Goal: Task Accomplishment & Management: Use online tool/utility

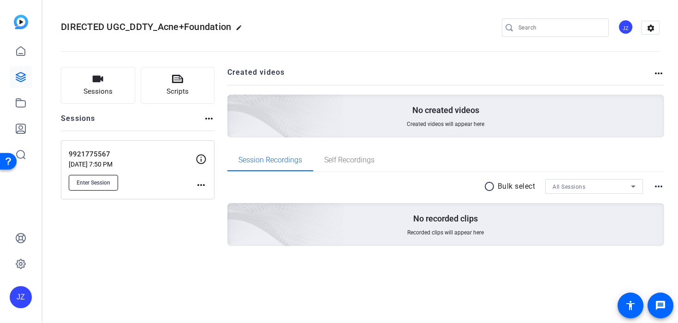
click at [107, 182] on span "Enter Session" at bounding box center [94, 182] width 34 height 7
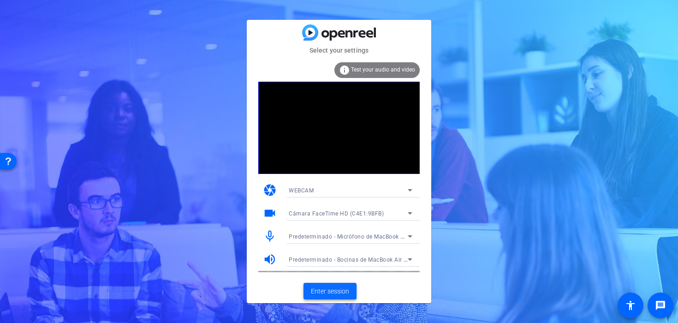
click at [332, 286] on span "Enter session" at bounding box center [330, 291] width 38 height 10
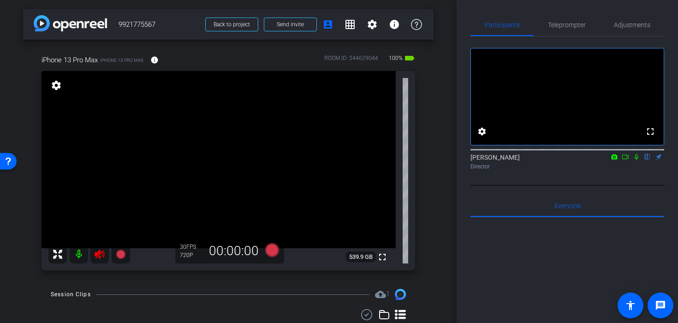
click at [95, 260] on mat-icon at bounding box center [99, 254] width 18 height 18
click at [97, 258] on mat-icon at bounding box center [99, 254] width 18 height 18
click at [97, 258] on icon at bounding box center [99, 254] width 11 height 11
click at [628, 22] on span "Adjustments" at bounding box center [632, 25] width 36 height 6
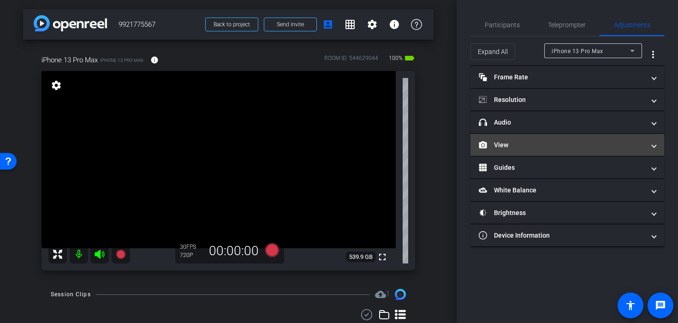
click at [506, 148] on mat-panel-title "View" at bounding box center [562, 145] width 166 height 10
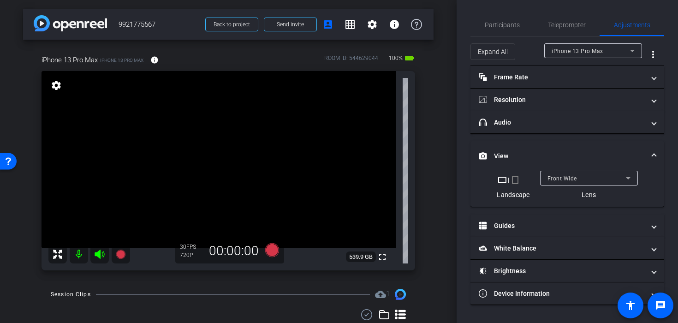
click at [515, 180] on mat-icon "crop_portrait" at bounding box center [514, 179] width 11 height 11
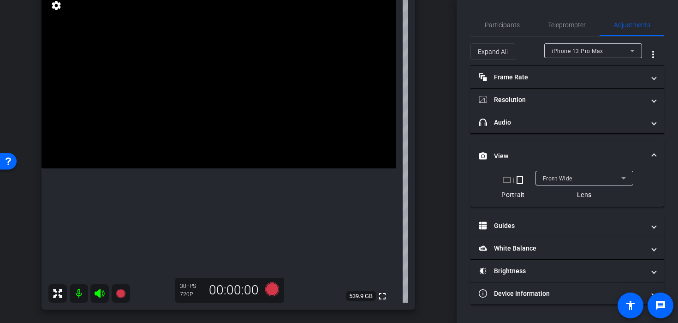
scroll to position [70, 0]
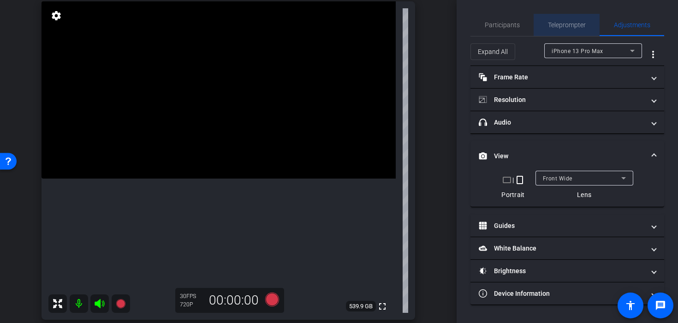
click at [555, 25] on span "Teleprompter" at bounding box center [567, 25] width 38 height 6
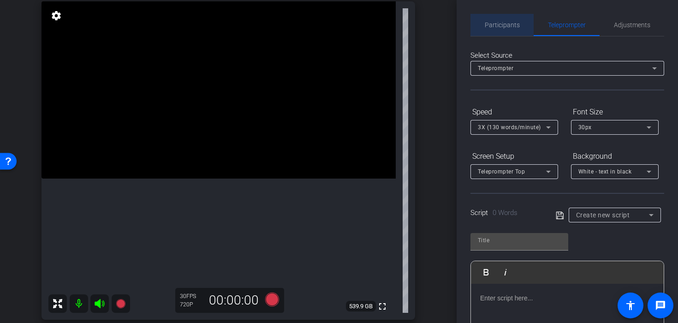
click at [509, 26] on span "Participants" at bounding box center [502, 25] width 35 height 6
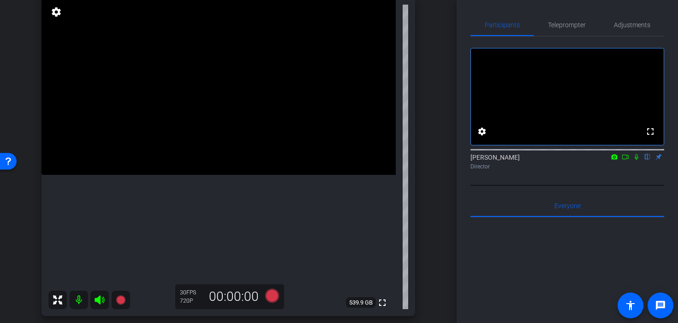
scroll to position [73, 0]
click at [628, 26] on span "Adjustments" at bounding box center [632, 25] width 36 height 6
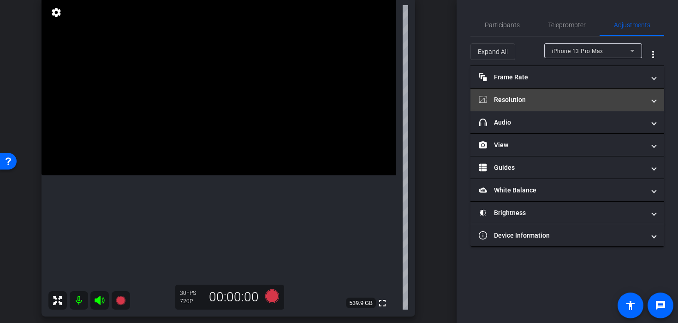
click at [513, 102] on mat-panel-title "Resolution" at bounding box center [562, 100] width 166 height 10
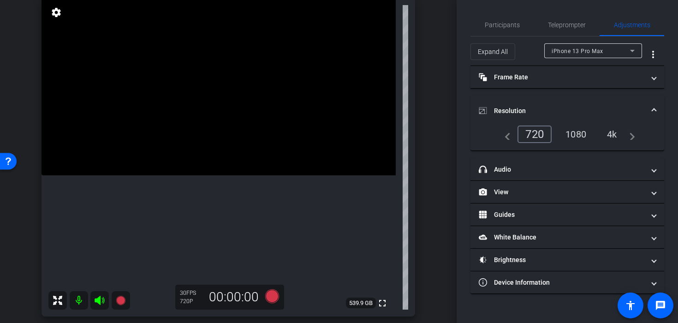
click at [571, 131] on div "1080" at bounding box center [575, 134] width 35 height 16
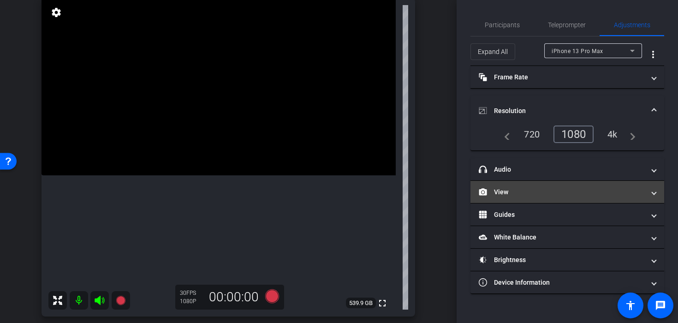
click at [527, 189] on mat-panel-title "View" at bounding box center [562, 192] width 166 height 10
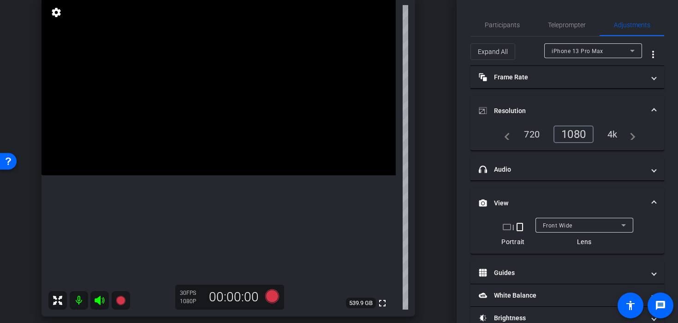
click at [547, 213] on mat-expansion-panel-header "View" at bounding box center [567, 203] width 194 height 30
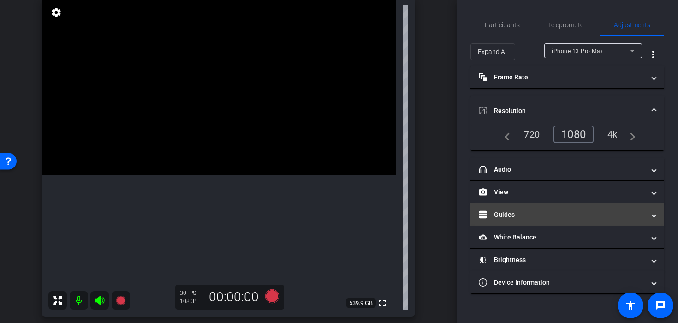
click at [548, 219] on mat-expansion-panel-header "Guides" at bounding box center [567, 214] width 194 height 22
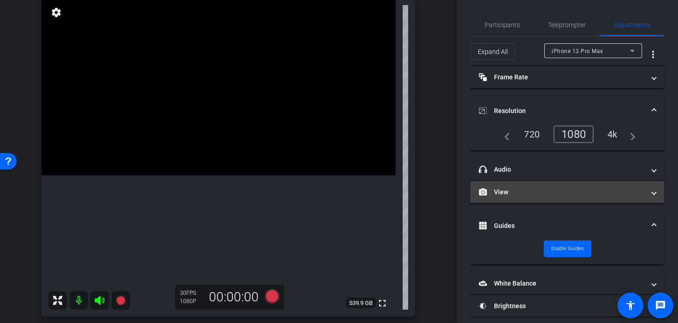
click at [539, 197] on mat-expansion-panel-header "View" at bounding box center [567, 192] width 194 height 22
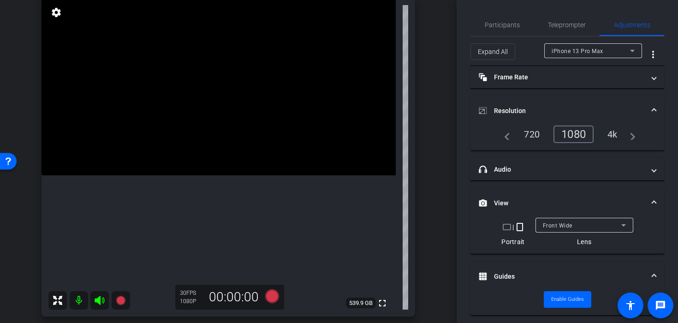
click at [563, 230] on div "Front Wide" at bounding box center [582, 225] width 78 height 12
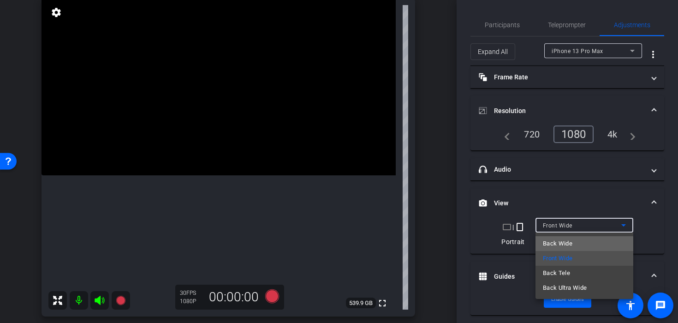
click at [568, 245] on span "Back Wide" at bounding box center [558, 243] width 30 height 11
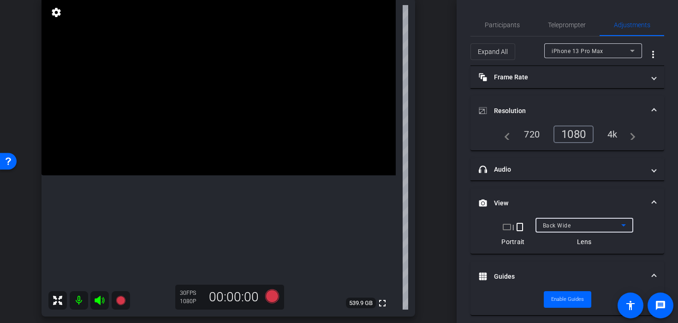
click at [137, 144] on video at bounding box center [218, 86] width 354 height 177
click at [597, 238] on div at bounding box center [584, 237] width 98 height 10
click at [583, 231] on div "Back Wide" at bounding box center [584, 225] width 83 height 15
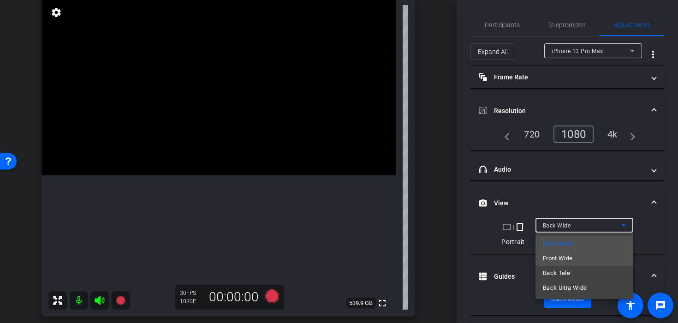
click at [583, 254] on mat-option "Front Wide" at bounding box center [584, 258] width 98 height 15
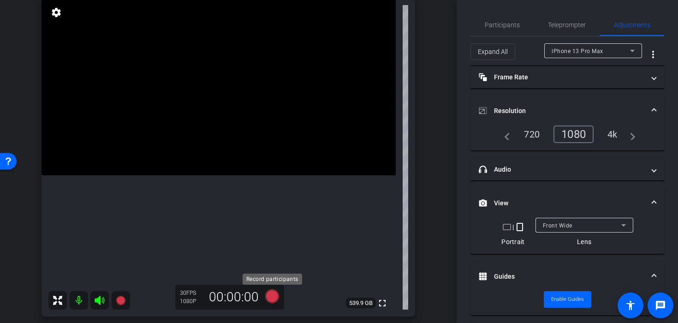
click at [268, 294] on icon at bounding box center [272, 296] width 14 height 14
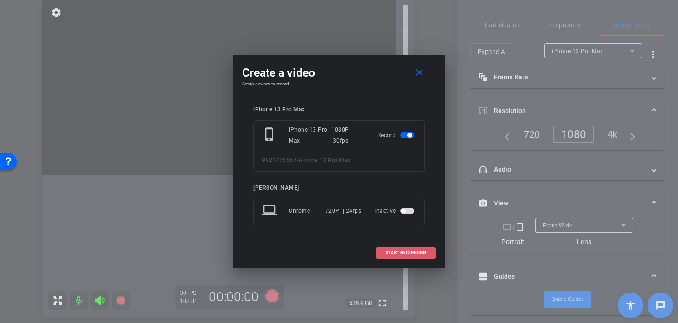
click at [404, 249] on span at bounding box center [405, 253] width 59 height 22
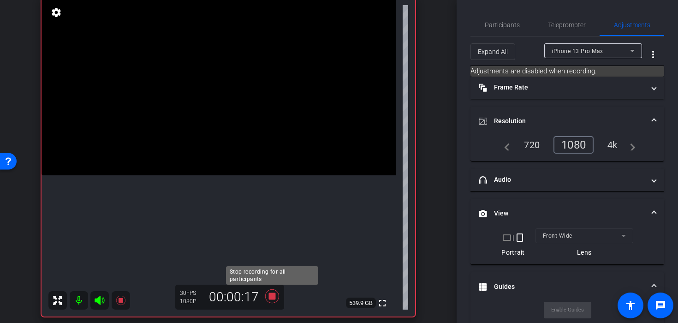
click at [278, 299] on icon at bounding box center [272, 296] width 22 height 17
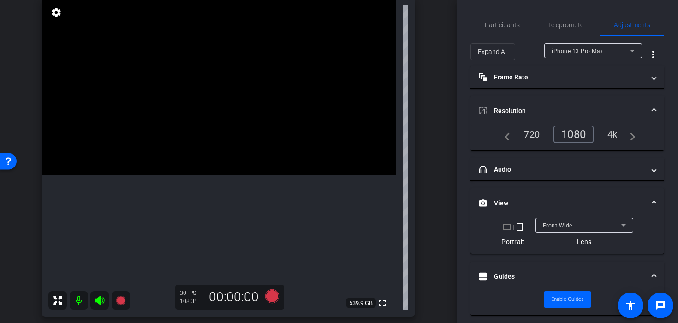
click at [208, 142] on video at bounding box center [218, 86] width 354 height 177
click at [216, 157] on video at bounding box center [218, 86] width 354 height 177
click at [267, 302] on icon at bounding box center [272, 296] width 14 height 14
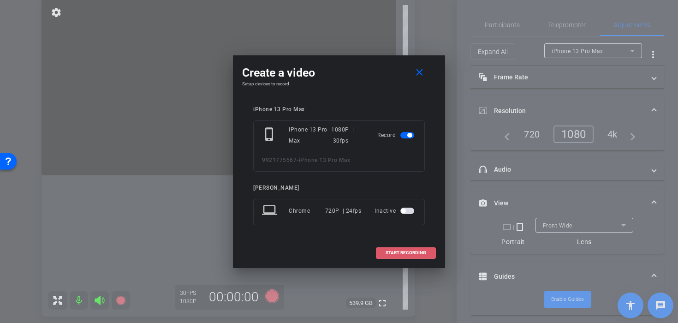
click at [399, 259] on span at bounding box center [405, 253] width 59 height 22
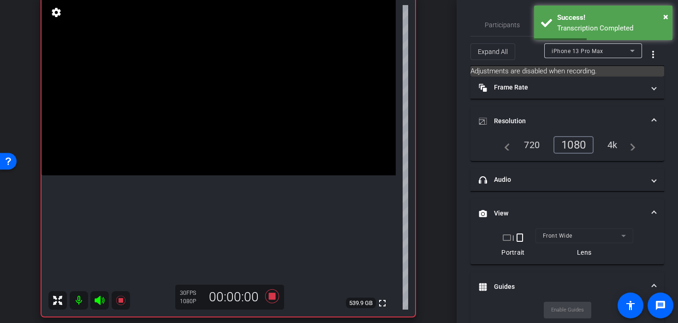
click at [246, 175] on video at bounding box center [218, 86] width 354 height 177
click at [222, 162] on video at bounding box center [218, 86] width 354 height 177
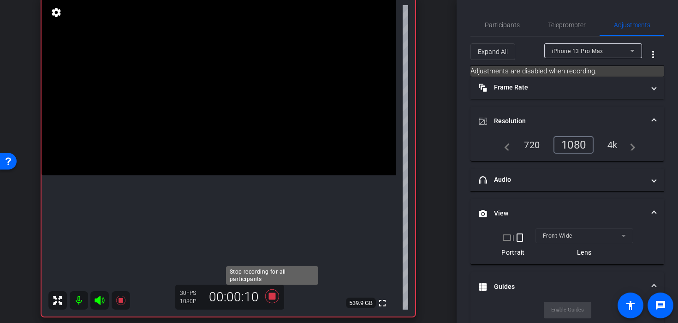
click at [272, 297] on icon at bounding box center [272, 296] width 14 height 14
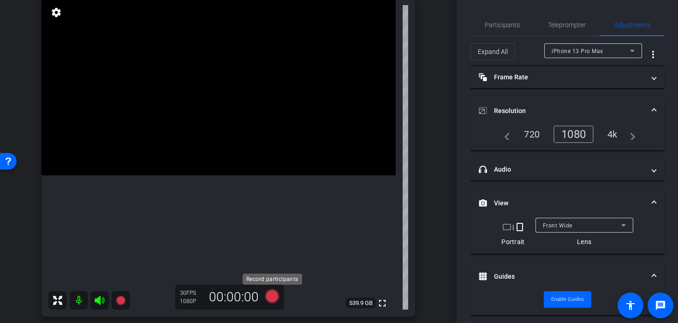
click at [276, 299] on icon at bounding box center [272, 296] width 14 height 14
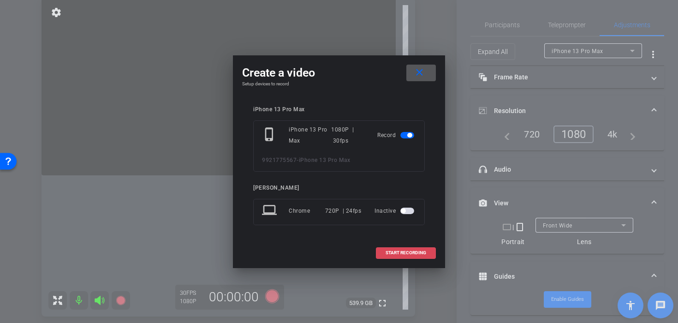
click at [407, 247] on span at bounding box center [405, 253] width 59 height 22
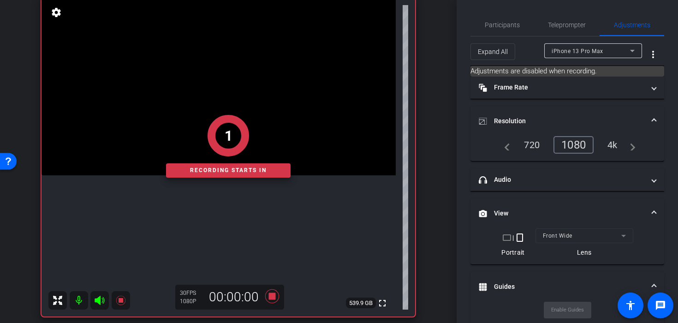
click at [219, 184] on div "1 Recording starts in" at bounding box center [227, 146] width 373 height 340
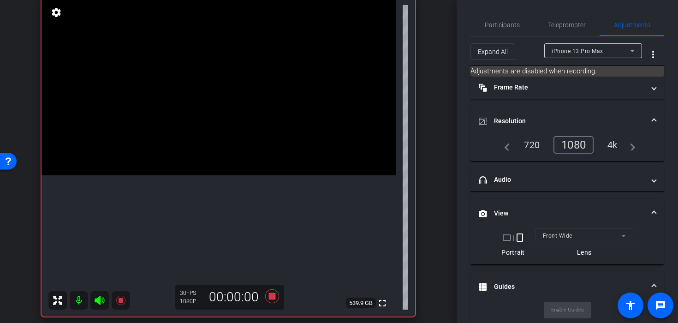
click at [220, 171] on video at bounding box center [218, 86] width 354 height 177
click at [500, 29] on span "Participants" at bounding box center [502, 25] width 35 height 22
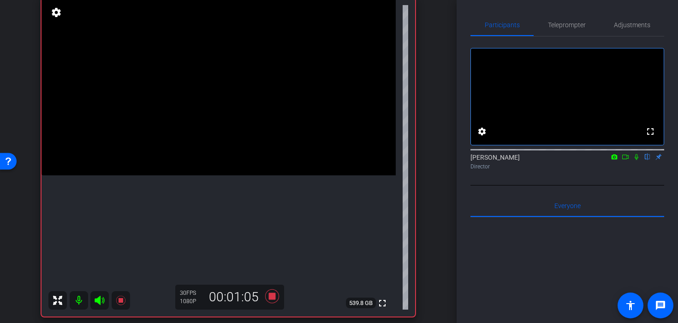
click at [276, 296] on icon at bounding box center [272, 296] width 22 height 17
click at [276, 296] on icon at bounding box center [272, 296] width 14 height 14
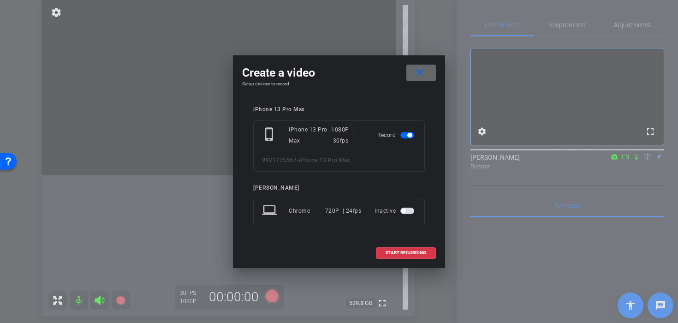
click at [429, 77] on span at bounding box center [421, 73] width 30 height 22
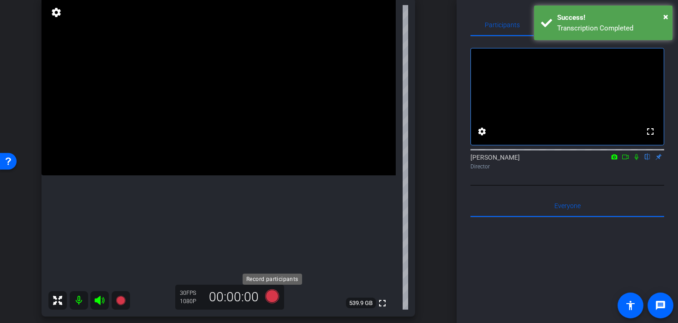
click at [274, 296] on icon at bounding box center [272, 296] width 14 height 14
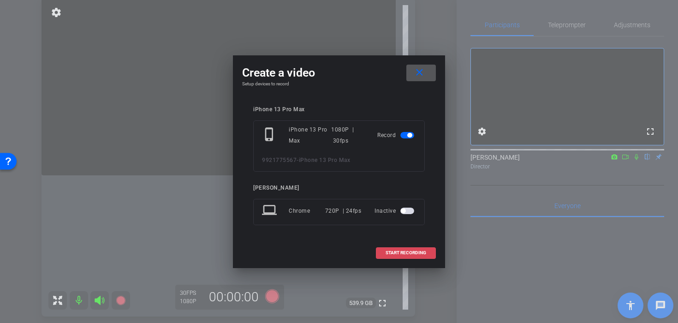
click at [415, 260] on span at bounding box center [405, 253] width 59 height 22
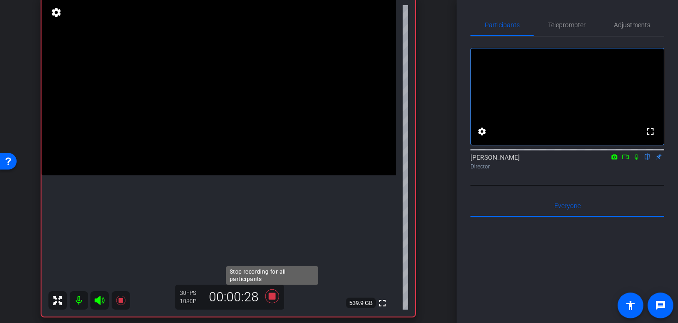
click at [273, 296] on icon at bounding box center [272, 296] width 14 height 14
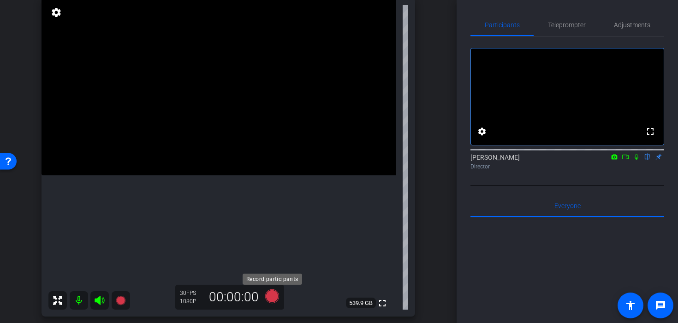
click at [268, 298] on icon at bounding box center [272, 296] width 14 height 14
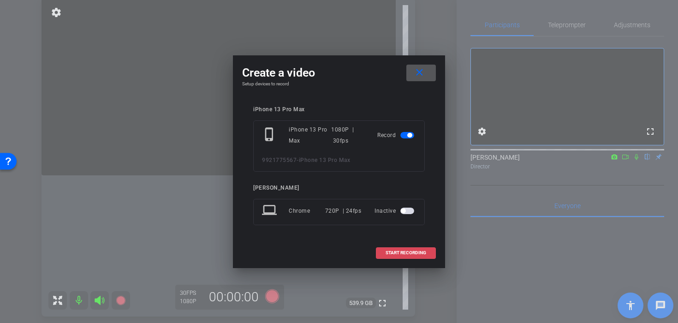
click at [399, 254] on span "START RECORDING" at bounding box center [405, 252] width 41 height 5
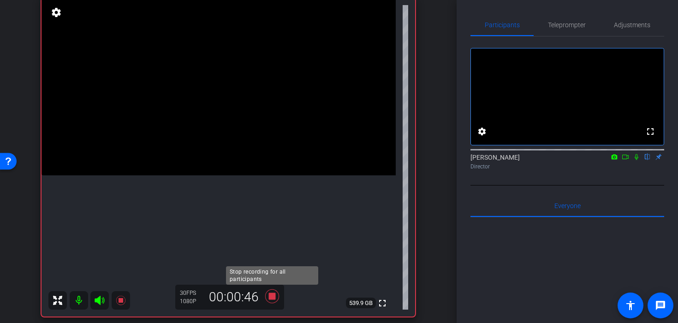
click at [272, 296] on icon at bounding box center [272, 296] width 14 height 14
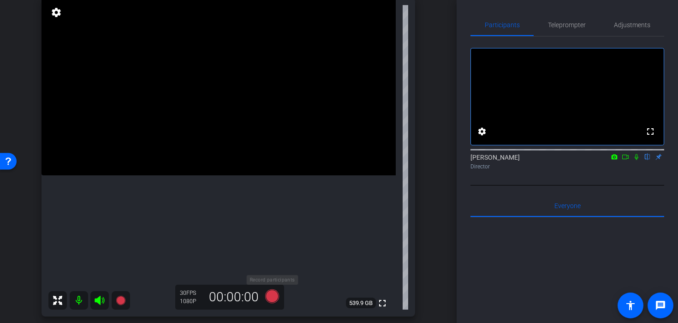
click at [271, 299] on icon at bounding box center [272, 296] width 14 height 14
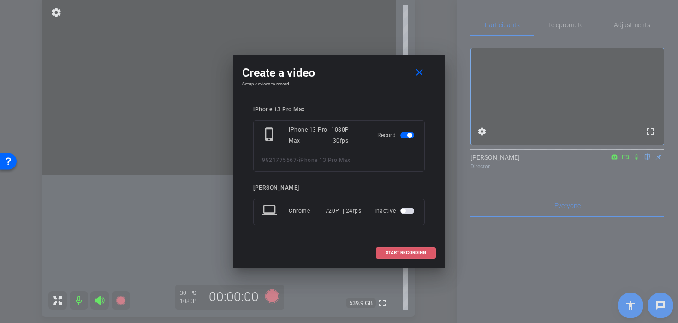
click at [385, 258] on span at bounding box center [405, 253] width 59 height 22
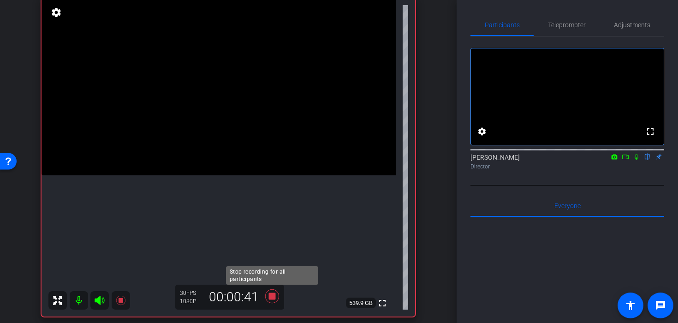
click at [275, 297] on icon at bounding box center [272, 296] width 14 height 14
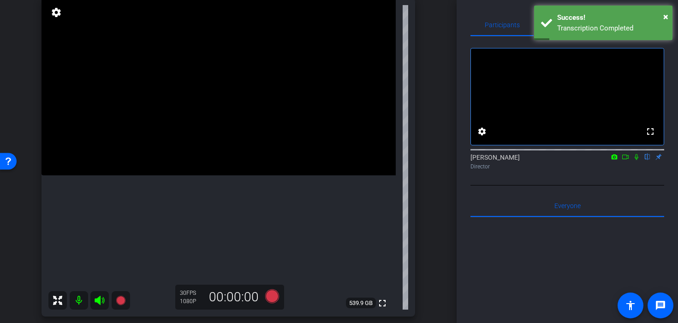
click at [272, 298] on icon at bounding box center [272, 296] width 14 height 14
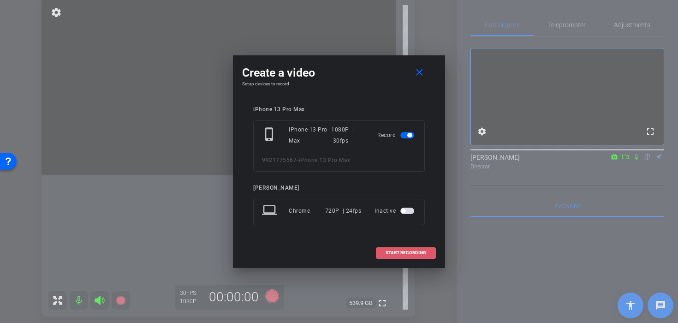
click at [388, 257] on span at bounding box center [405, 253] width 59 height 22
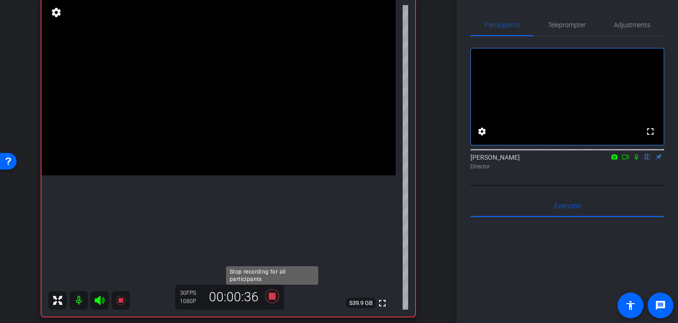
click at [273, 297] on icon at bounding box center [272, 296] width 14 height 14
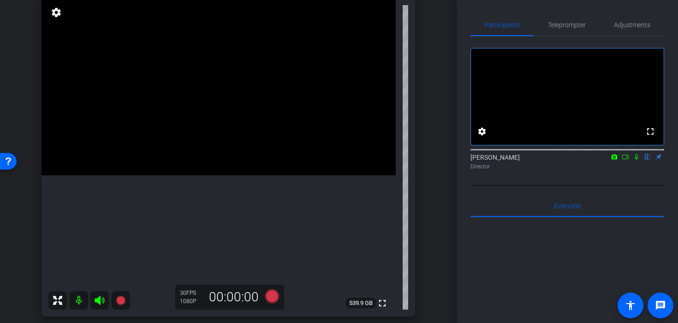
click at [213, 157] on video at bounding box center [218, 86] width 354 height 177
click at [271, 297] on icon at bounding box center [272, 296] width 14 height 14
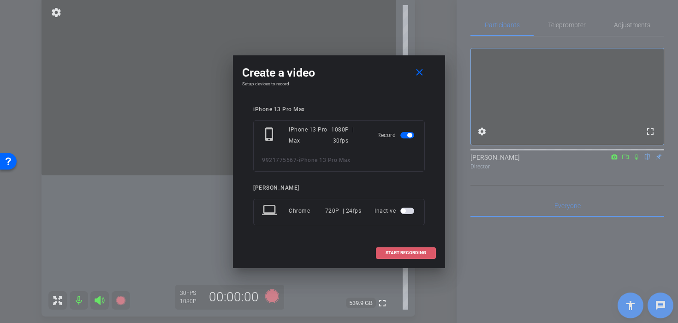
click at [382, 256] on span at bounding box center [405, 253] width 59 height 22
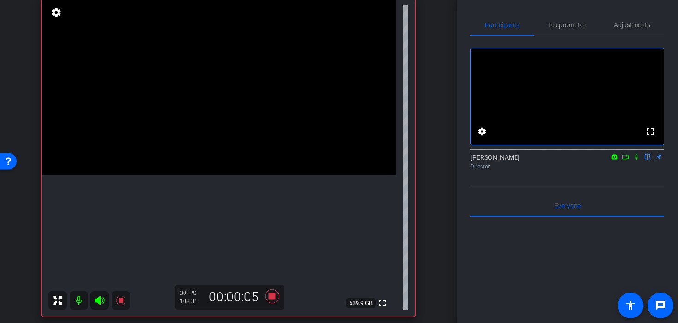
click at [218, 175] on video at bounding box center [218, 86] width 354 height 177
click at [201, 175] on video at bounding box center [218, 86] width 354 height 177
click at [186, 175] on video at bounding box center [218, 86] width 354 height 177
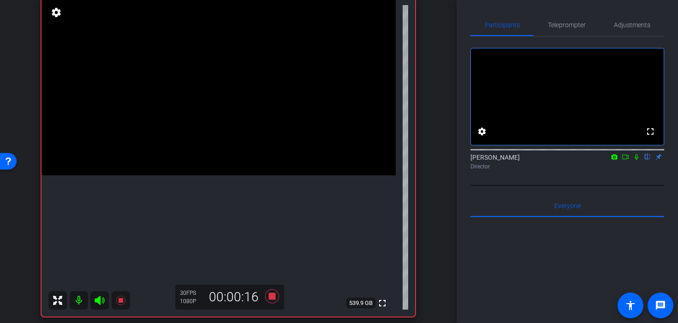
click at [172, 175] on video at bounding box center [218, 86] width 354 height 177
click at [270, 295] on icon at bounding box center [272, 296] width 14 height 14
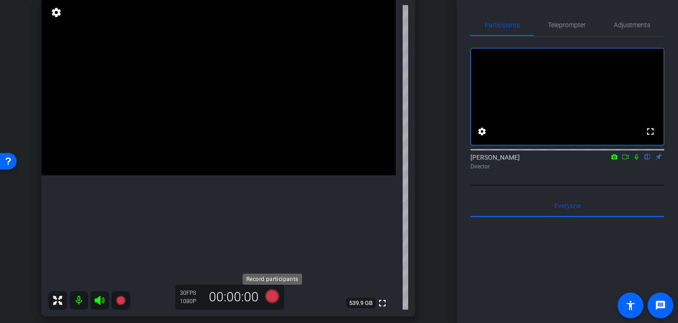
click at [271, 296] on icon at bounding box center [272, 296] width 14 height 14
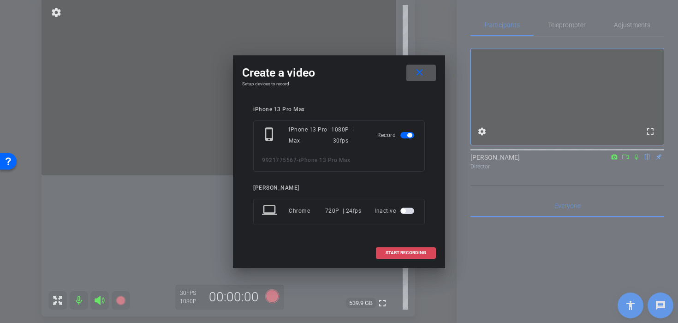
click at [393, 254] on span "START RECORDING" at bounding box center [405, 252] width 41 height 5
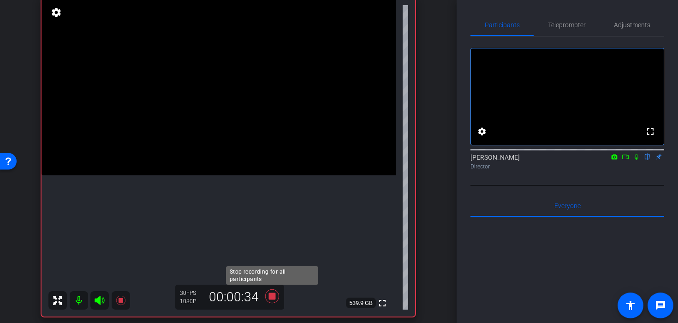
click at [270, 299] on icon at bounding box center [272, 296] width 14 height 14
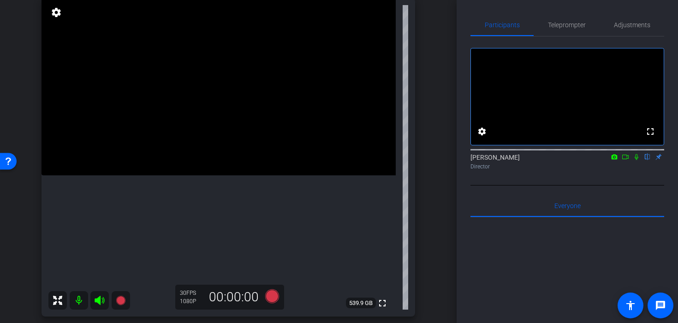
click at [220, 149] on video at bounding box center [218, 86] width 354 height 177
click at [272, 116] on video at bounding box center [218, 86] width 354 height 177
click at [272, 302] on icon at bounding box center [272, 296] width 14 height 14
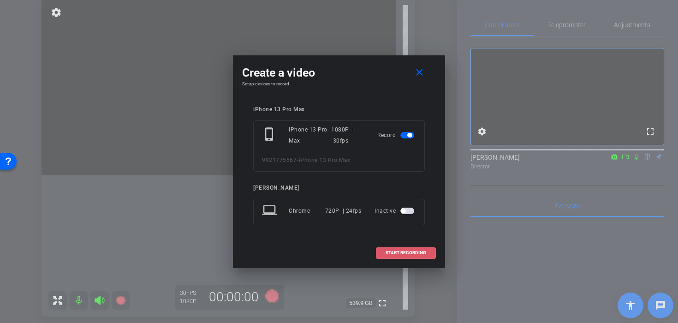
click at [424, 254] on span "START RECORDING" at bounding box center [405, 252] width 41 height 5
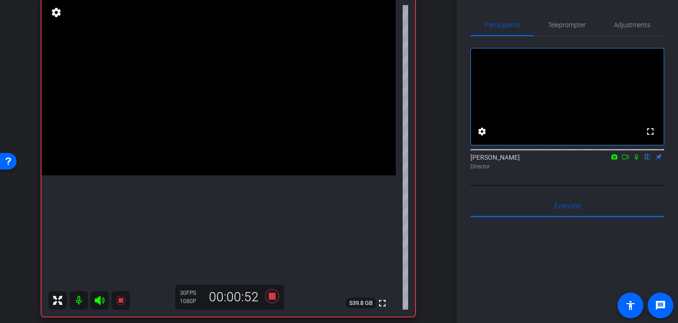
click at [221, 143] on video at bounding box center [218, 86] width 354 height 177
click at [270, 299] on icon at bounding box center [272, 296] width 14 height 14
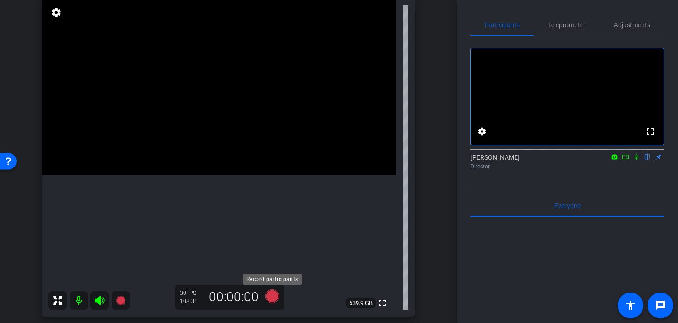
click at [268, 290] on icon at bounding box center [272, 296] width 22 height 17
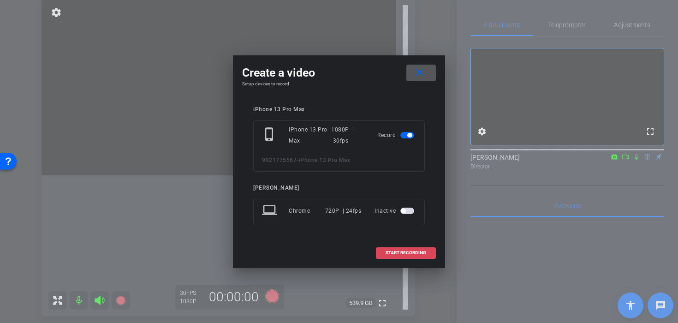
click at [391, 258] on span at bounding box center [405, 253] width 59 height 22
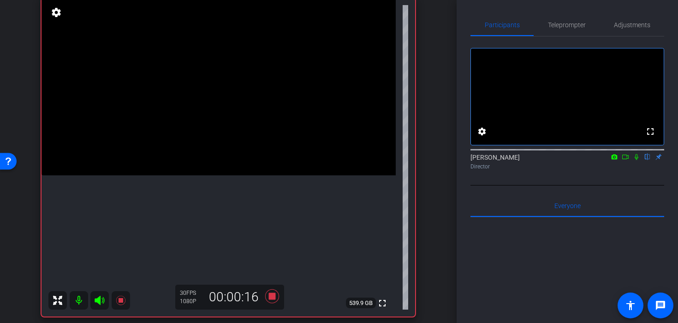
click at [196, 171] on video at bounding box center [218, 86] width 354 height 177
click at [211, 165] on video at bounding box center [218, 86] width 354 height 177
click at [272, 298] on icon at bounding box center [272, 296] width 14 height 14
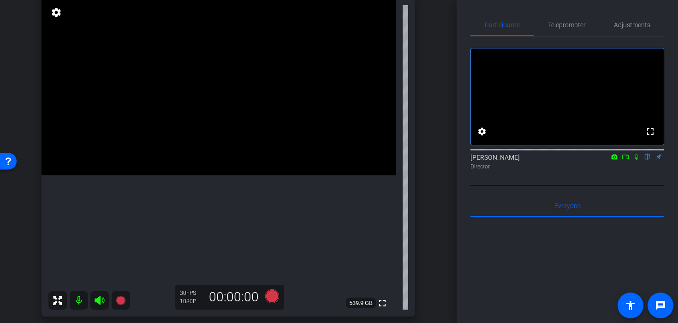
click at [193, 148] on video at bounding box center [218, 86] width 354 height 177
click at [270, 298] on icon at bounding box center [272, 296] width 14 height 14
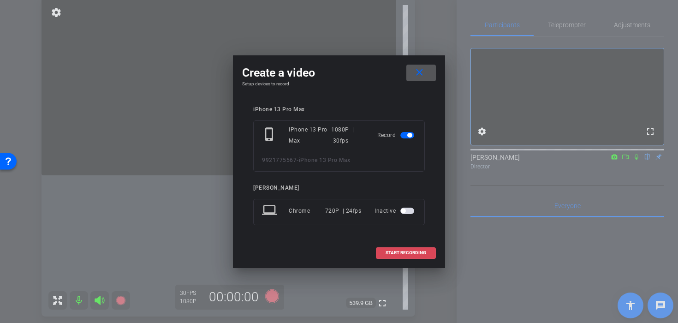
click at [391, 254] on span "START RECORDING" at bounding box center [405, 252] width 41 height 5
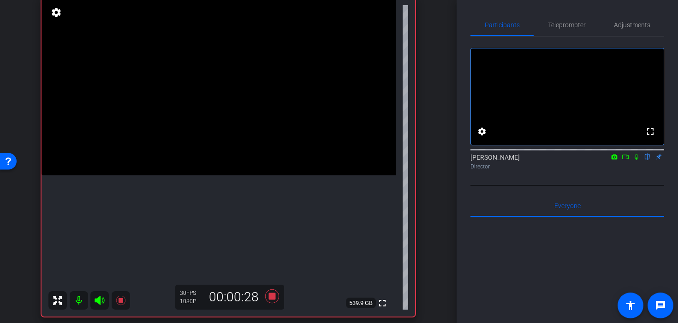
click at [177, 132] on video at bounding box center [218, 86] width 354 height 177
click at [183, 138] on video at bounding box center [218, 86] width 354 height 177
click at [275, 297] on icon at bounding box center [272, 296] width 14 height 14
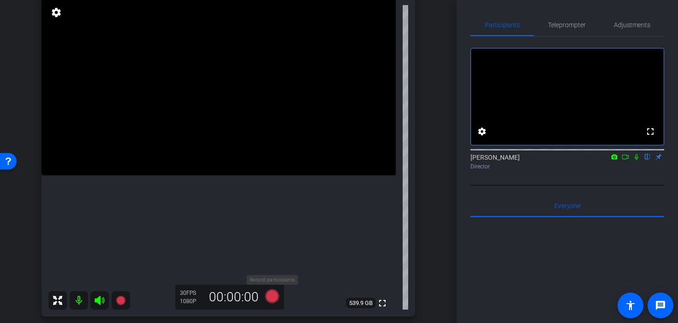
click at [275, 295] on icon at bounding box center [272, 296] width 14 height 14
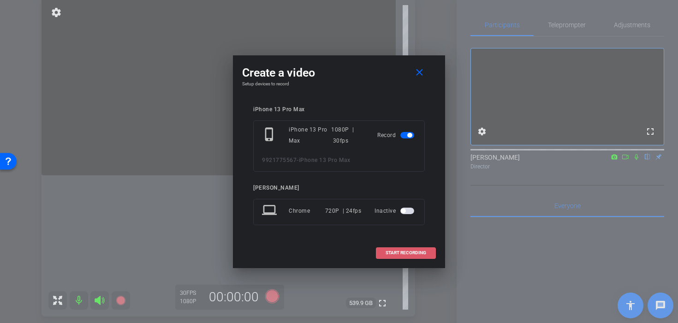
click at [393, 254] on span "START RECORDING" at bounding box center [405, 252] width 41 height 5
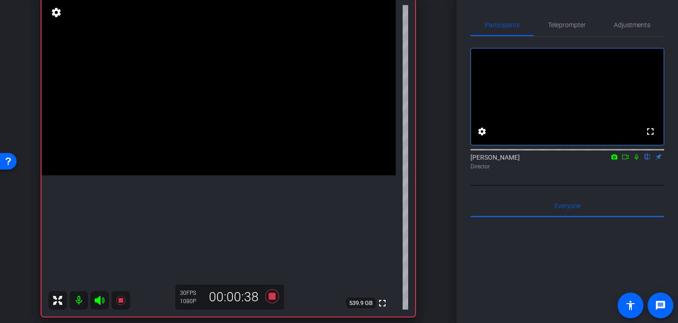
click at [193, 149] on video at bounding box center [218, 86] width 354 height 177
click at [272, 299] on icon at bounding box center [272, 296] width 14 height 14
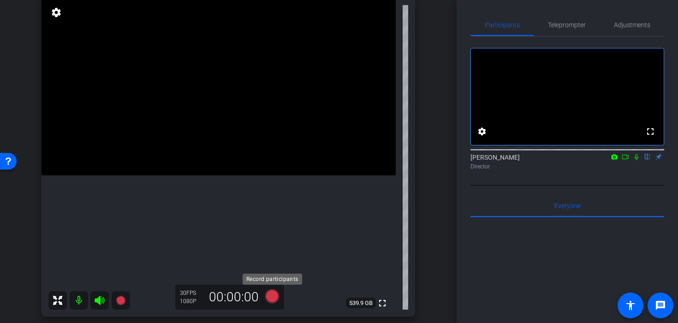
click at [274, 296] on icon at bounding box center [272, 296] width 14 height 14
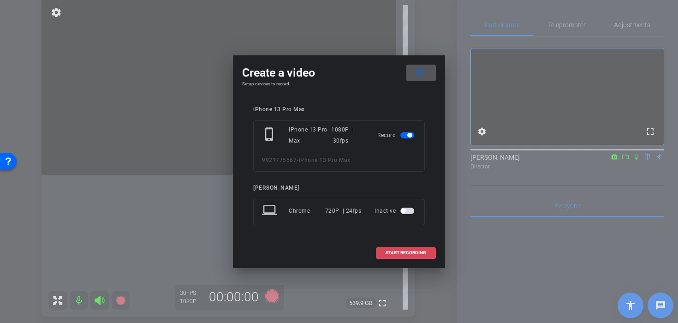
click at [385, 255] on span at bounding box center [405, 253] width 59 height 22
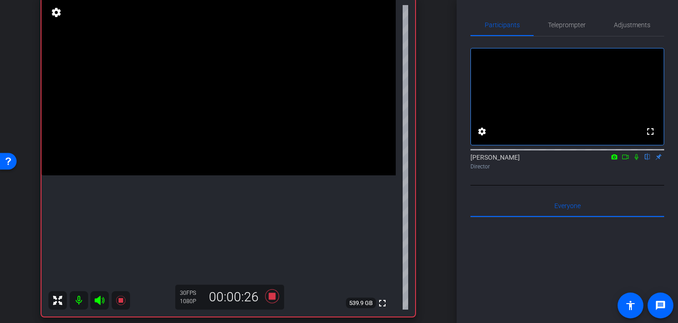
click at [186, 131] on video at bounding box center [218, 86] width 354 height 177
click at [180, 150] on video at bounding box center [218, 86] width 354 height 177
click at [220, 165] on video at bounding box center [218, 86] width 354 height 177
click at [271, 297] on icon at bounding box center [272, 296] width 14 height 14
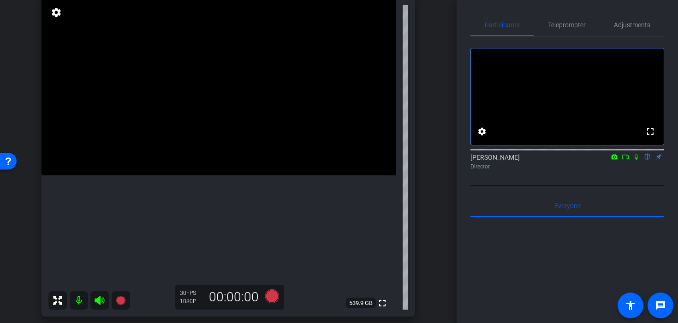
click at [219, 167] on video at bounding box center [218, 86] width 354 height 177
click at [229, 165] on video at bounding box center [218, 86] width 354 height 177
click at [271, 297] on icon at bounding box center [272, 296] width 14 height 14
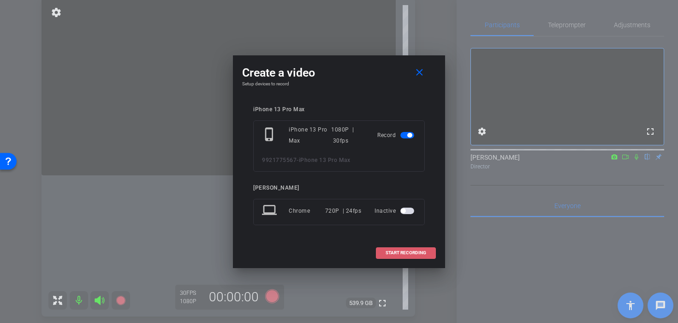
click at [416, 249] on span at bounding box center [405, 253] width 59 height 22
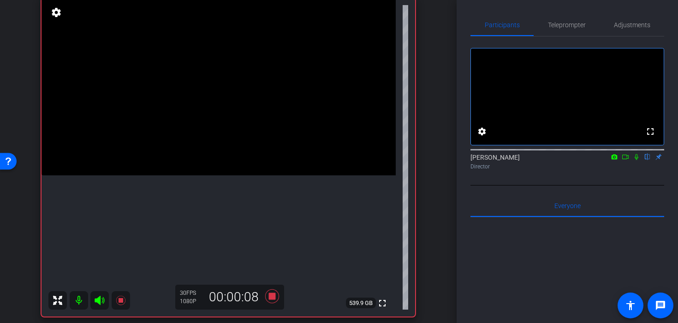
click at [266, 175] on video at bounding box center [218, 86] width 354 height 177
click at [258, 156] on video at bounding box center [218, 86] width 354 height 177
click at [252, 175] on video at bounding box center [218, 86] width 354 height 177
click at [244, 167] on video at bounding box center [218, 86] width 354 height 177
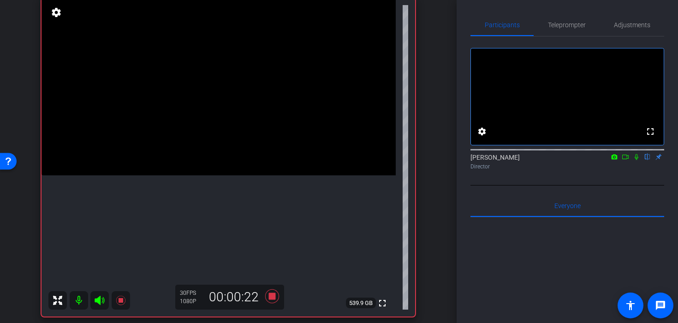
click at [231, 175] on video at bounding box center [218, 86] width 354 height 177
click at [232, 175] on video at bounding box center [218, 86] width 354 height 177
click at [205, 175] on video at bounding box center [218, 86] width 354 height 177
click at [239, 175] on video at bounding box center [218, 86] width 354 height 177
click at [270, 302] on icon at bounding box center [272, 296] width 22 height 17
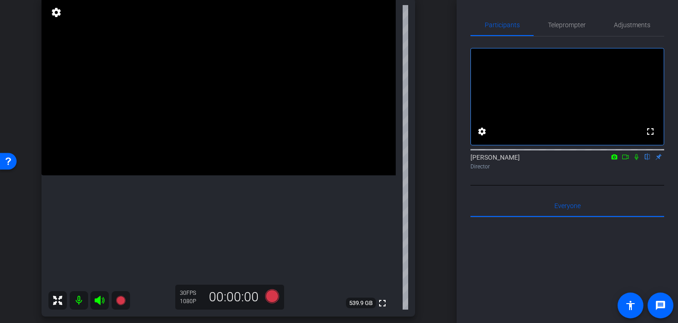
click at [273, 287] on div "30 FPS 1080P 00:00:00" at bounding box center [229, 296] width 109 height 25
click at [273, 289] on icon at bounding box center [272, 296] width 22 height 17
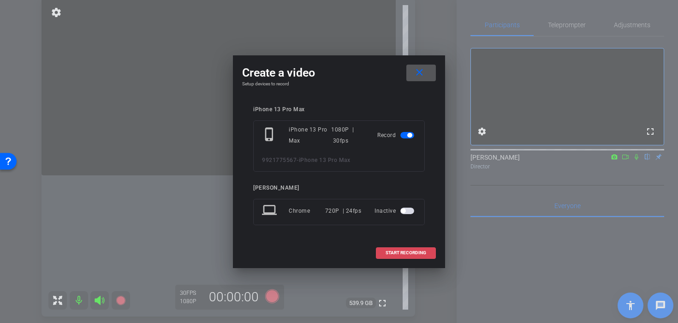
click at [402, 259] on span at bounding box center [405, 253] width 59 height 22
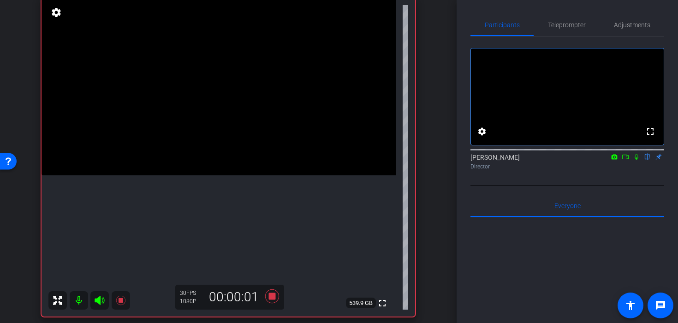
click at [262, 175] on video at bounding box center [218, 86] width 354 height 177
click at [221, 171] on video at bounding box center [218, 86] width 354 height 177
click at [270, 299] on icon at bounding box center [272, 296] width 14 height 14
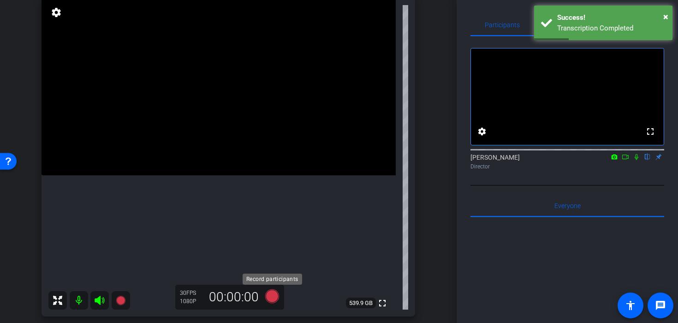
click at [270, 299] on icon at bounding box center [272, 296] width 14 height 14
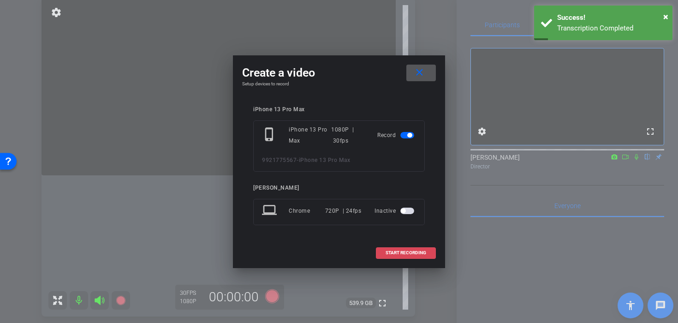
click at [423, 254] on span "START RECORDING" at bounding box center [405, 252] width 41 height 5
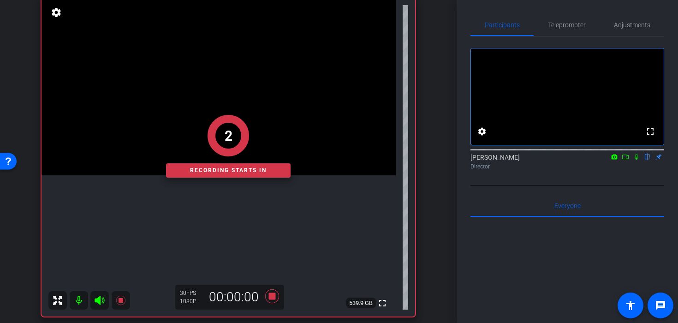
click at [199, 173] on div "Recording starts in" at bounding box center [228, 170] width 124 height 14
click at [213, 151] on div "2" at bounding box center [228, 135] width 124 height 41
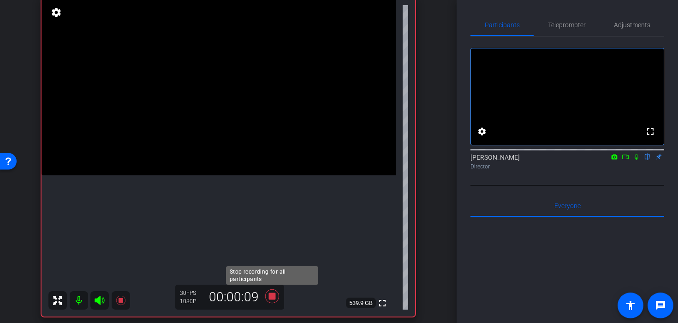
click at [274, 295] on icon at bounding box center [272, 296] width 14 height 14
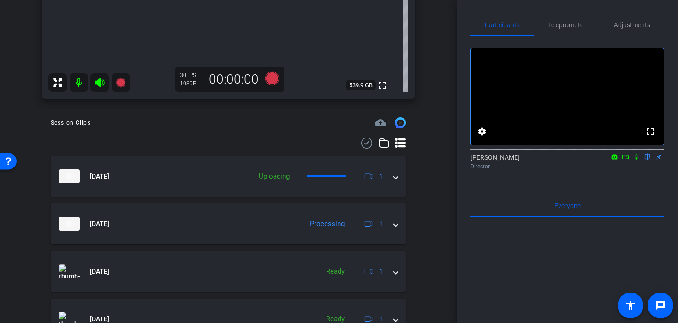
scroll to position [295, 0]
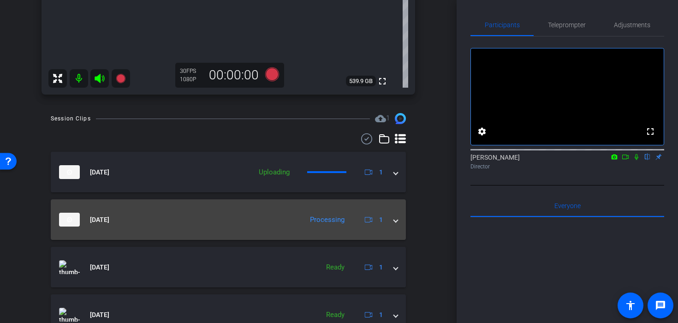
click at [392, 221] on div "Sep 17, 2025 Processing 1" at bounding box center [226, 220] width 335 height 14
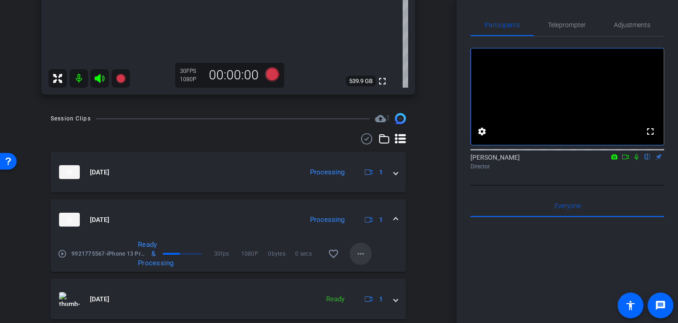
click at [362, 251] on mat-icon "more_horiz" at bounding box center [360, 253] width 11 height 11
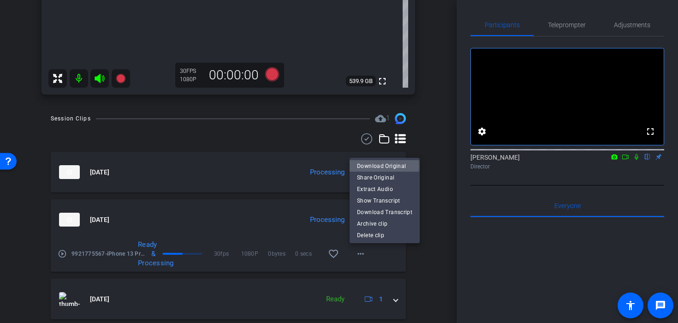
click at [381, 166] on span "Download Original" at bounding box center [384, 165] width 55 height 11
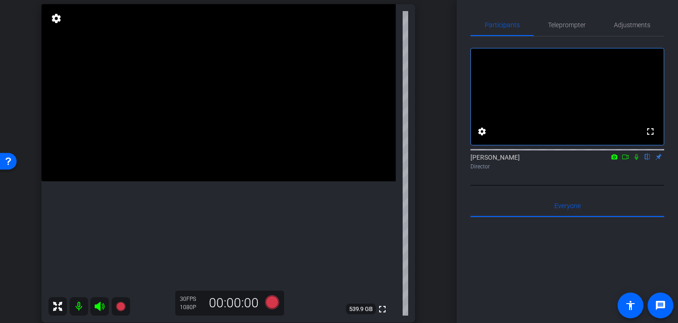
scroll to position [69, 0]
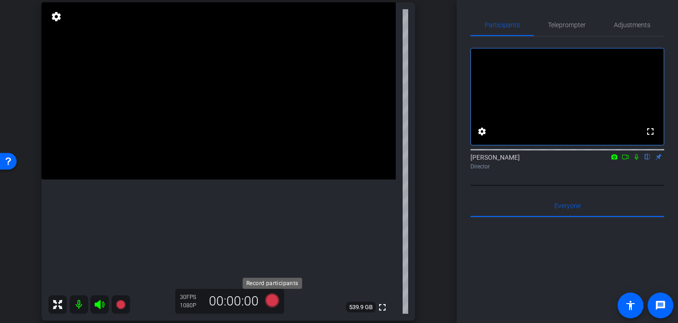
click at [272, 299] on icon at bounding box center [272, 300] width 14 height 14
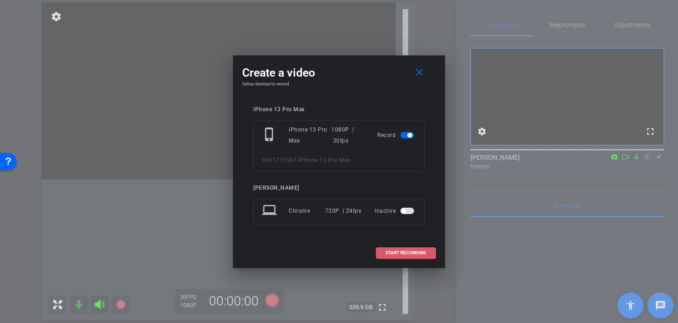
click at [390, 256] on span at bounding box center [405, 253] width 59 height 22
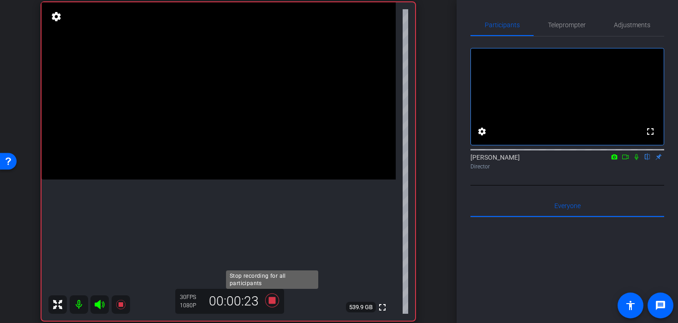
click at [275, 303] on icon at bounding box center [272, 300] width 22 height 17
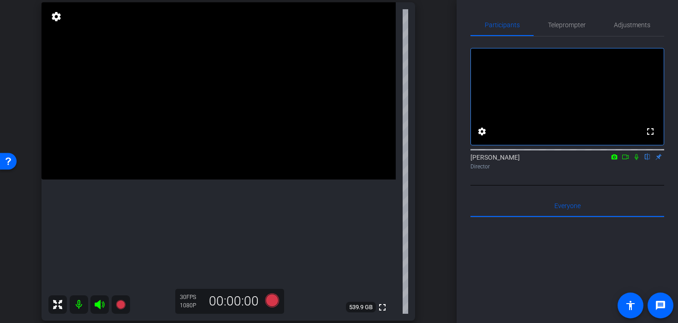
click at [270, 304] on icon at bounding box center [272, 300] width 14 height 14
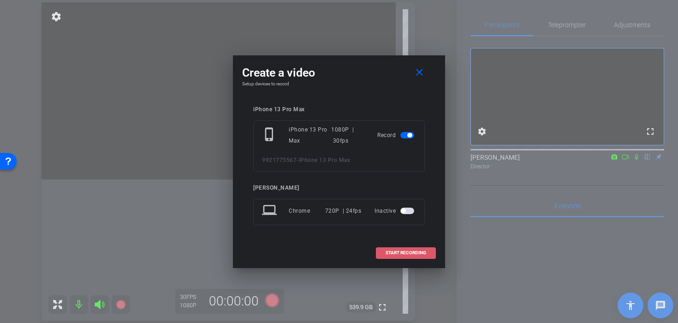
click at [396, 249] on span at bounding box center [405, 253] width 59 height 22
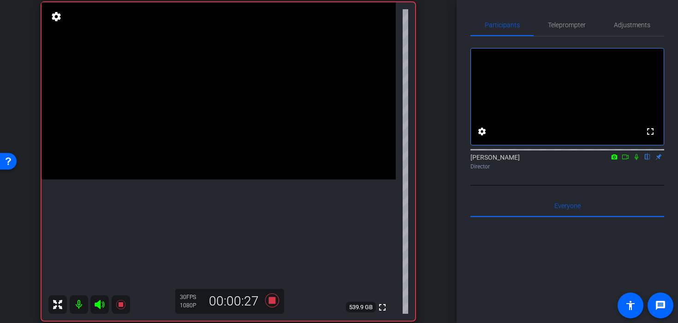
click at [268, 302] on icon at bounding box center [272, 300] width 22 height 17
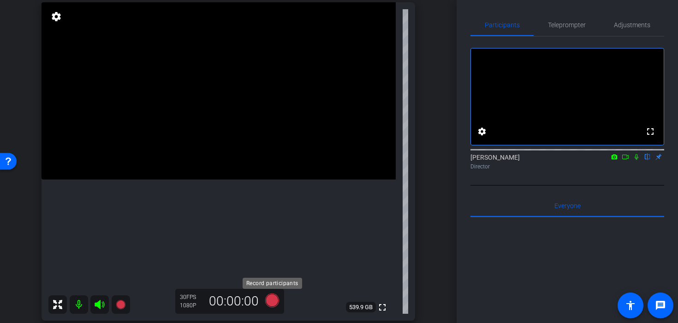
click at [271, 305] on icon at bounding box center [272, 300] width 14 height 14
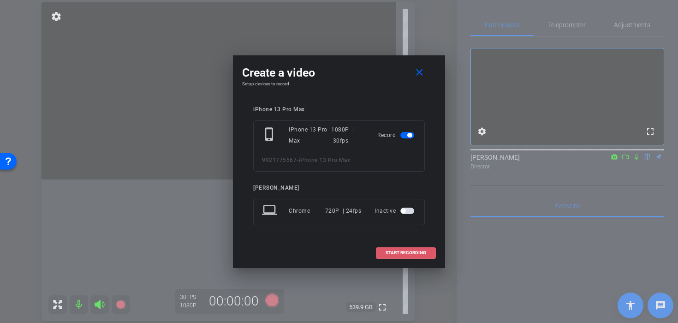
click at [382, 256] on span at bounding box center [405, 253] width 59 height 22
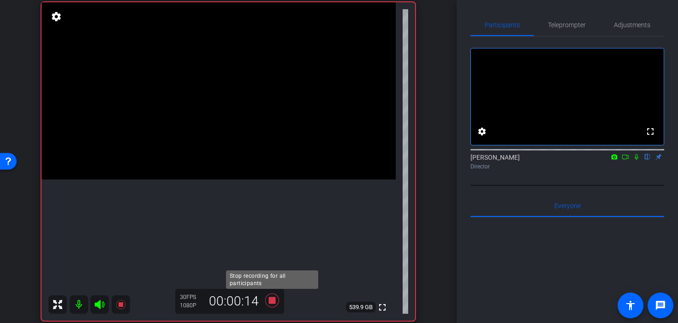
click at [270, 302] on icon at bounding box center [272, 300] width 14 height 14
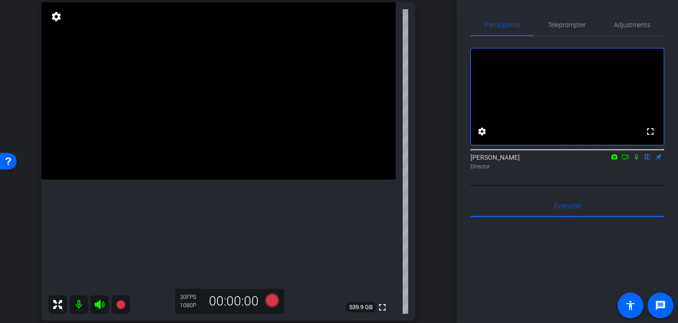
click at [286, 179] on video at bounding box center [218, 90] width 354 height 177
click at [275, 301] on icon at bounding box center [272, 300] width 14 height 14
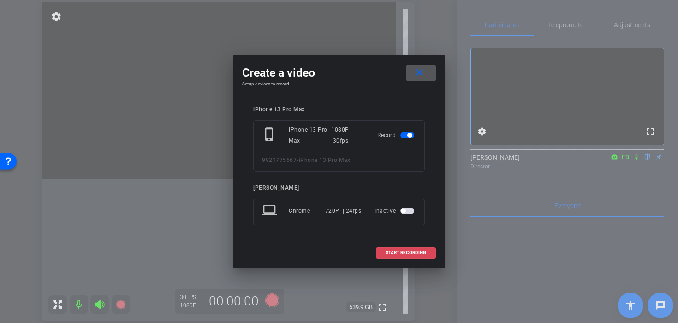
click at [391, 251] on span "START RECORDING" at bounding box center [405, 252] width 41 height 5
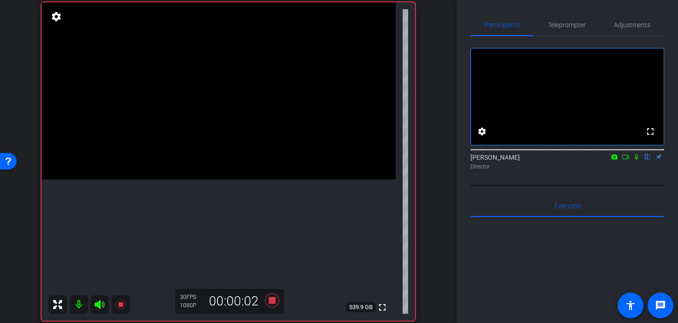
click at [254, 172] on video at bounding box center [218, 90] width 354 height 177
click at [272, 304] on icon at bounding box center [272, 300] width 22 height 17
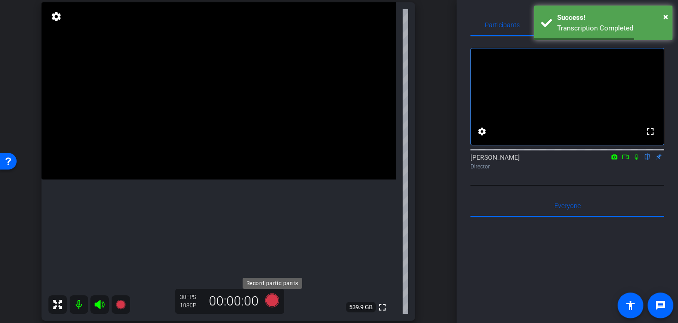
click at [271, 297] on icon at bounding box center [272, 300] width 14 height 14
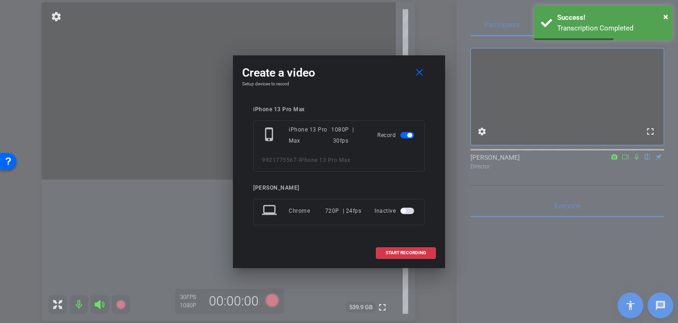
click at [373, 253] on div "START RECORDING" at bounding box center [339, 253] width 194 height 12
click at [385, 251] on span "START RECORDING" at bounding box center [405, 252] width 41 height 5
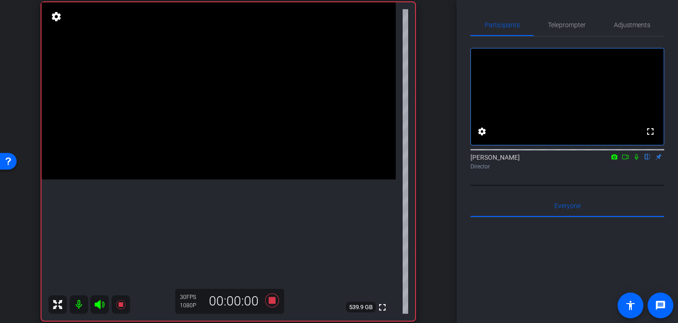
click at [214, 162] on video at bounding box center [218, 90] width 354 height 177
click at [270, 297] on icon at bounding box center [272, 300] width 14 height 14
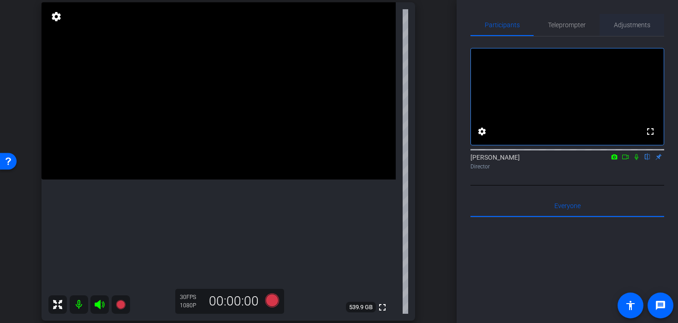
click at [623, 15] on span "Adjustments" at bounding box center [632, 25] width 36 height 22
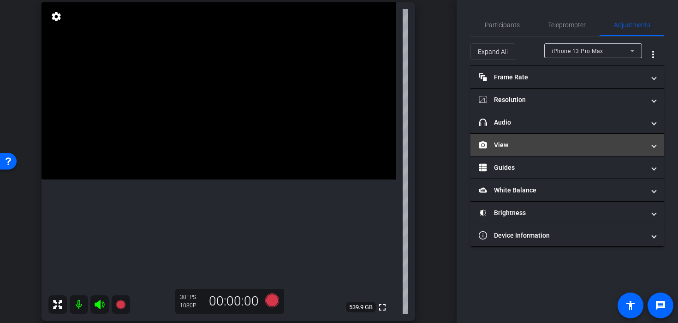
click at [586, 154] on mat-expansion-panel-header "View" at bounding box center [567, 145] width 194 height 22
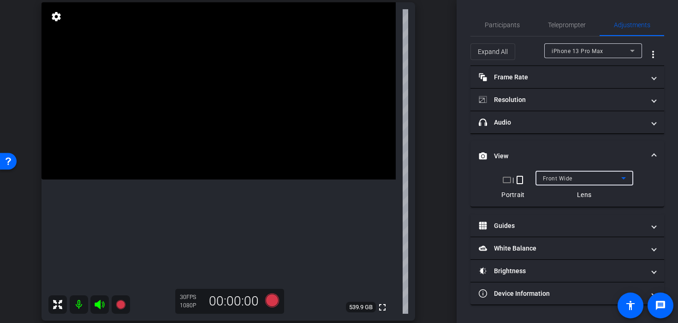
click at [580, 175] on div "Front Wide" at bounding box center [582, 178] width 78 height 12
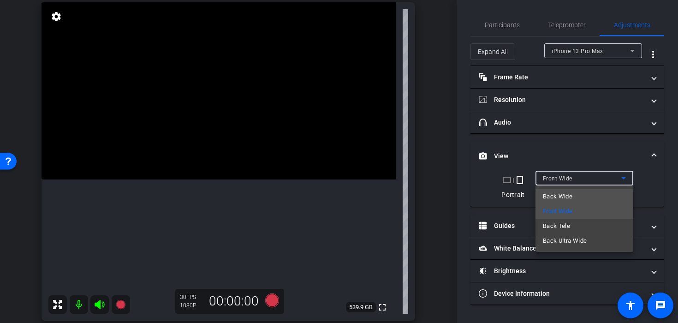
click at [569, 202] on mat-option "Back Wide" at bounding box center [584, 196] width 98 height 15
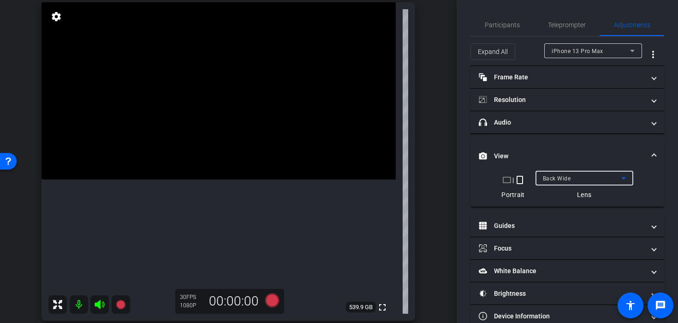
click at [209, 120] on video at bounding box center [218, 90] width 354 height 177
click at [277, 296] on icon at bounding box center [272, 300] width 22 height 17
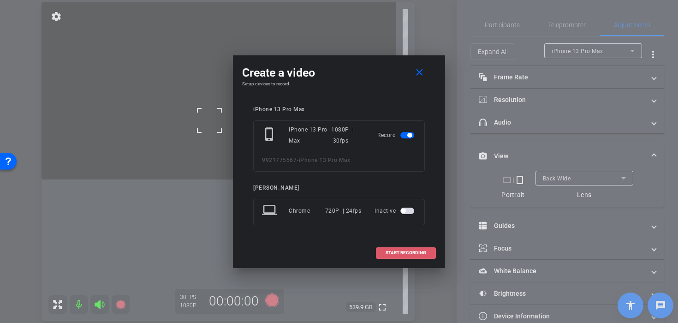
click at [405, 253] on span "START RECORDING" at bounding box center [405, 252] width 41 height 5
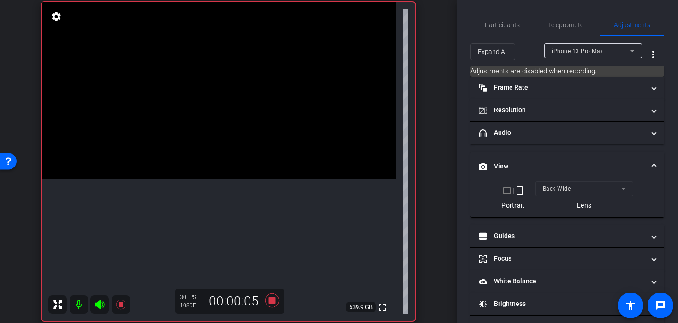
click at [215, 155] on video at bounding box center [218, 90] width 354 height 177
click at [219, 179] on video at bounding box center [218, 90] width 354 height 177
click at [207, 180] on span at bounding box center [207, 180] width 0 height 0
click at [219, 200] on div at bounding box center [218, 191] width 23 height 23
click at [271, 302] on icon at bounding box center [272, 300] width 14 height 14
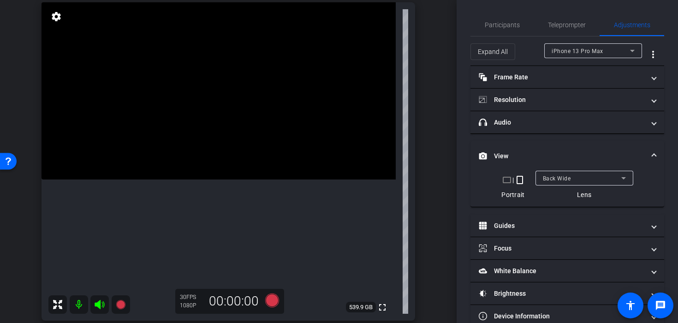
click at [222, 179] on video at bounding box center [218, 90] width 354 height 177
click at [219, 179] on video at bounding box center [218, 90] width 354 height 177
click at [279, 300] on icon at bounding box center [272, 300] width 22 height 17
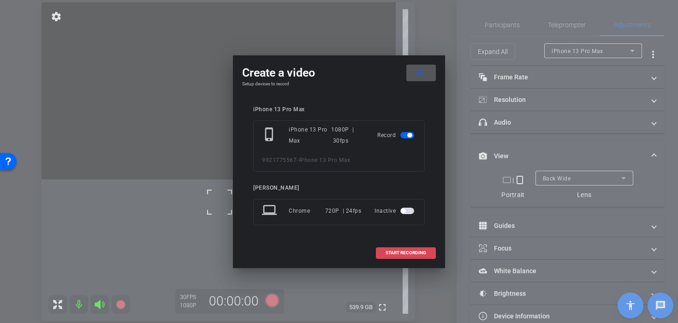
click at [398, 249] on span at bounding box center [405, 253] width 59 height 22
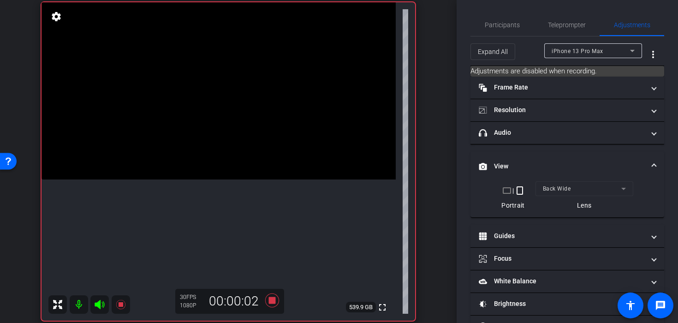
click at [215, 179] on video at bounding box center [218, 90] width 354 height 177
click at [212, 186] on div at bounding box center [214, 185] width 23 height 23
click at [275, 304] on icon at bounding box center [272, 300] width 22 height 17
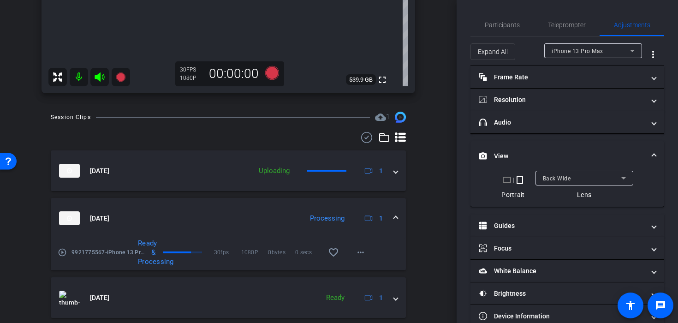
scroll to position [296, 0]
click at [355, 253] on mat-icon "more_horiz" at bounding box center [360, 251] width 11 height 11
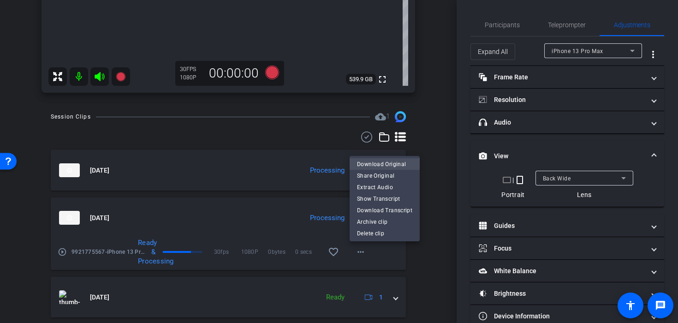
click at [402, 162] on span "Download Original" at bounding box center [384, 163] width 55 height 11
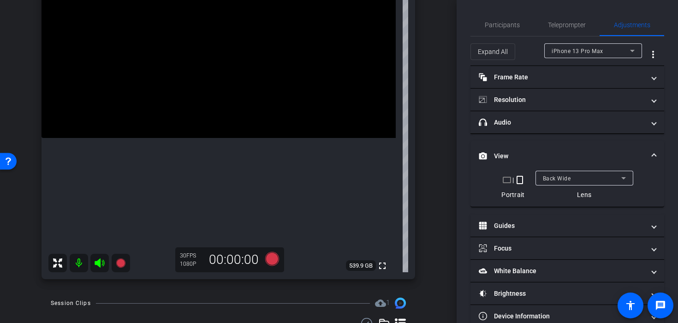
scroll to position [63, 0]
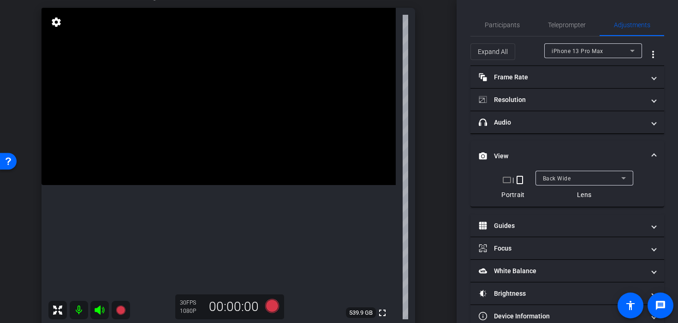
click at [241, 174] on video at bounding box center [218, 96] width 354 height 177
click at [235, 185] on video at bounding box center [218, 96] width 354 height 177
click at [216, 160] on video at bounding box center [218, 96] width 354 height 177
click at [219, 168] on div at bounding box center [215, 159] width 23 height 23
click at [245, 185] on video at bounding box center [218, 96] width 354 height 177
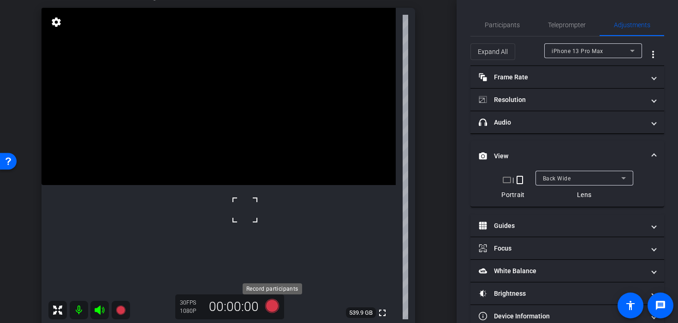
click at [274, 305] on icon at bounding box center [272, 306] width 14 height 14
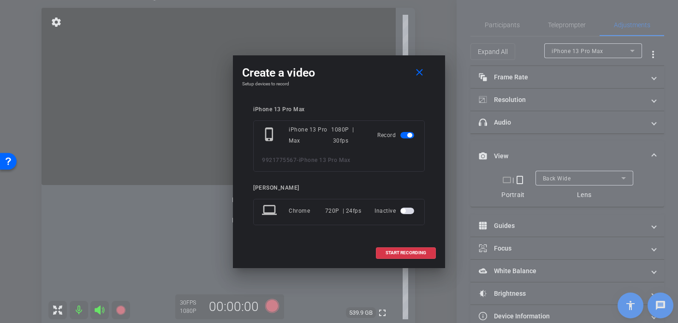
click at [367, 259] on div "Create a video close Setup devices to record iPhone 13 Pro Max phone_iphone iPh…" at bounding box center [339, 161] width 212 height 213
click at [387, 252] on span "START RECORDING" at bounding box center [405, 252] width 41 height 5
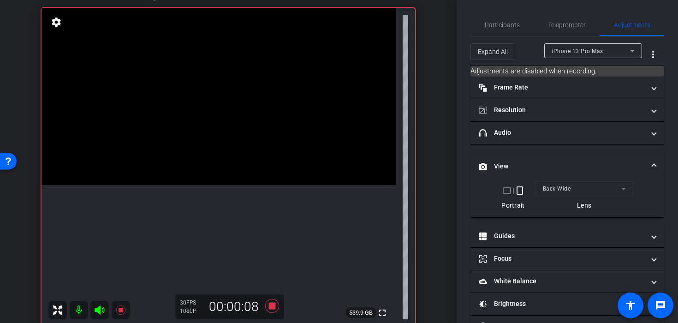
click at [216, 174] on video at bounding box center [218, 96] width 354 height 177
click at [272, 309] on icon at bounding box center [272, 305] width 22 height 17
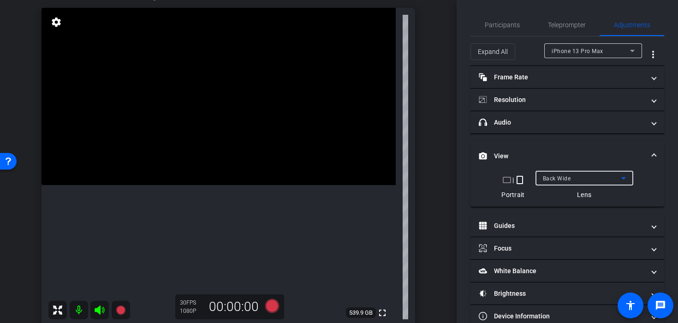
click at [565, 177] on span "Back Wide" at bounding box center [557, 178] width 28 height 6
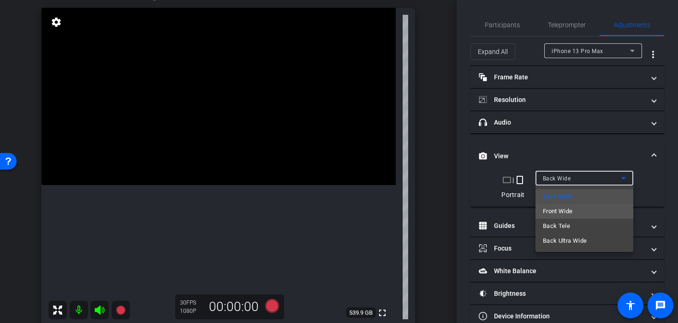
click at [568, 210] on span "Front Wide" at bounding box center [558, 211] width 30 height 11
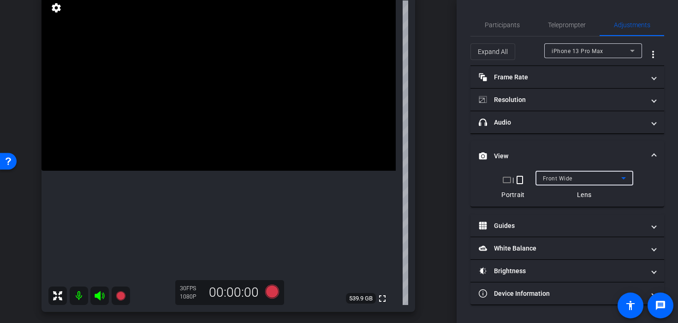
scroll to position [73, 0]
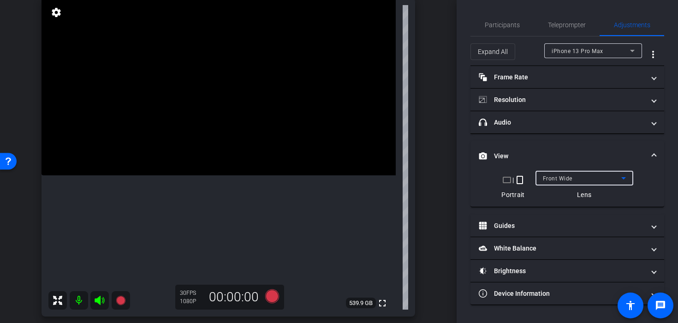
click at [563, 180] on span "Front Wide" at bounding box center [558, 178] width 30 height 6
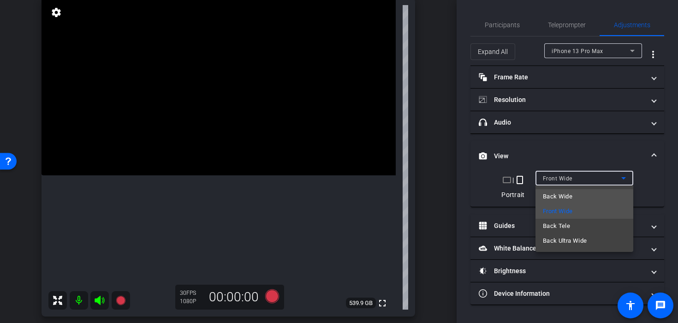
click at [561, 197] on span "Back Wide" at bounding box center [558, 196] width 30 height 11
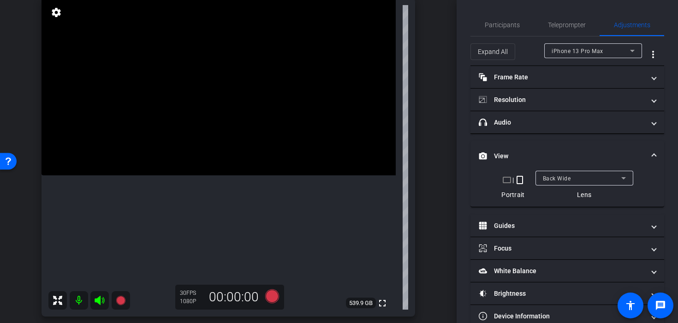
click at [570, 168] on mat-expansion-panel-header "View" at bounding box center [567, 156] width 194 height 30
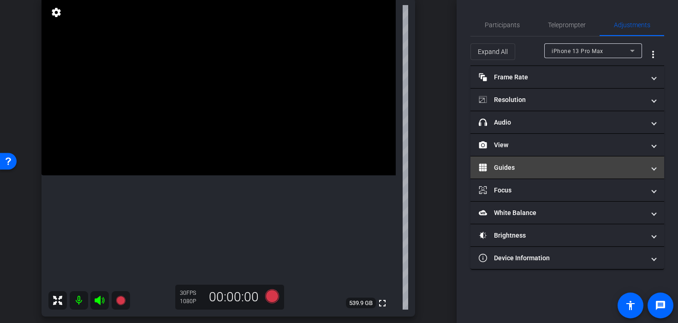
click at [571, 171] on mat-panel-title "Guides" at bounding box center [562, 168] width 166 height 10
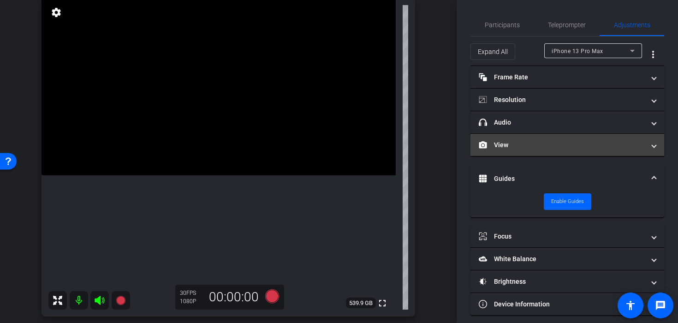
click at [536, 149] on mat-panel-title "View" at bounding box center [562, 145] width 166 height 10
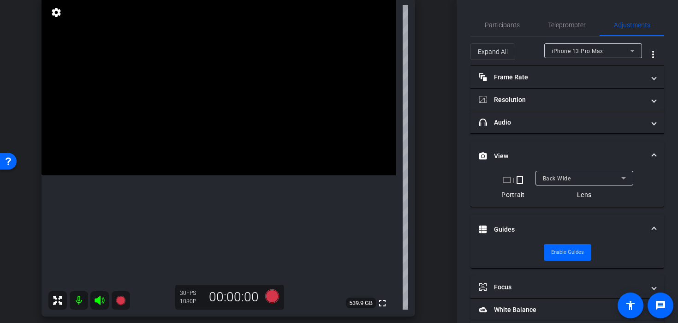
click at [552, 176] on span "Back Wide" at bounding box center [557, 178] width 28 height 6
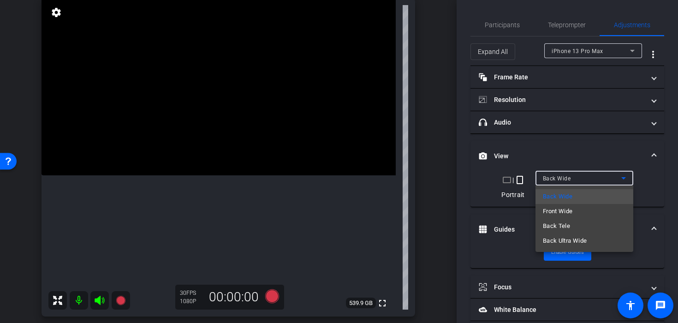
click at [164, 199] on div at bounding box center [339, 161] width 678 height 323
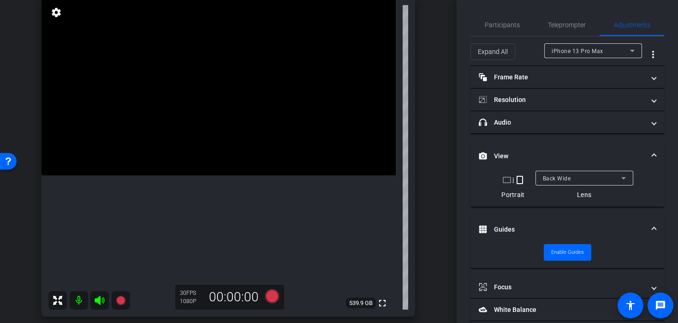
click at [172, 175] on video at bounding box center [218, 86] width 354 height 177
click at [549, 179] on span "Back Wide" at bounding box center [557, 178] width 28 height 6
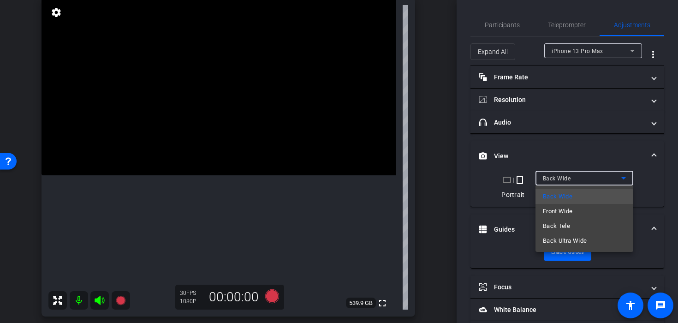
click at [549, 179] on div at bounding box center [339, 161] width 678 height 323
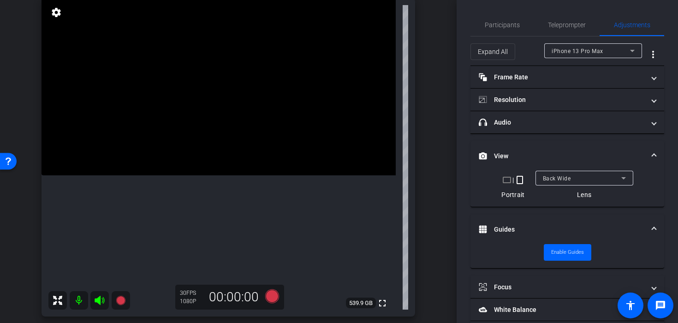
click at [229, 175] on video at bounding box center [218, 86] width 354 height 177
click at [197, 175] on video at bounding box center [218, 86] width 354 height 177
click at [602, 179] on div "Back Wide" at bounding box center [582, 178] width 78 height 12
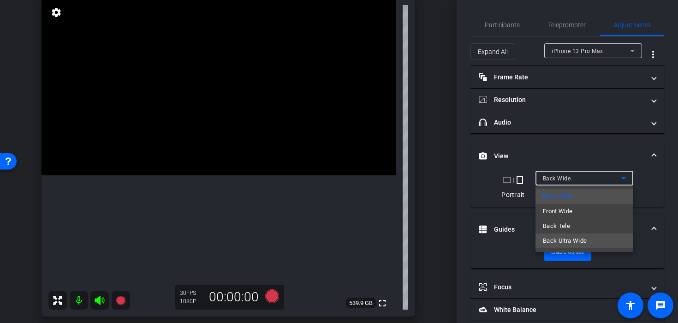
click at [583, 241] on span "Back Ultra Wide" at bounding box center [565, 240] width 44 height 11
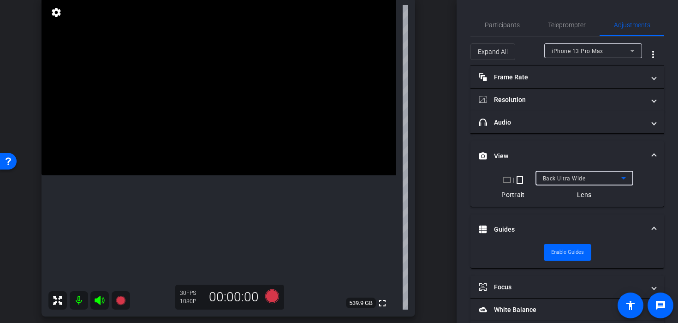
click at [549, 177] on span "Back Ultra Wide" at bounding box center [564, 178] width 43 height 6
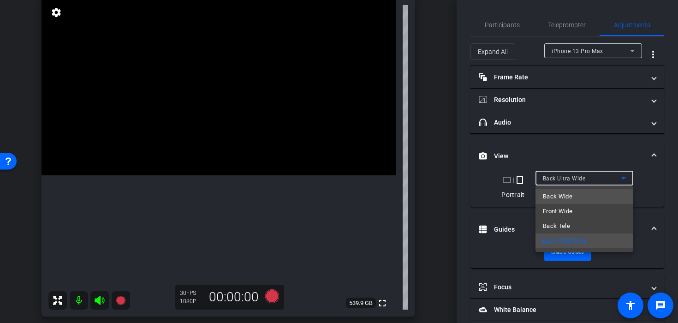
click at [552, 195] on span "Back Wide" at bounding box center [558, 196] width 30 height 11
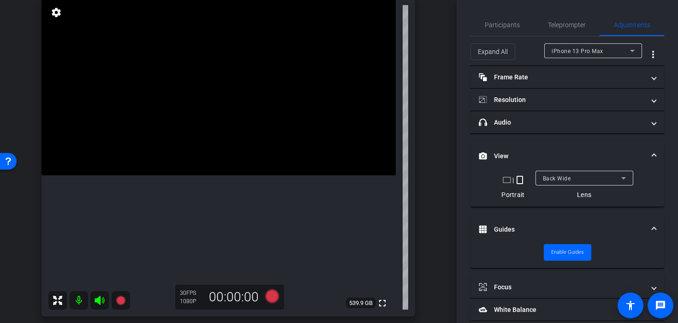
click at [236, 175] on video at bounding box center [218, 86] width 354 height 177
click at [243, 226] on div at bounding box center [236, 235] width 23 height 23
click at [247, 224] on div at bounding box center [236, 235] width 23 height 23
click at [500, 25] on span "Participants" at bounding box center [502, 25] width 35 height 6
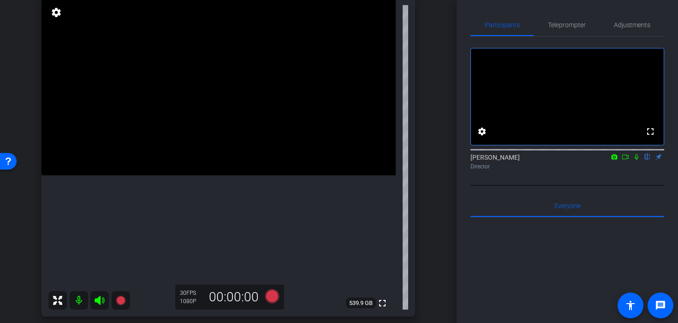
click at [254, 175] on video at bounding box center [218, 86] width 354 height 177
click at [247, 219] on div at bounding box center [254, 230] width 23 height 23
click at [238, 175] on video at bounding box center [218, 86] width 354 height 177
click at [266, 296] on icon at bounding box center [272, 296] width 22 height 17
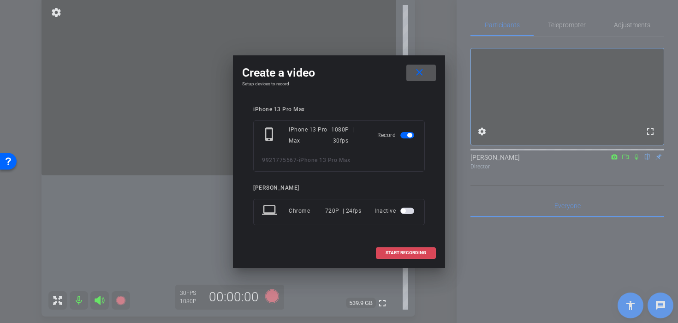
click at [397, 249] on span at bounding box center [405, 253] width 59 height 22
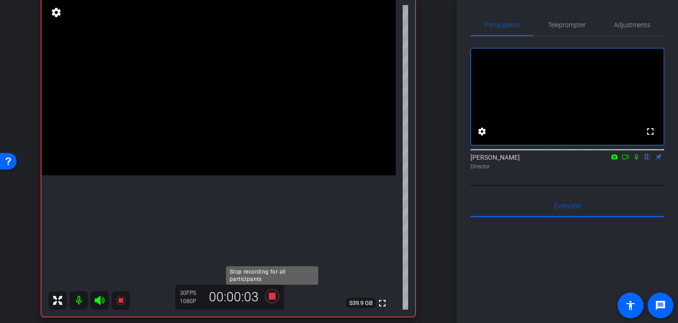
click at [273, 298] on icon at bounding box center [272, 296] width 14 height 14
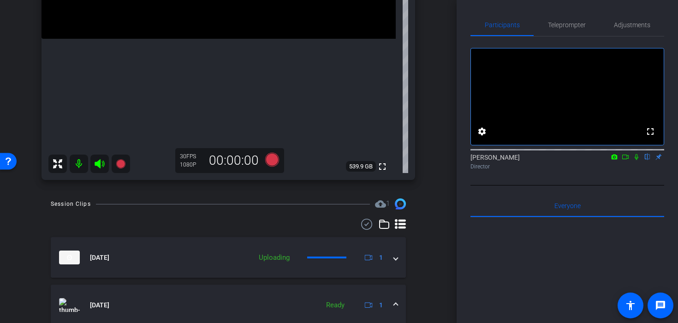
scroll to position [220, 0]
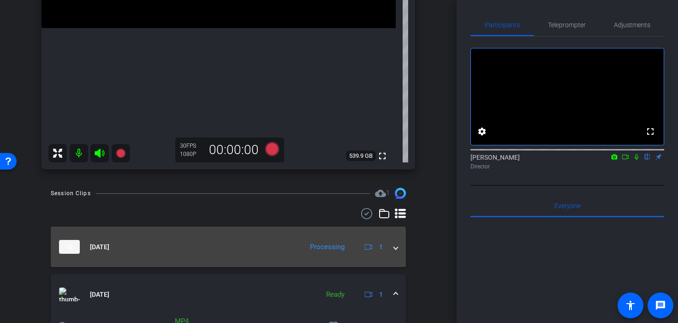
click at [394, 249] on span at bounding box center [396, 247] width 4 height 10
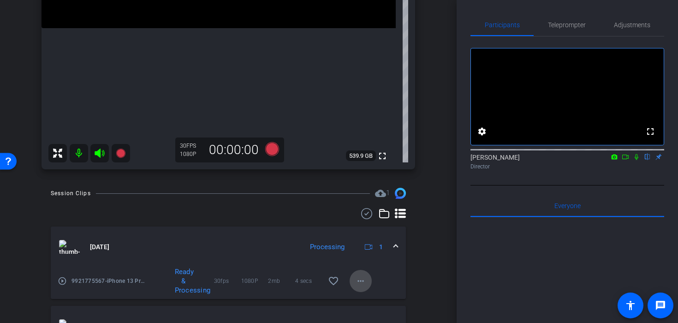
click at [366, 278] on span at bounding box center [360, 281] width 22 height 22
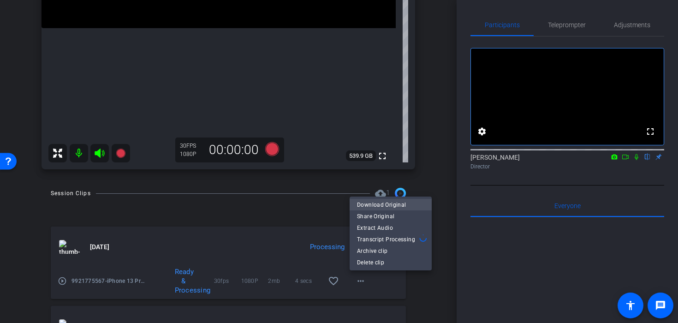
click at [375, 203] on span "Download Original" at bounding box center [390, 204] width 67 height 11
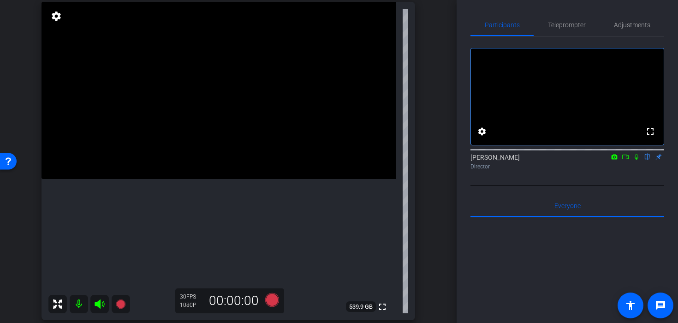
scroll to position [70, 0]
click at [264, 178] on video at bounding box center [218, 89] width 354 height 177
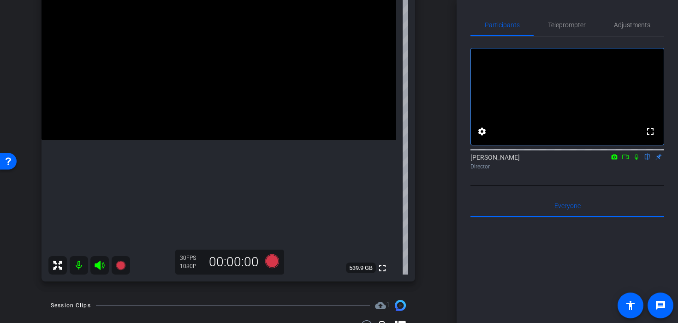
scroll to position [114, 0]
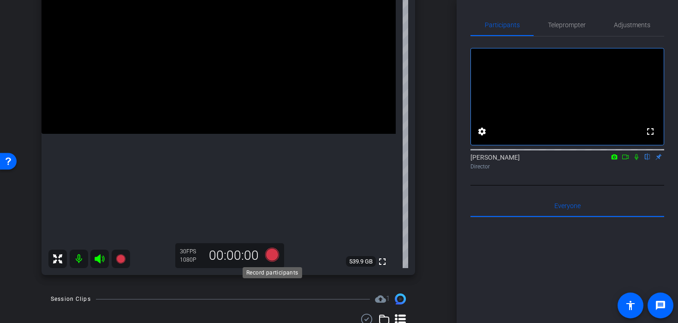
click at [266, 254] on icon at bounding box center [272, 254] width 22 height 17
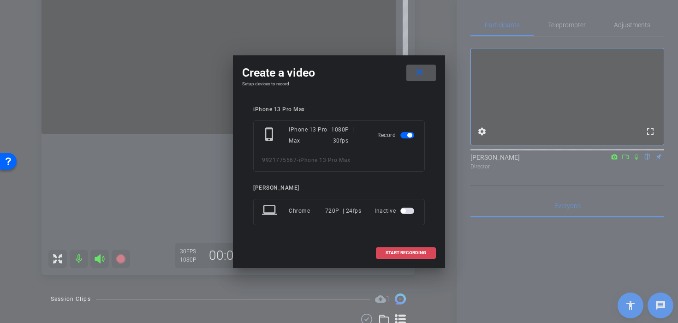
click at [390, 251] on span "START RECORDING" at bounding box center [405, 252] width 41 height 5
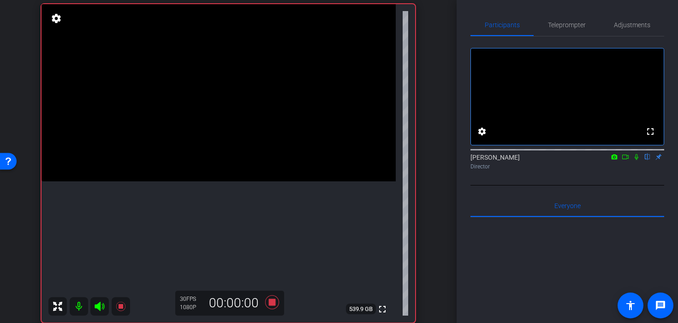
scroll to position [99, 0]
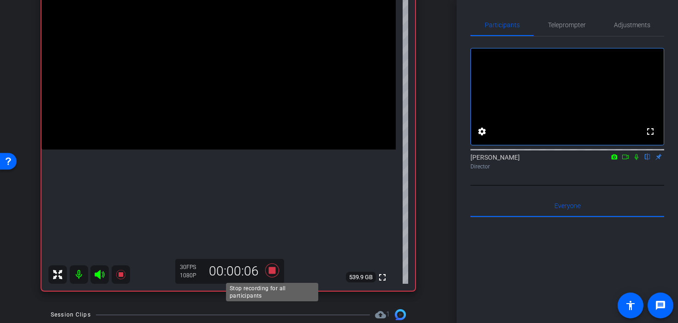
click at [271, 272] on icon at bounding box center [272, 270] width 14 height 14
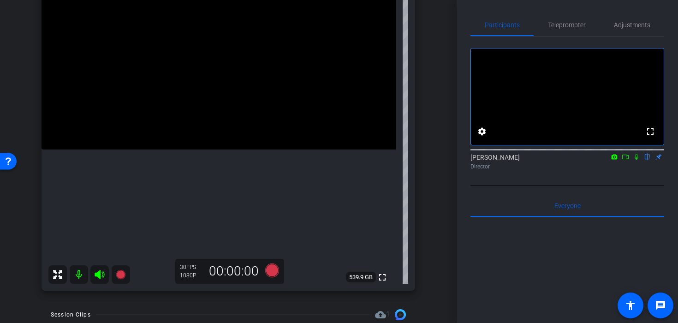
scroll to position [213, 0]
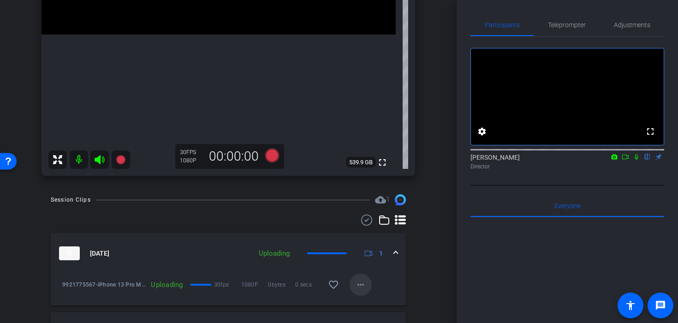
click at [358, 284] on mat-icon "more_horiz" at bounding box center [360, 284] width 11 height 11
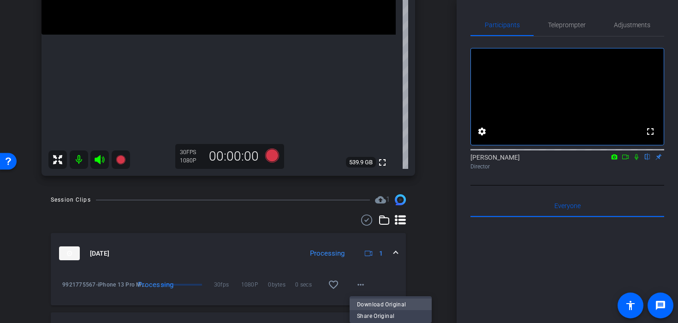
click at [387, 303] on span "Download Original" at bounding box center [390, 303] width 67 height 11
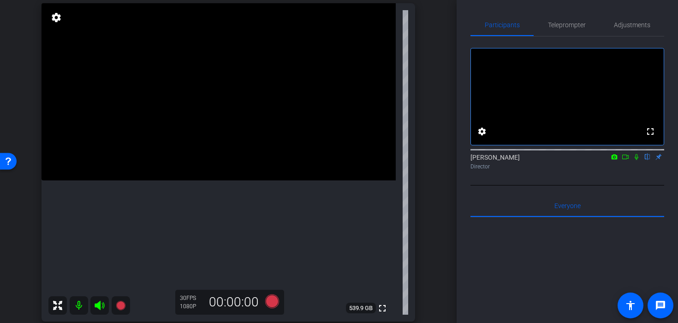
scroll to position [73, 0]
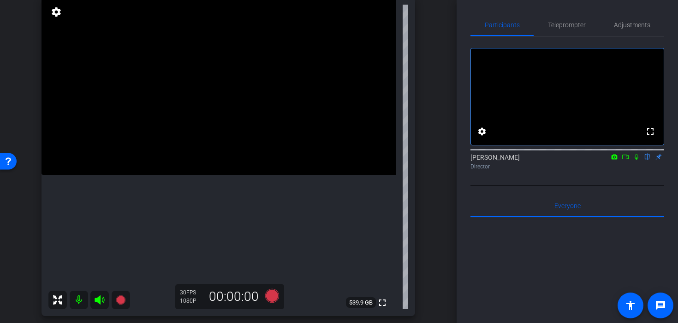
click at [249, 175] on video at bounding box center [218, 86] width 354 height 177
click at [243, 219] on div at bounding box center [248, 218] width 23 height 23
click at [552, 34] on span "Teleprompter" at bounding box center [567, 25] width 38 height 22
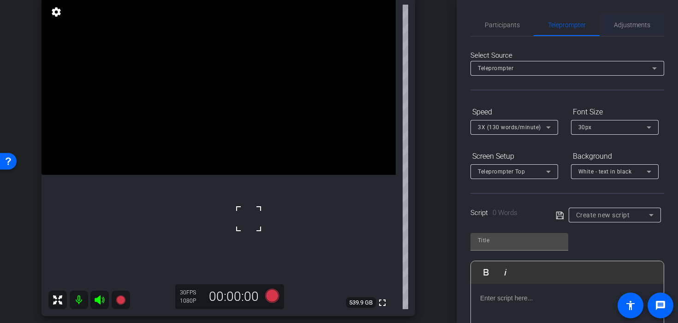
click at [619, 28] on span "Adjustments" at bounding box center [632, 25] width 36 height 6
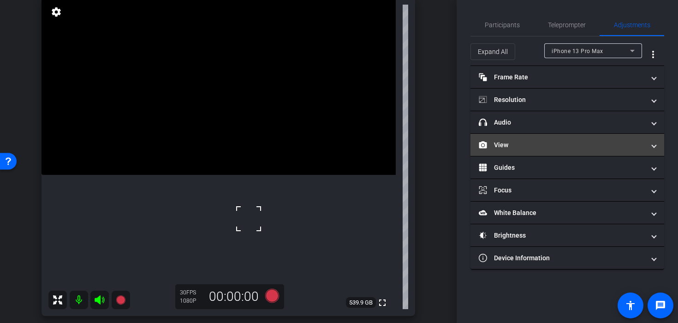
click at [547, 149] on mat-expansion-panel-header "View" at bounding box center [567, 145] width 194 height 22
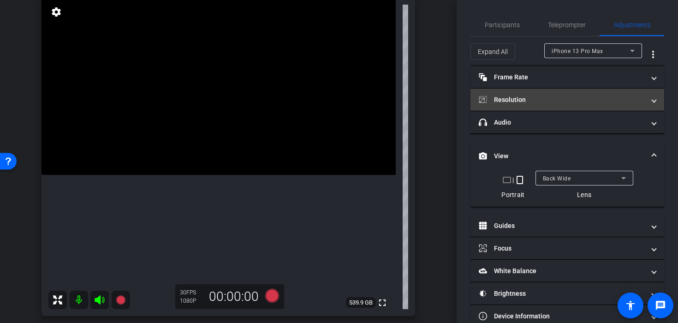
click at [525, 92] on mat-expansion-panel-header "Resolution" at bounding box center [567, 100] width 194 height 22
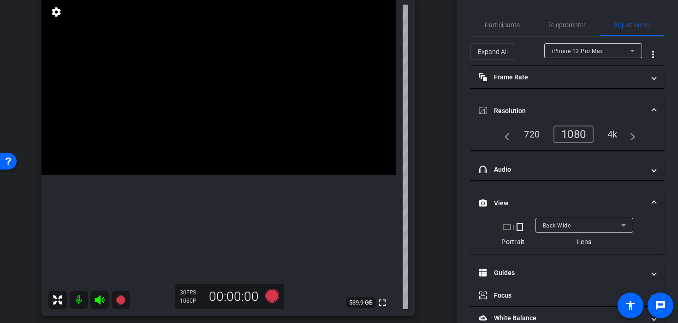
click at [615, 129] on div "4k" at bounding box center [612, 134] width 24 height 16
click at [236, 175] on video at bounding box center [218, 86] width 354 height 177
click at [239, 213] on div at bounding box center [235, 220] width 23 height 23
click at [269, 294] on icon at bounding box center [272, 296] width 14 height 14
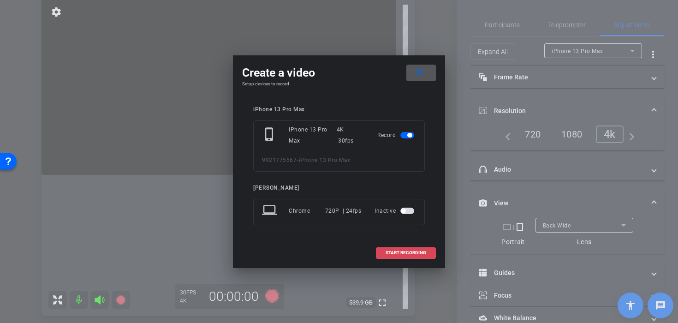
click at [391, 250] on span "START RECORDING" at bounding box center [405, 252] width 41 height 5
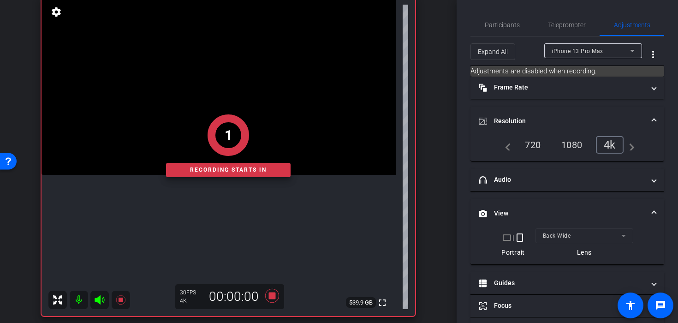
click at [246, 213] on div "1 Recording starts in" at bounding box center [227, 146] width 373 height 340
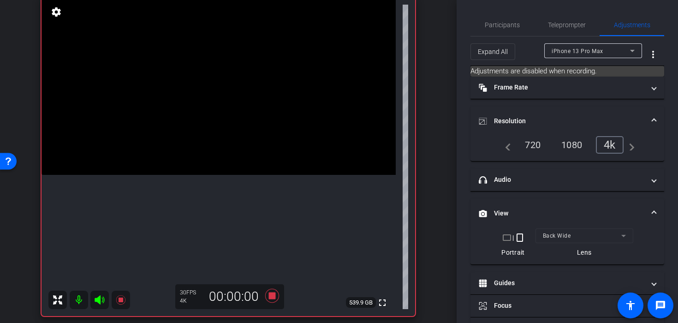
click at [246, 175] on video at bounding box center [218, 86] width 354 height 177
click at [246, 213] on div at bounding box center [245, 213] width 23 height 23
click at [244, 216] on div at bounding box center [245, 213] width 23 height 23
click at [271, 294] on icon at bounding box center [272, 296] width 14 height 14
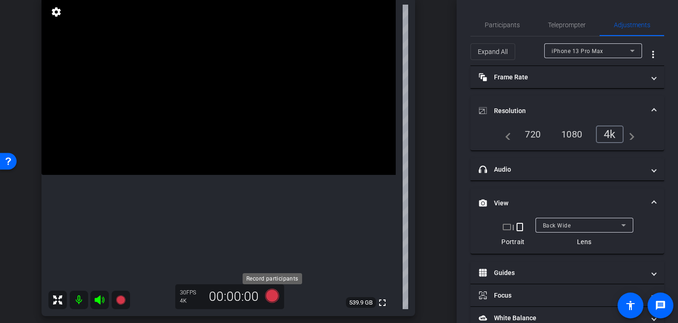
click at [276, 298] on icon at bounding box center [272, 296] width 14 height 14
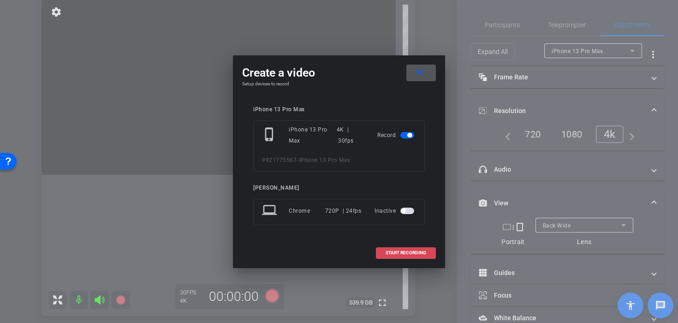
click at [379, 253] on span at bounding box center [405, 253] width 59 height 22
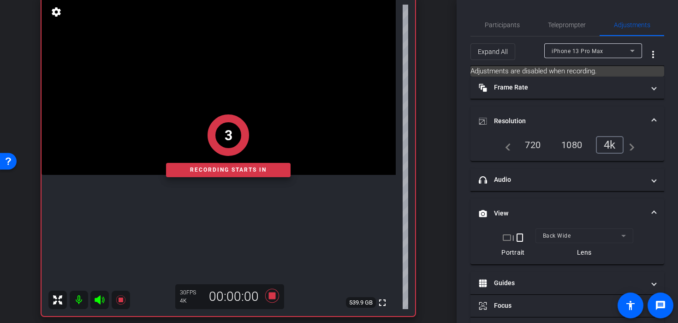
click at [192, 215] on div "3 Recording starts in" at bounding box center [227, 146] width 373 height 340
click at [203, 215] on div "3 Recording starts in" at bounding box center [227, 146] width 373 height 340
click at [205, 215] on div "1 Recording starts in" at bounding box center [227, 146] width 373 height 340
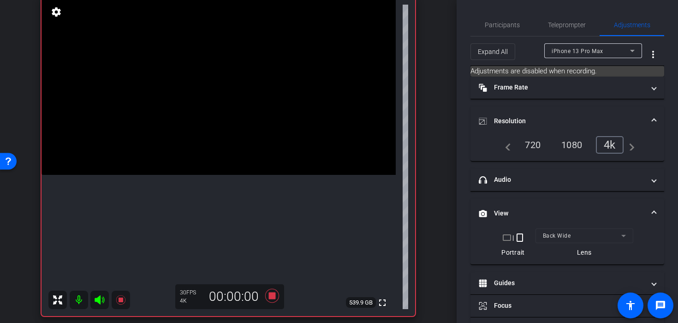
click at [205, 175] on video at bounding box center [218, 86] width 354 height 177
click at [205, 215] on div at bounding box center [204, 215] width 23 height 23
click at [207, 216] on div at bounding box center [204, 215] width 23 height 23
click at [213, 212] on div at bounding box center [204, 215] width 23 height 23
click at [211, 175] on video at bounding box center [218, 86] width 354 height 177
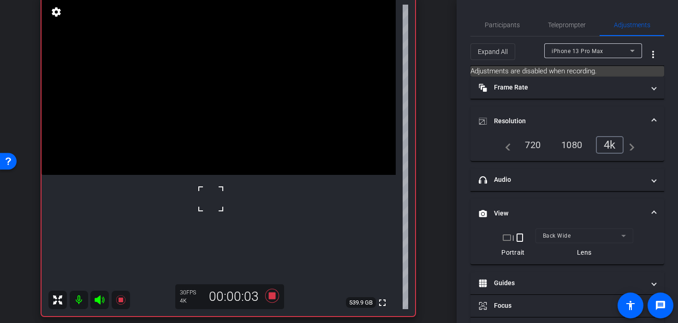
click at [210, 175] on video at bounding box center [218, 86] width 354 height 177
click at [270, 297] on icon at bounding box center [272, 296] width 14 height 14
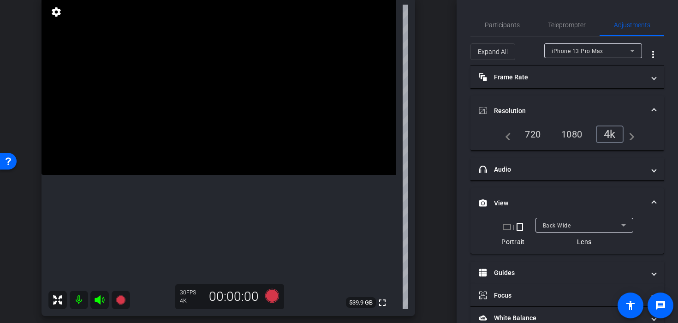
click at [222, 153] on video at bounding box center [218, 86] width 354 height 177
click at [274, 299] on icon at bounding box center [272, 296] width 14 height 14
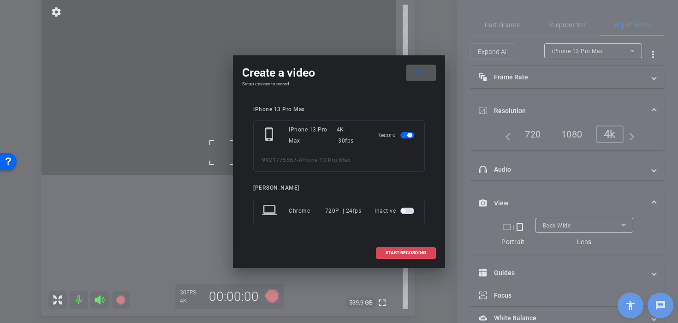
click at [380, 247] on span at bounding box center [405, 253] width 59 height 22
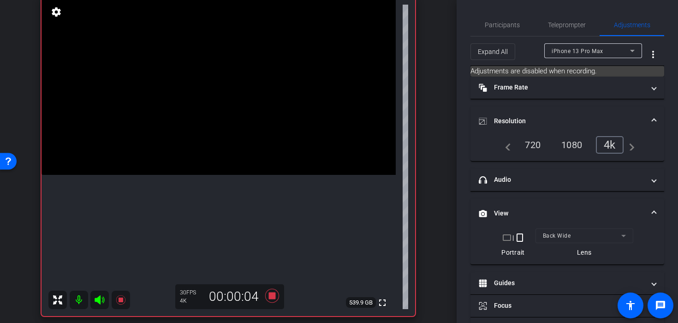
click at [224, 175] on video at bounding box center [218, 86] width 354 height 177
click at [270, 304] on div at bounding box center [272, 297] width 15 height 16
click at [270, 299] on icon at bounding box center [272, 296] width 14 height 14
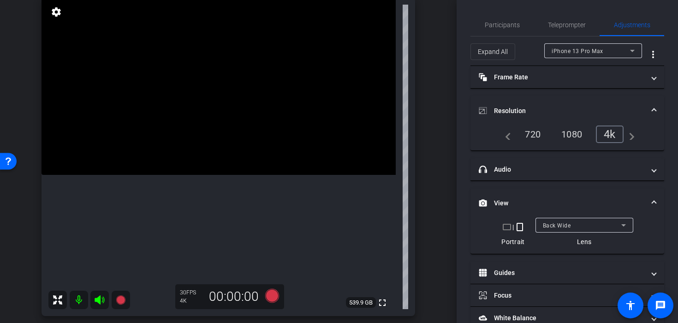
click at [227, 151] on video at bounding box center [218, 86] width 354 height 177
click at [273, 296] on icon at bounding box center [272, 296] width 14 height 14
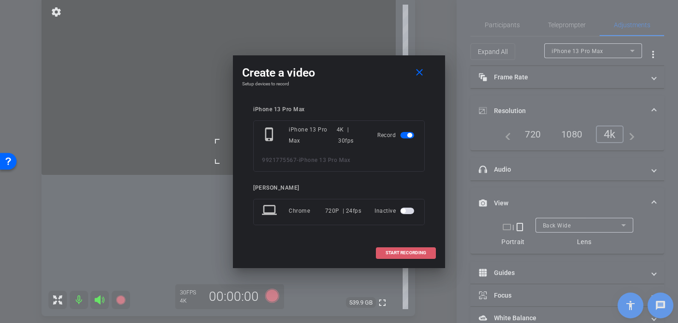
click at [407, 253] on span "START RECORDING" at bounding box center [405, 252] width 41 height 5
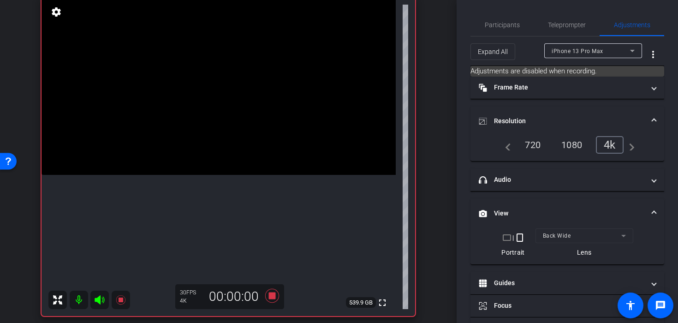
click at [233, 167] on video at bounding box center [218, 86] width 354 height 177
click at [233, 153] on video at bounding box center [218, 86] width 354 height 177
click at [233, 153] on div at bounding box center [232, 152] width 23 height 23
click at [272, 299] on icon at bounding box center [272, 295] width 22 height 17
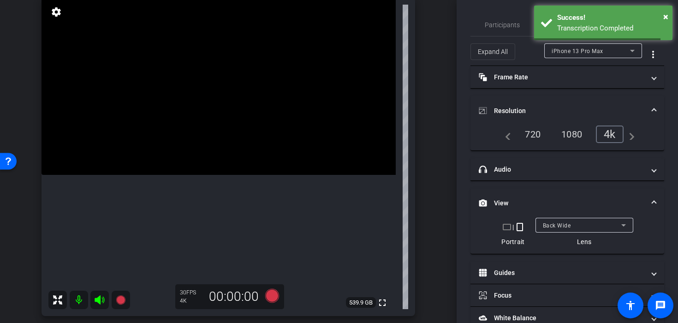
click at [222, 175] on video at bounding box center [218, 86] width 354 height 177
click at [219, 219] on div at bounding box center [221, 218] width 23 height 23
click at [212, 211] on div at bounding box center [221, 218] width 23 height 23
click at [281, 299] on icon at bounding box center [272, 295] width 22 height 17
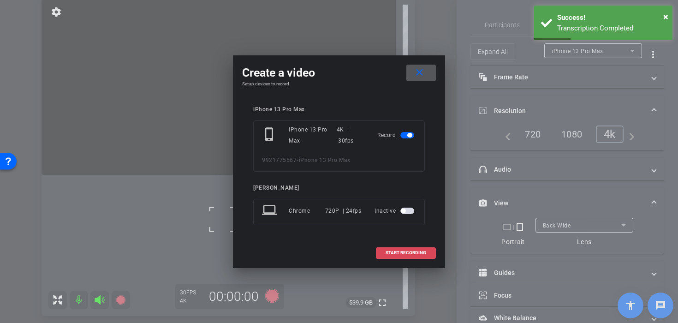
click at [413, 251] on span "START RECORDING" at bounding box center [405, 252] width 41 height 5
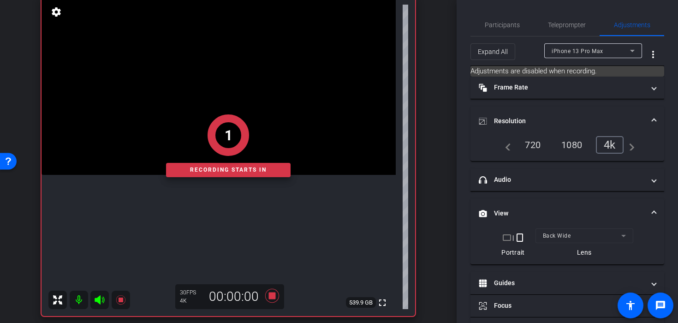
click at [211, 205] on div "1 Recording starts in" at bounding box center [227, 146] width 373 height 340
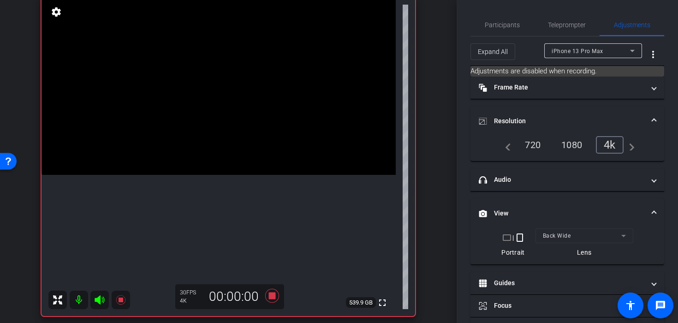
click at [210, 175] on video at bounding box center [218, 86] width 354 height 177
click at [216, 208] on div at bounding box center [210, 206] width 23 height 23
click at [278, 298] on icon at bounding box center [272, 295] width 22 height 17
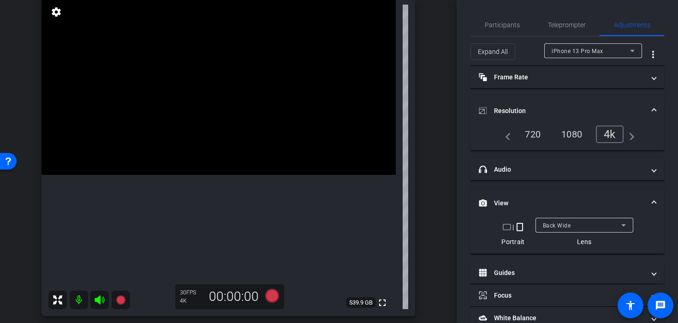
click at [217, 175] on video at bounding box center [218, 86] width 354 height 177
click at [272, 294] on icon at bounding box center [272, 296] width 14 height 14
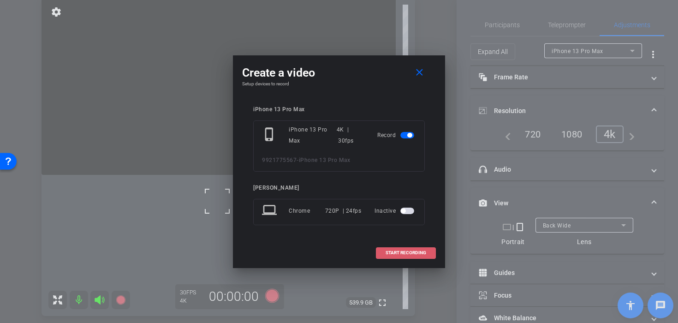
click at [390, 253] on span "START RECORDING" at bounding box center [405, 252] width 41 height 5
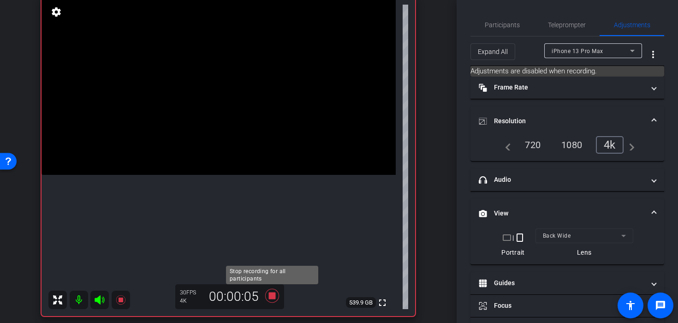
click at [277, 294] on icon at bounding box center [272, 295] width 22 height 17
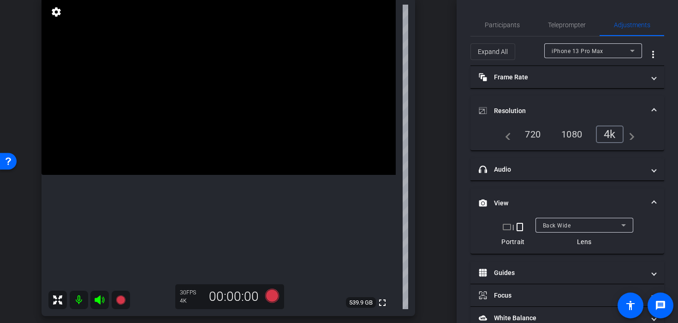
click at [209, 175] on video at bounding box center [218, 86] width 354 height 177
click at [271, 296] on icon at bounding box center [272, 296] width 14 height 14
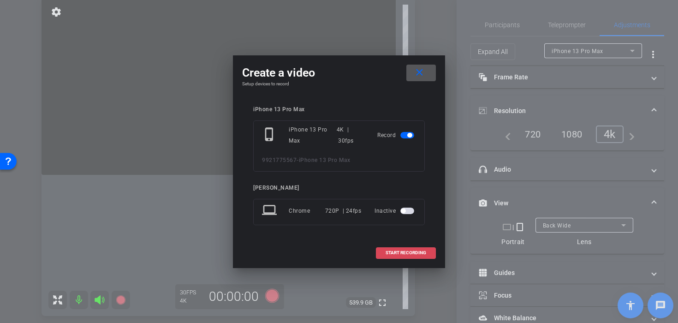
click at [387, 256] on span at bounding box center [405, 253] width 59 height 22
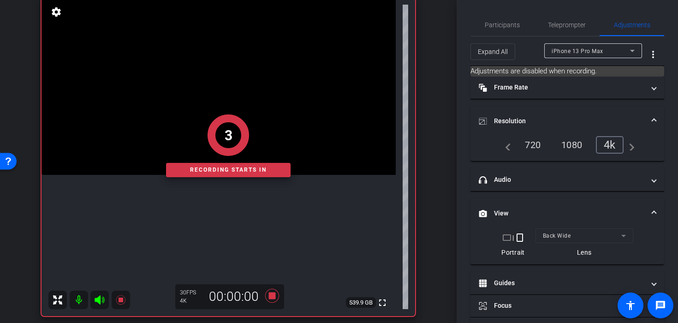
click at [158, 142] on div "3 Recording starts in" at bounding box center [227, 146] width 373 height 340
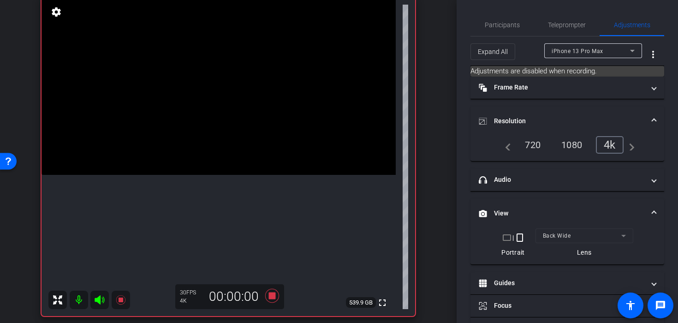
click at [164, 147] on video at bounding box center [218, 86] width 354 height 177
click at [248, 175] on video at bounding box center [218, 86] width 354 height 177
click at [271, 302] on icon at bounding box center [272, 296] width 14 height 14
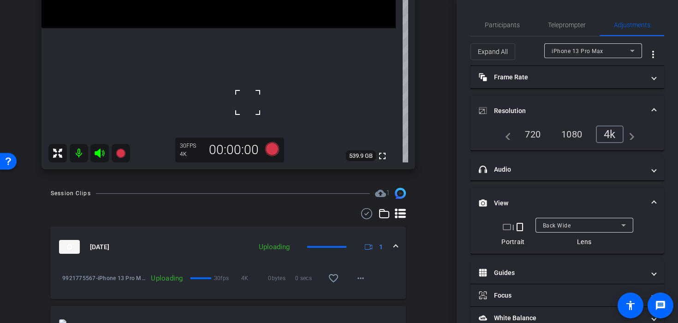
scroll to position [227, 0]
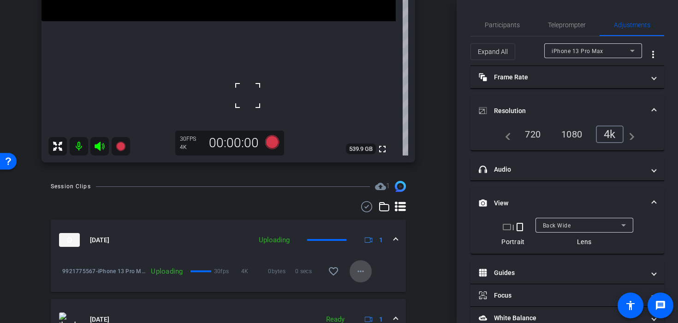
click at [363, 272] on mat-icon "more_horiz" at bounding box center [360, 271] width 11 height 11
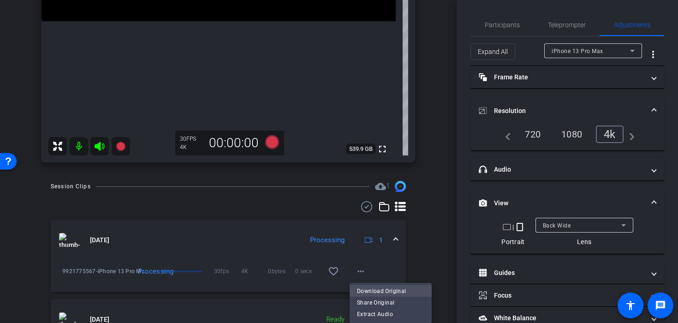
click at [380, 289] on span "Download Original" at bounding box center [390, 290] width 67 height 11
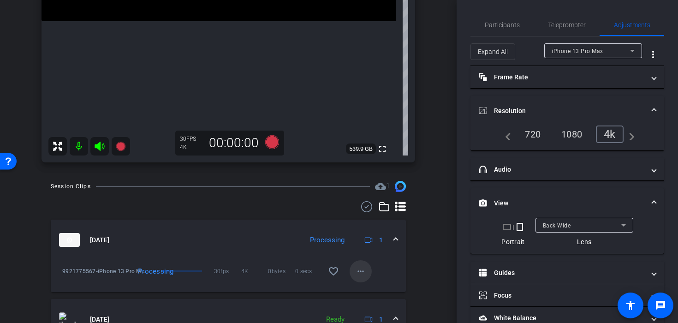
click at [366, 269] on span at bounding box center [360, 271] width 22 height 22
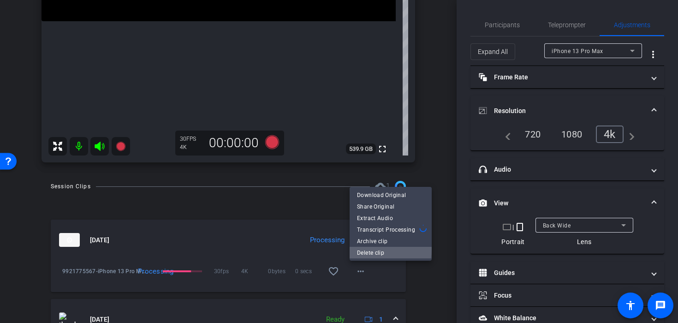
click at [376, 249] on span "Delete clip" at bounding box center [390, 252] width 67 height 11
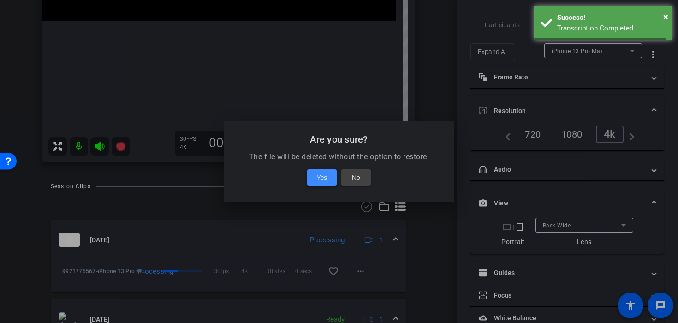
click at [335, 179] on span at bounding box center [322, 177] width 30 height 22
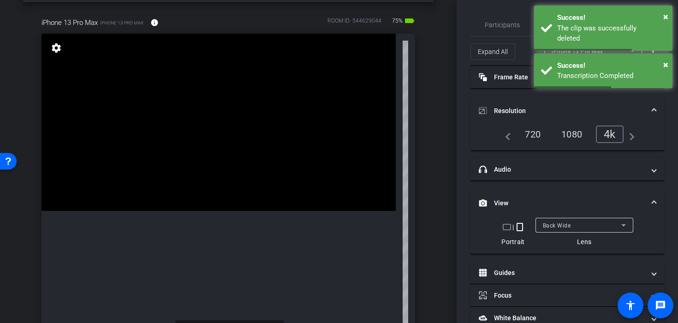
scroll to position [79, 0]
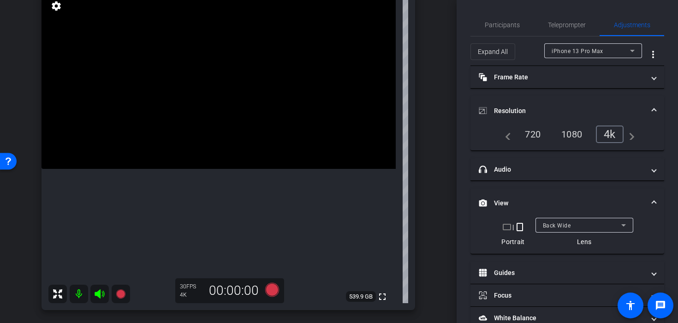
click at [569, 126] on div "navigate_before 720 1080 4k navigate_next" at bounding box center [567, 134] width 134 height 18
click at [574, 136] on div "1080" at bounding box center [571, 134] width 35 height 16
click at [238, 169] on video at bounding box center [218, 80] width 354 height 177
click at [224, 169] on video at bounding box center [218, 80] width 354 height 177
click at [270, 287] on icon at bounding box center [272, 290] width 14 height 14
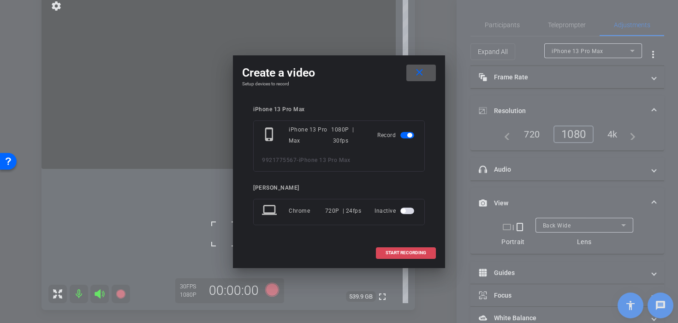
click at [398, 251] on span "START RECORDING" at bounding box center [405, 252] width 41 height 5
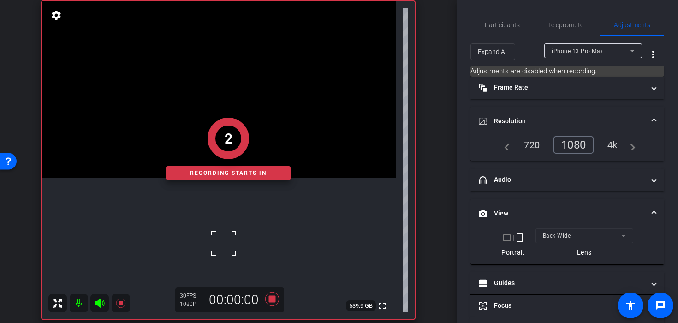
scroll to position [71, 0]
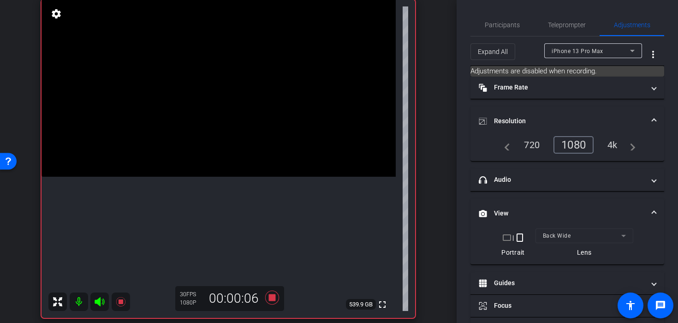
click at [221, 149] on video at bounding box center [218, 88] width 354 height 177
click at [214, 177] on video at bounding box center [218, 88] width 354 height 177
click at [218, 119] on video at bounding box center [218, 88] width 354 height 177
click at [227, 177] on video at bounding box center [218, 88] width 354 height 177
click at [274, 295] on icon at bounding box center [272, 297] width 14 height 14
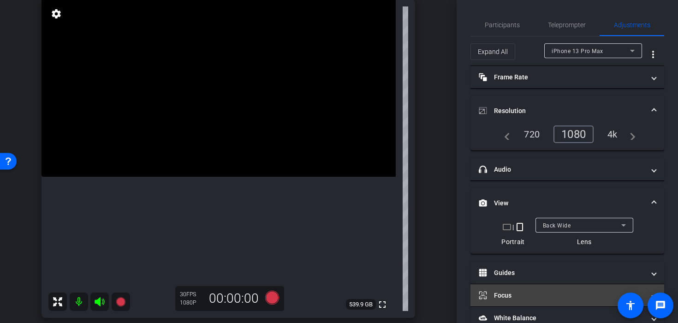
click at [487, 296] on mat-panel-title "Focus" at bounding box center [562, 295] width 166 height 10
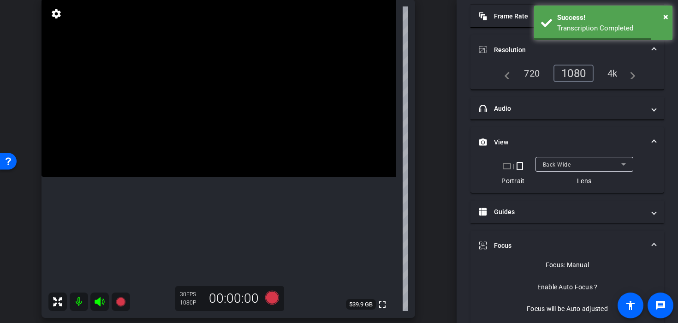
scroll to position [61, 0]
click at [272, 302] on icon at bounding box center [272, 297] width 14 height 14
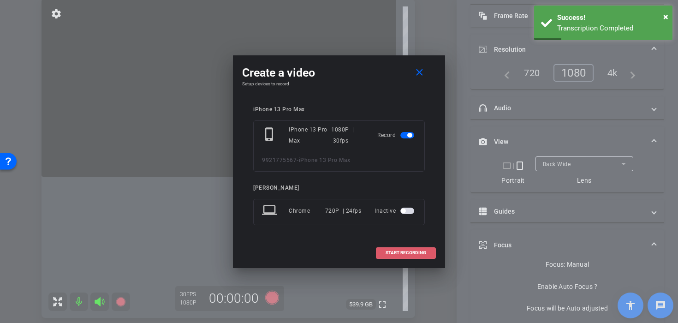
click at [394, 255] on span "START RECORDING" at bounding box center [405, 252] width 41 height 5
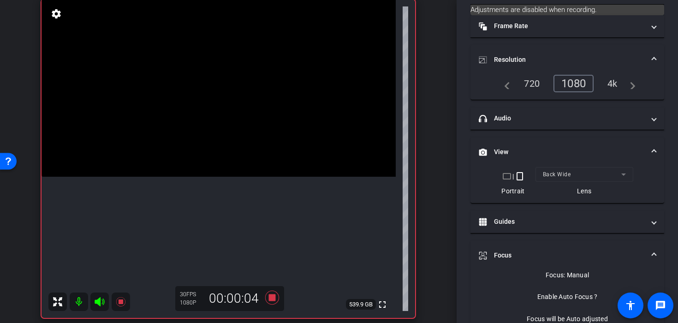
click at [236, 146] on video at bounding box center [218, 88] width 354 height 177
click at [201, 136] on video at bounding box center [218, 88] width 354 height 177
click at [166, 143] on video at bounding box center [218, 88] width 354 height 177
click at [189, 160] on video at bounding box center [218, 88] width 354 height 177
click at [206, 166] on video at bounding box center [218, 88] width 354 height 177
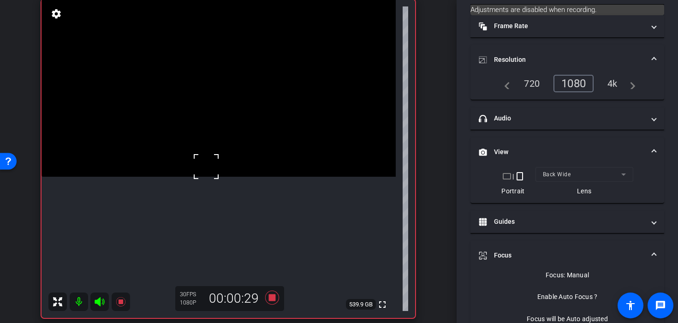
click at [216, 155] on div at bounding box center [206, 166] width 23 height 23
click at [217, 155] on video at bounding box center [218, 88] width 354 height 177
click at [221, 169] on video at bounding box center [218, 88] width 354 height 177
click at [207, 177] on video at bounding box center [218, 88] width 354 height 177
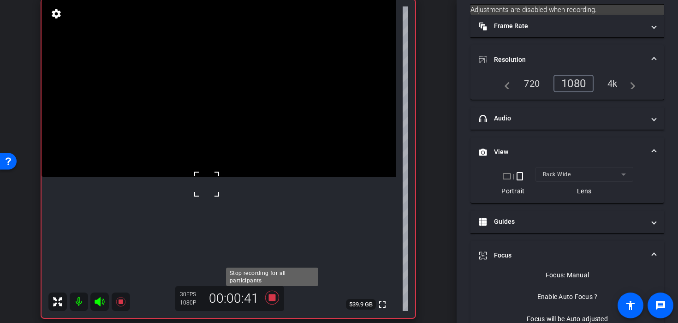
click at [268, 302] on icon at bounding box center [272, 297] width 22 height 17
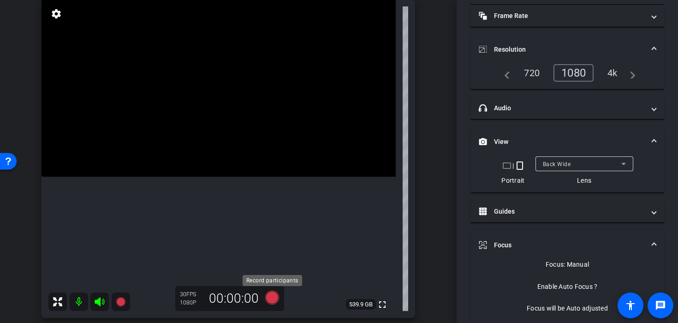
click at [271, 296] on icon at bounding box center [272, 297] width 14 height 14
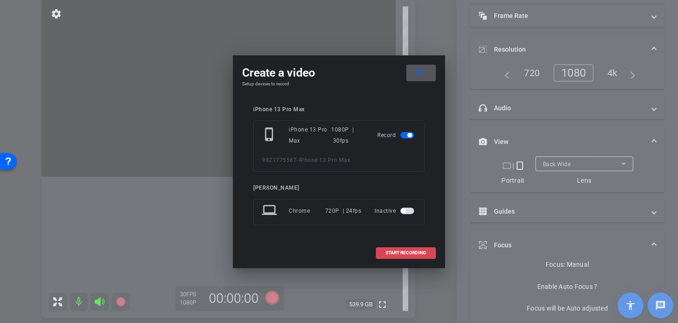
click at [386, 246] on span at bounding box center [405, 253] width 59 height 22
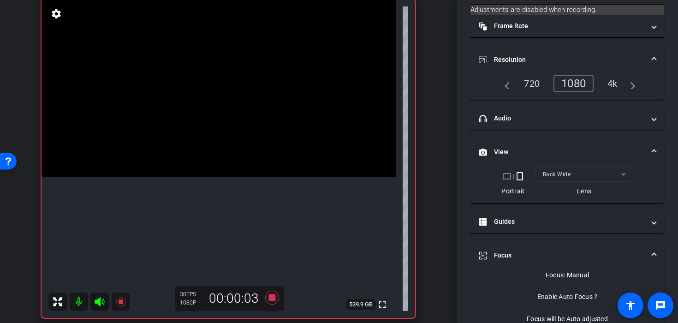
click at [239, 157] on video at bounding box center [218, 88] width 354 height 177
click at [219, 131] on video at bounding box center [218, 88] width 354 height 177
click at [195, 177] on video at bounding box center [218, 88] width 354 height 177
click at [219, 177] on video at bounding box center [218, 88] width 354 height 177
click at [222, 198] on div at bounding box center [218, 202] width 23 height 23
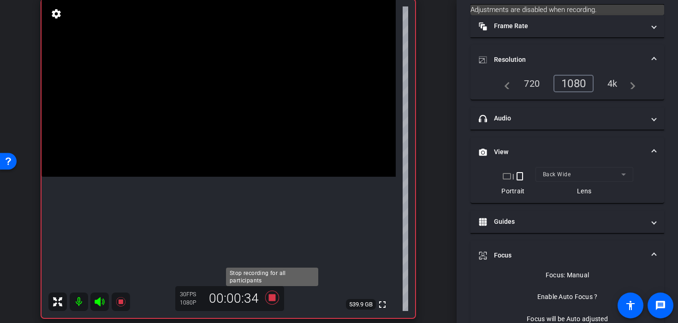
click at [278, 301] on icon at bounding box center [272, 297] width 22 height 17
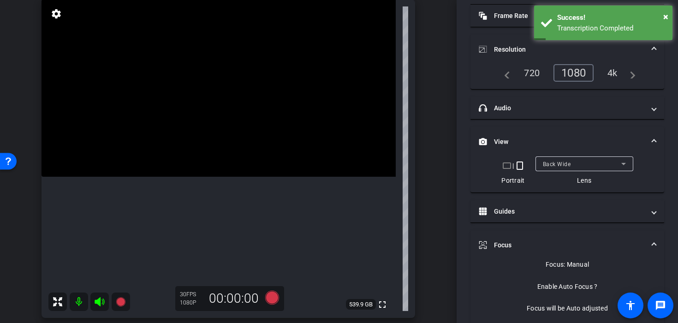
click at [233, 166] on video at bounding box center [218, 88] width 354 height 177
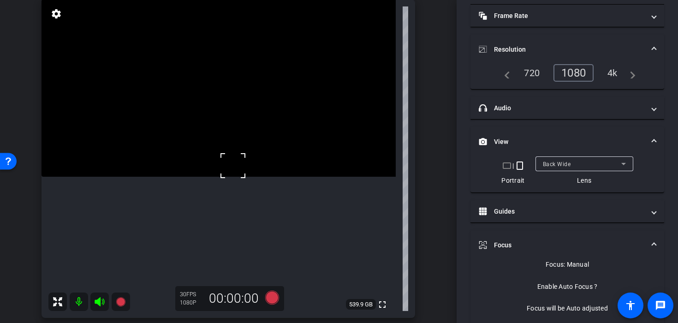
click at [218, 158] on video at bounding box center [218, 88] width 354 height 177
click at [269, 297] on icon at bounding box center [272, 297] width 14 height 14
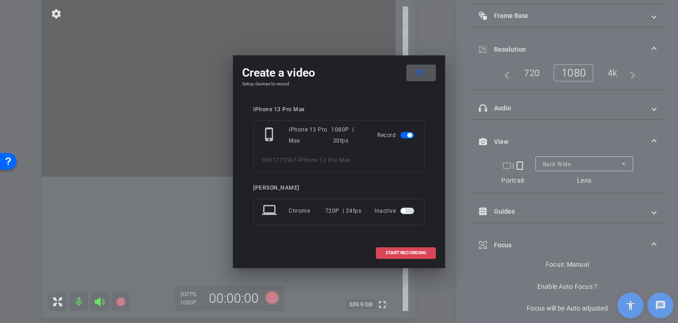
click at [420, 247] on span at bounding box center [405, 253] width 59 height 22
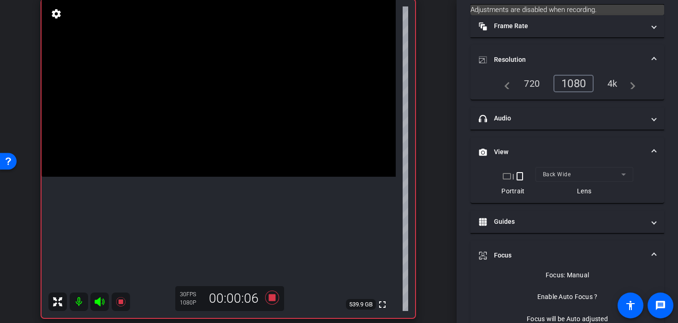
click at [179, 152] on video at bounding box center [218, 88] width 354 height 177
click at [203, 161] on video at bounding box center [218, 88] width 354 height 177
click at [226, 171] on video at bounding box center [218, 88] width 354 height 177
click at [274, 300] on icon at bounding box center [272, 297] width 14 height 14
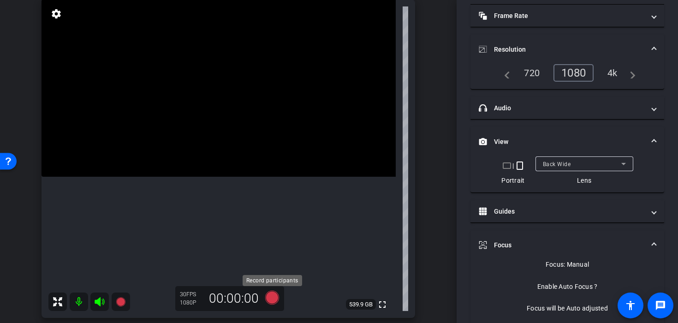
click at [271, 303] on icon at bounding box center [272, 297] width 14 height 14
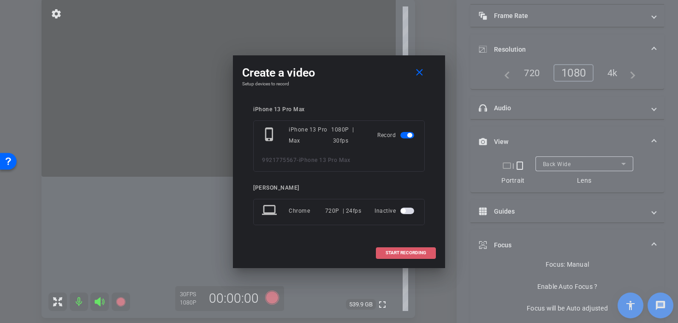
click at [391, 243] on span at bounding box center [405, 253] width 59 height 22
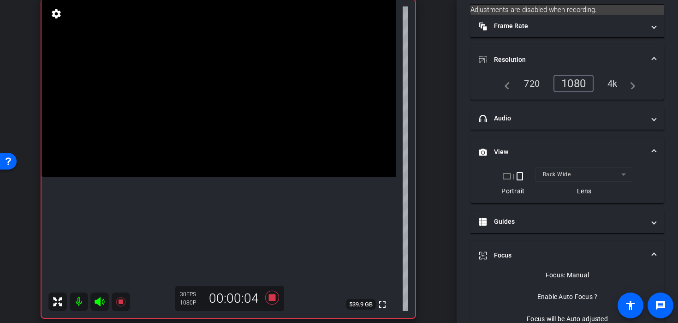
click at [181, 164] on video at bounding box center [218, 88] width 354 height 177
click at [183, 150] on video at bounding box center [218, 88] width 354 height 177
click at [202, 177] on video at bounding box center [218, 88] width 354 height 177
click at [216, 165] on video at bounding box center [218, 88] width 354 height 177
click at [236, 177] on video at bounding box center [218, 88] width 354 height 177
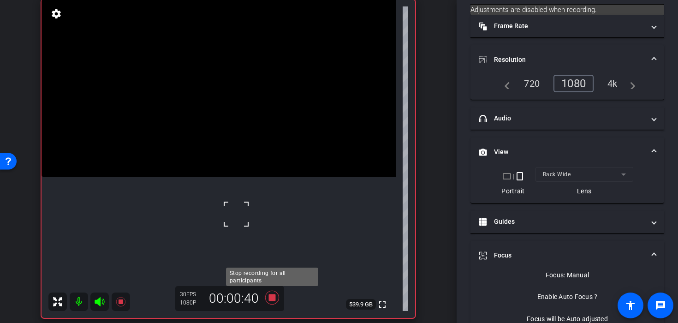
click at [272, 299] on icon at bounding box center [272, 297] width 14 height 14
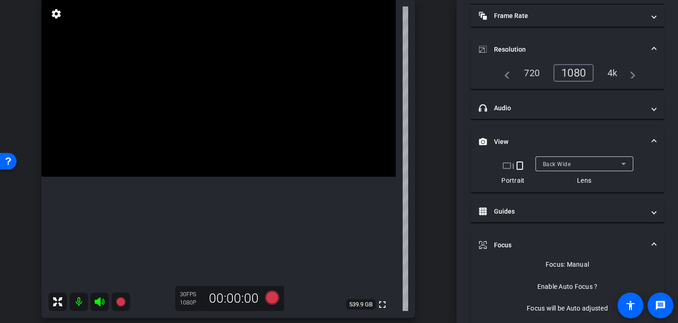
click at [263, 177] on video at bounding box center [218, 88] width 354 height 177
click at [234, 177] on video at bounding box center [218, 88] width 354 height 177
click at [254, 177] on video at bounding box center [218, 88] width 354 height 177
click at [254, 205] on div at bounding box center [253, 204] width 23 height 23
click at [271, 302] on icon at bounding box center [272, 297] width 14 height 14
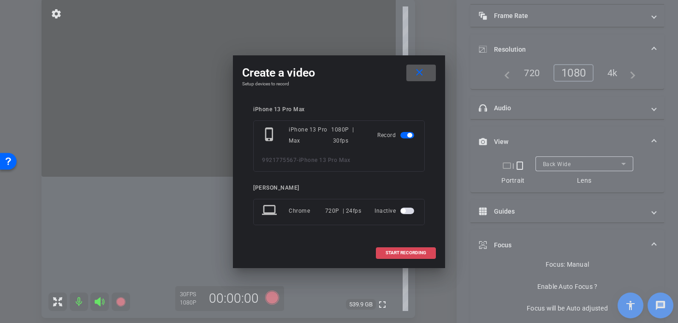
click at [379, 255] on span at bounding box center [405, 253] width 59 height 22
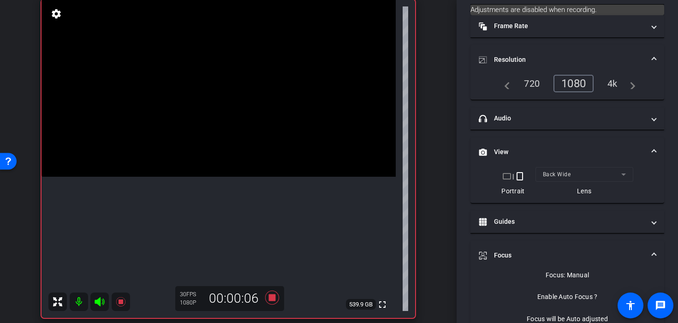
click at [284, 177] on video at bounding box center [218, 88] width 354 height 177
click at [284, 232] on div "fullscreen settings 539.9 GB" at bounding box center [227, 159] width 373 height 318
click at [287, 177] on video at bounding box center [218, 88] width 354 height 177
click at [255, 170] on video at bounding box center [218, 88] width 354 height 177
click at [258, 177] on video at bounding box center [218, 88] width 354 height 177
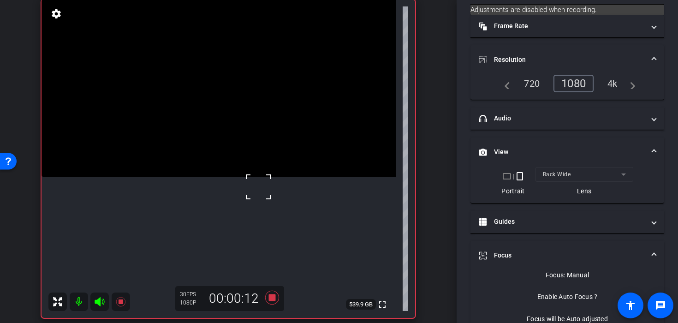
click at [268, 177] on video at bounding box center [218, 88] width 354 height 177
click at [252, 177] on video at bounding box center [218, 88] width 354 height 177
click at [258, 206] on div at bounding box center [252, 204] width 23 height 23
click at [261, 177] on video at bounding box center [218, 88] width 354 height 177
click at [261, 224] on div at bounding box center [261, 223] width 23 height 23
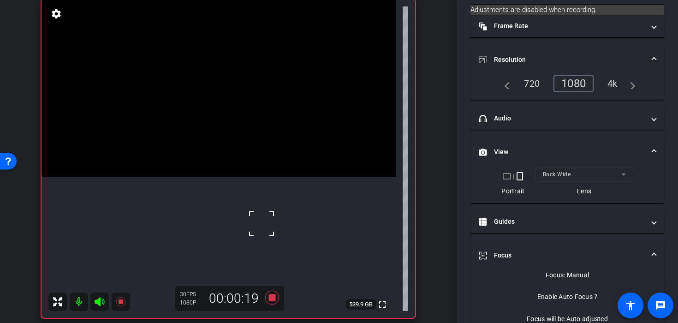
click at [260, 224] on div at bounding box center [261, 223] width 23 height 23
click at [238, 177] on video at bounding box center [218, 88] width 354 height 177
click at [238, 227] on div at bounding box center [238, 227] width 23 height 23
click at [238, 216] on div at bounding box center [238, 227] width 23 height 23
click at [256, 177] on video at bounding box center [218, 88] width 354 height 177
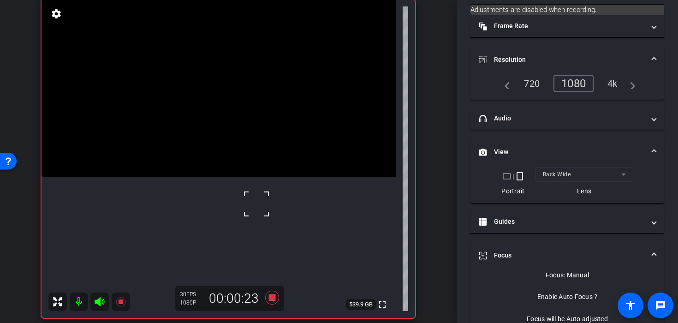
click at [250, 212] on div at bounding box center [256, 203] width 23 height 23
click at [250, 177] on video at bounding box center [218, 88] width 354 height 177
click at [231, 177] on video at bounding box center [218, 88] width 354 height 177
click at [214, 177] on video at bounding box center [218, 88] width 354 height 177
click at [198, 177] on video at bounding box center [218, 88] width 354 height 177
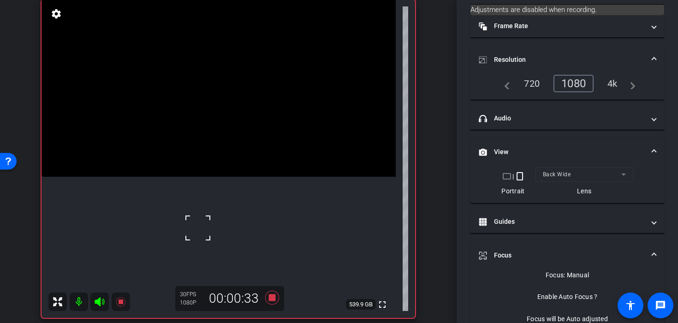
click at [186, 177] on video at bounding box center [218, 88] width 354 height 177
click at [177, 221] on div at bounding box center [185, 223] width 23 height 23
click at [170, 177] on video at bounding box center [218, 88] width 354 height 177
click at [238, 148] on video at bounding box center [218, 88] width 354 height 177
click at [241, 171] on video at bounding box center [218, 88] width 354 height 177
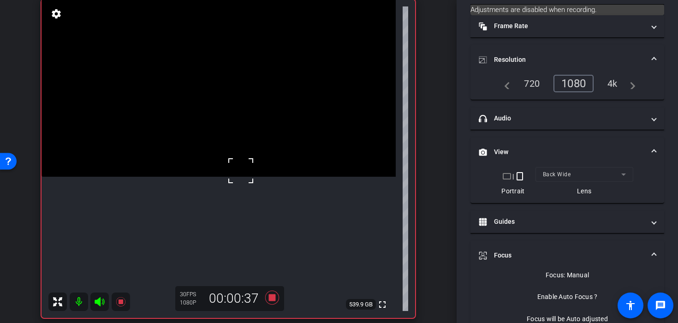
click at [249, 174] on div at bounding box center [240, 170] width 23 height 23
click at [265, 154] on video at bounding box center [218, 88] width 354 height 177
click at [293, 173] on video at bounding box center [218, 88] width 354 height 177
click at [274, 177] on video at bounding box center [218, 88] width 354 height 177
click at [257, 177] on video at bounding box center [218, 88] width 354 height 177
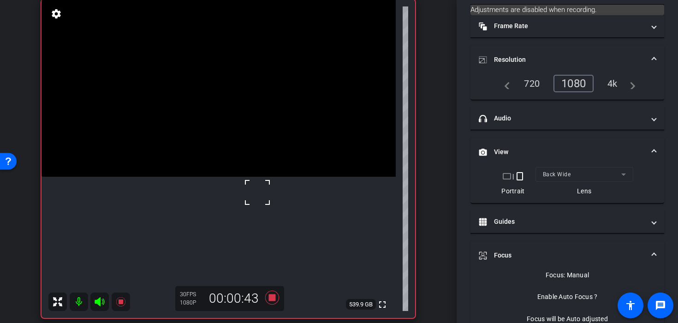
click at [239, 177] on video at bounding box center [218, 88] width 354 height 177
click at [213, 177] on video at bounding box center [218, 88] width 354 height 177
click at [181, 177] on video at bounding box center [218, 88] width 354 height 177
click at [187, 209] on div at bounding box center [180, 213] width 23 height 23
click at [226, 177] on video at bounding box center [218, 88] width 354 height 177
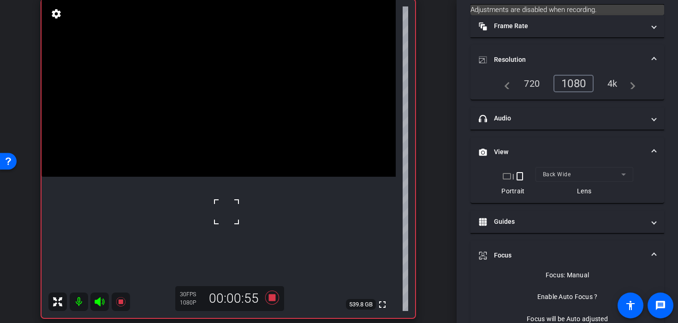
click at [236, 177] on video at bounding box center [218, 88] width 354 height 177
click at [224, 177] on video at bounding box center [218, 88] width 354 height 177
click at [216, 177] on video at bounding box center [218, 88] width 354 height 177
click at [193, 177] on video at bounding box center [218, 88] width 354 height 177
click at [236, 177] on video at bounding box center [218, 88] width 354 height 177
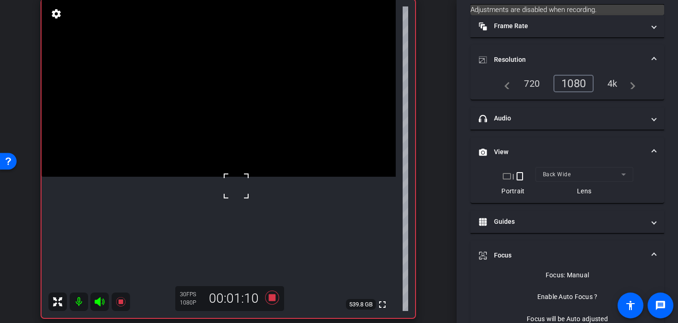
click at [236, 186] on div at bounding box center [236, 185] width 23 height 23
click at [214, 177] on video at bounding box center [218, 88] width 354 height 177
click at [232, 177] on video at bounding box center [218, 88] width 354 height 177
click at [232, 185] on div at bounding box center [232, 184] width 23 height 23
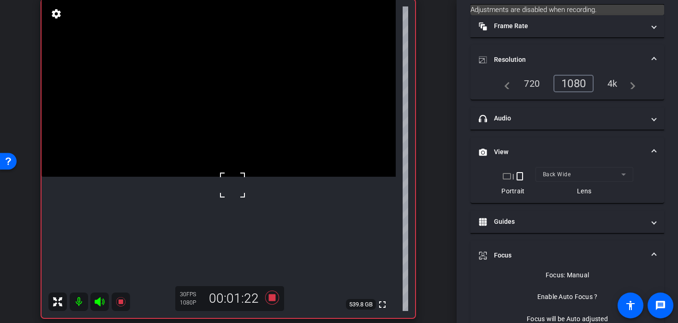
click at [233, 178] on div at bounding box center [232, 184] width 23 height 23
click at [248, 177] on video at bounding box center [218, 88] width 354 height 177
click at [247, 177] on video at bounding box center [218, 88] width 354 height 177
click at [247, 213] on div at bounding box center [247, 212] width 23 height 23
click at [204, 177] on video at bounding box center [218, 88] width 354 height 177
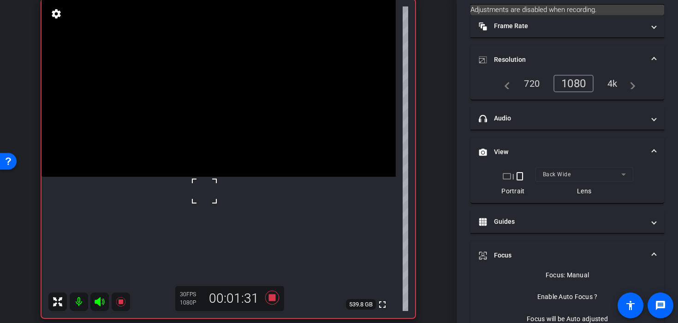
click at [204, 191] on div at bounding box center [204, 190] width 23 height 23
click at [210, 192] on div at bounding box center [204, 190] width 23 height 23
click at [210, 177] on video at bounding box center [218, 88] width 354 height 177
click at [210, 192] on div at bounding box center [209, 191] width 23 height 23
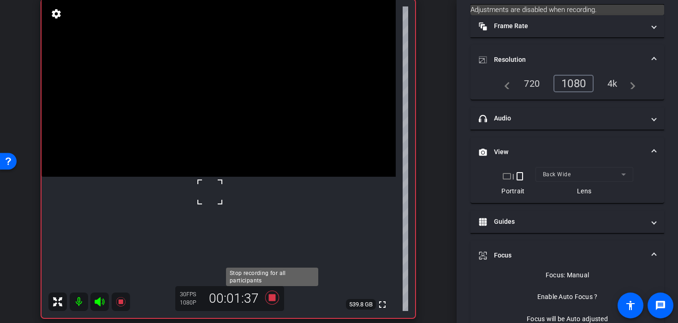
click at [271, 301] on icon at bounding box center [272, 297] width 14 height 14
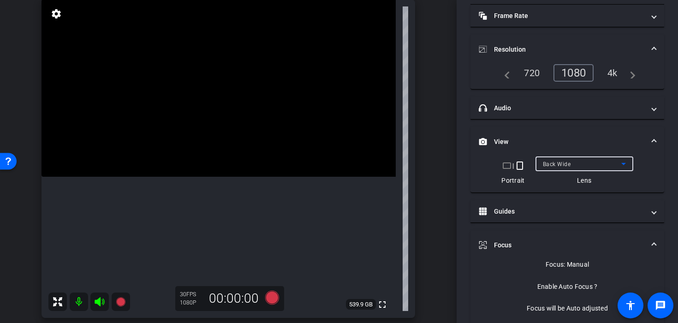
click at [553, 164] on span "Back Wide" at bounding box center [557, 164] width 28 height 6
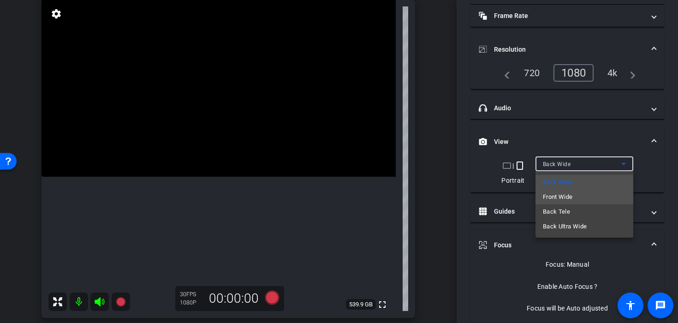
click at [563, 194] on span "Front Wide" at bounding box center [558, 196] width 30 height 11
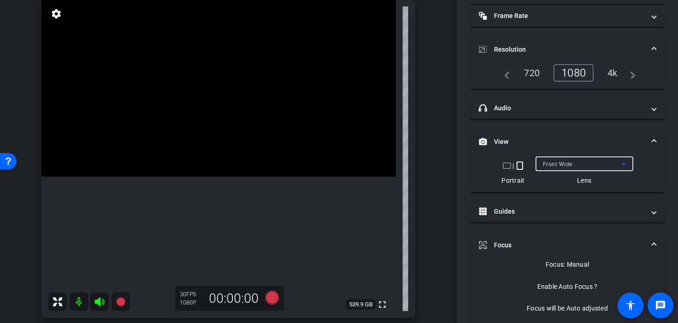
scroll to position [43, 0]
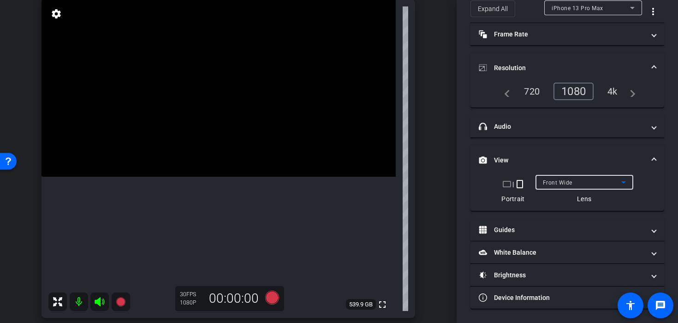
click at [557, 184] on span "Front Wide" at bounding box center [558, 182] width 30 height 6
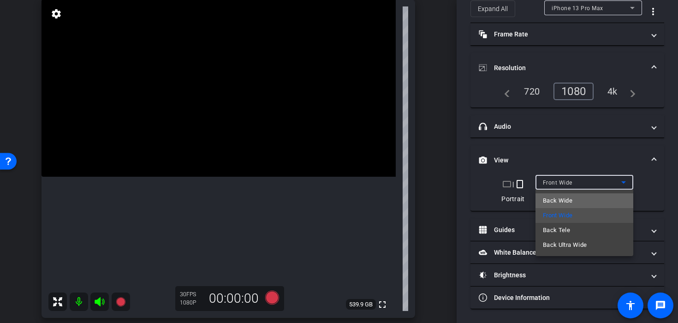
click at [548, 201] on span "Back Wide" at bounding box center [558, 200] width 30 height 11
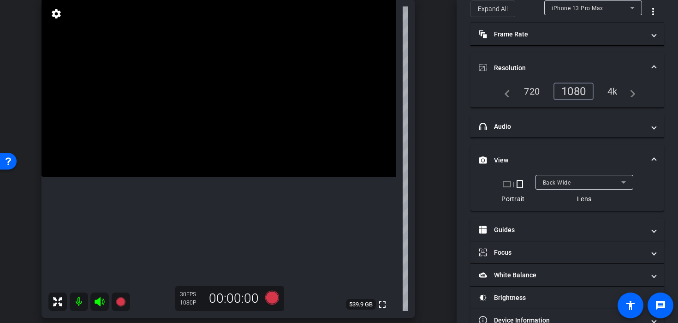
click at [238, 177] on video at bounding box center [218, 88] width 354 height 177
click at [231, 128] on video at bounding box center [218, 88] width 354 height 177
click at [201, 132] on video at bounding box center [218, 88] width 354 height 177
click at [227, 141] on video at bounding box center [218, 88] width 354 height 177
click at [239, 142] on video at bounding box center [218, 88] width 354 height 177
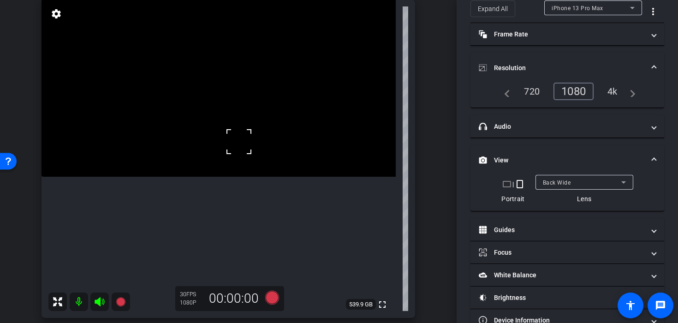
click at [172, 151] on video at bounding box center [218, 88] width 354 height 177
click at [179, 151] on div at bounding box center [171, 150] width 23 height 23
click at [211, 74] on video at bounding box center [218, 88] width 354 height 177
click at [239, 167] on video at bounding box center [218, 88] width 354 height 177
click at [271, 296] on icon at bounding box center [272, 297] width 14 height 14
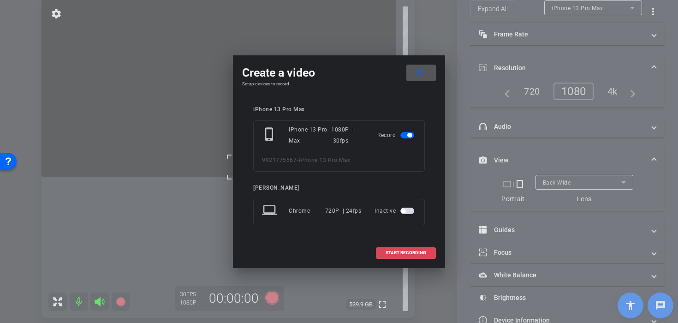
click at [391, 254] on span "START RECORDING" at bounding box center [405, 252] width 41 height 5
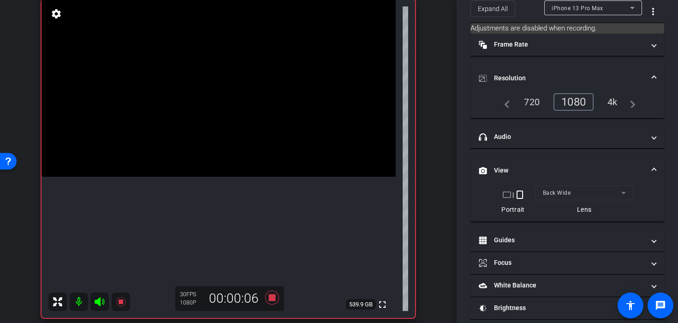
click at [246, 158] on video at bounding box center [218, 88] width 354 height 177
click at [260, 151] on video at bounding box center [218, 88] width 354 height 177
click at [171, 75] on video at bounding box center [218, 88] width 354 height 177
click at [270, 298] on icon at bounding box center [272, 297] width 14 height 14
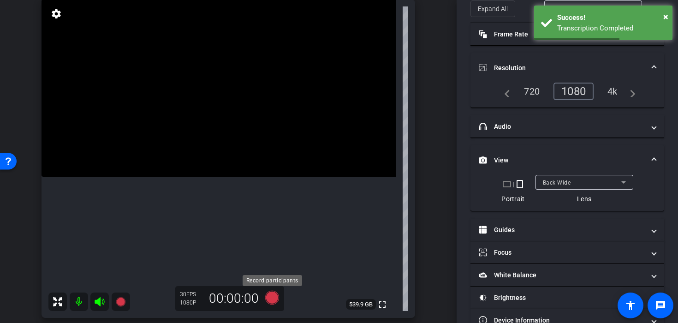
click at [273, 298] on icon at bounding box center [272, 297] width 14 height 14
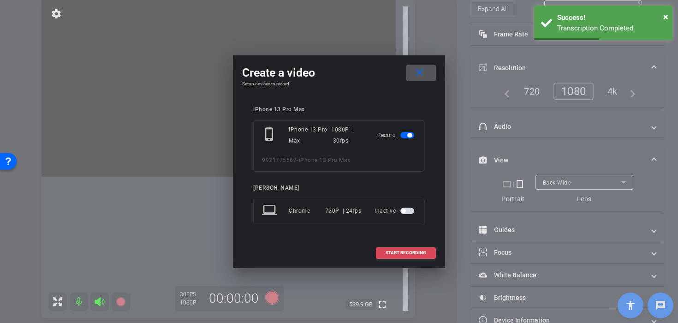
click at [402, 249] on button "START RECORDING" at bounding box center [406, 253] width 60 height 12
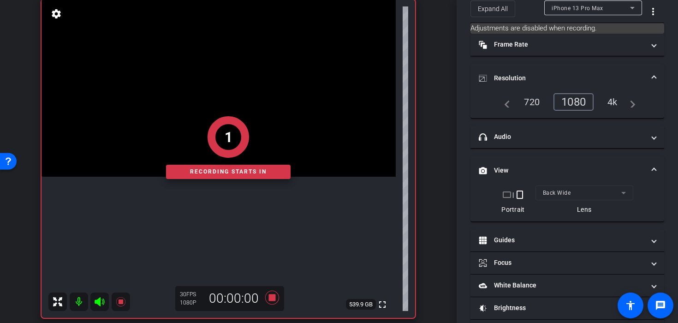
click at [231, 78] on video at bounding box center [218, 88] width 354 height 177
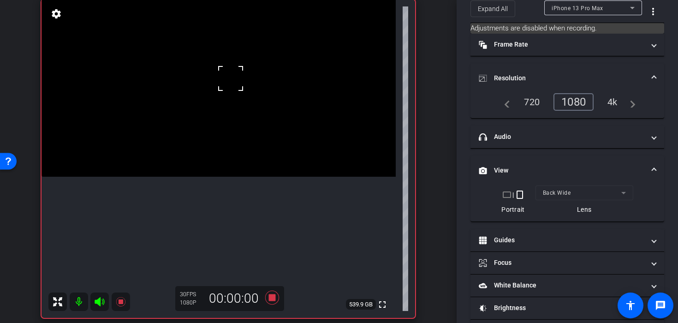
click at [231, 100] on video at bounding box center [218, 88] width 354 height 177
click at [245, 93] on video at bounding box center [218, 88] width 354 height 177
click at [256, 133] on video at bounding box center [218, 88] width 354 height 177
click at [274, 301] on icon at bounding box center [272, 297] width 14 height 14
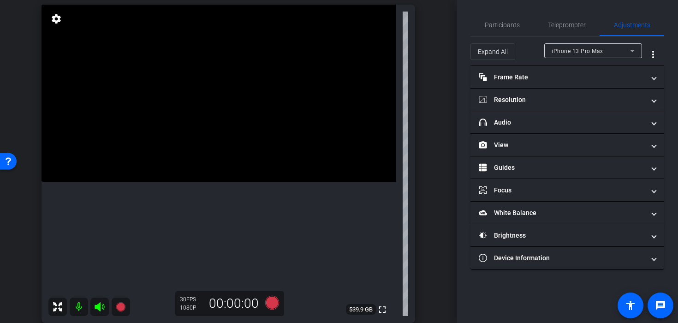
scroll to position [65, 0]
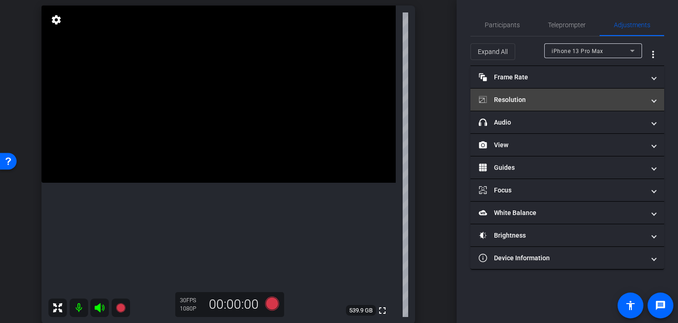
click at [543, 107] on mat-expansion-panel-header "Resolution" at bounding box center [567, 100] width 194 height 22
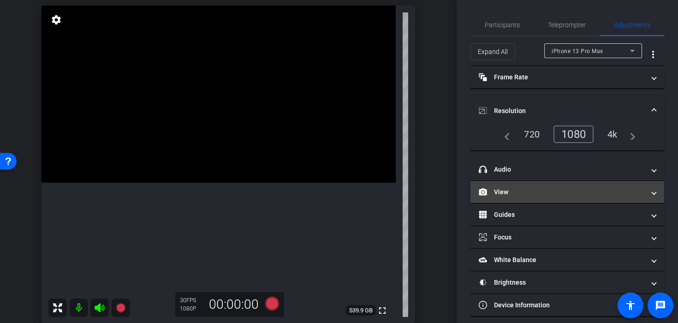
click at [535, 192] on mat-panel-title "View" at bounding box center [562, 192] width 166 height 10
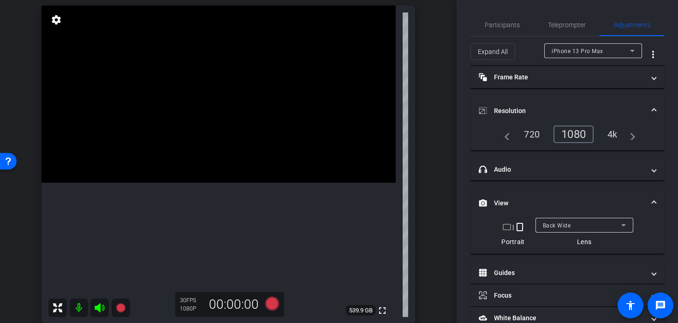
click at [545, 225] on span "Back Wide" at bounding box center [557, 225] width 28 height 6
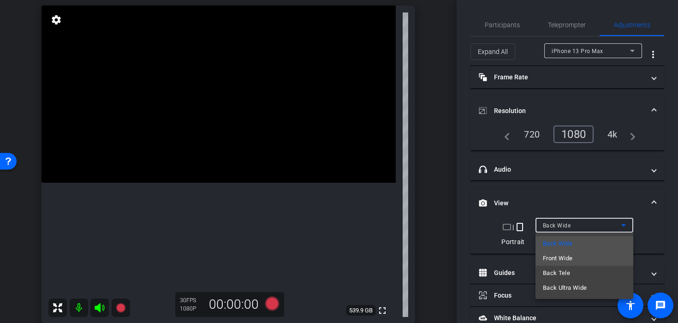
click at [556, 255] on span "Front Wide" at bounding box center [558, 258] width 30 height 11
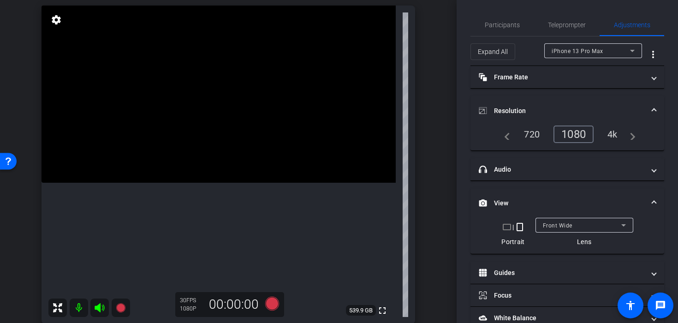
click at [208, 183] on video at bounding box center [218, 94] width 354 height 177
click at [201, 153] on video at bounding box center [218, 94] width 354 height 177
click at [213, 159] on video at bounding box center [218, 94] width 354 height 177
click at [206, 166] on video at bounding box center [218, 94] width 354 height 177
click at [197, 154] on video at bounding box center [218, 94] width 354 height 177
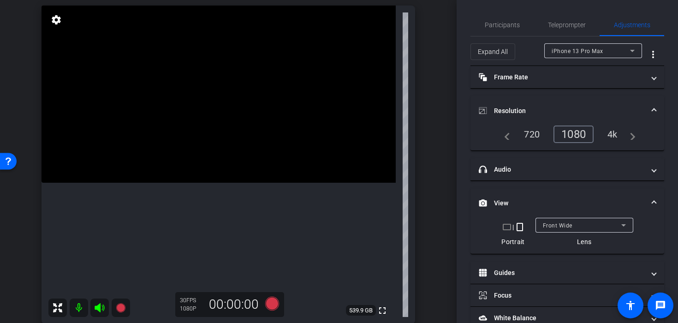
click at [197, 154] on video at bounding box center [218, 94] width 354 height 177
click at [197, 170] on video at bounding box center [218, 94] width 354 height 177
click at [272, 305] on icon at bounding box center [272, 303] width 14 height 14
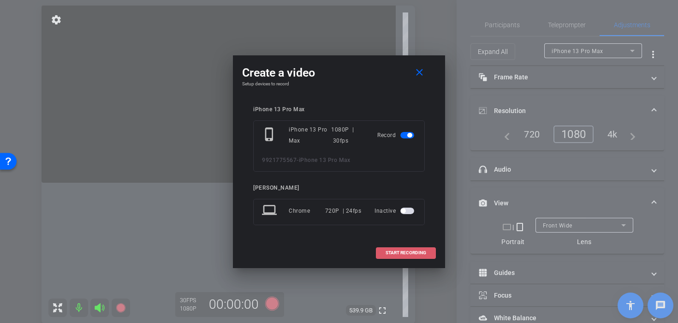
click at [389, 255] on span "START RECORDING" at bounding box center [405, 252] width 41 height 5
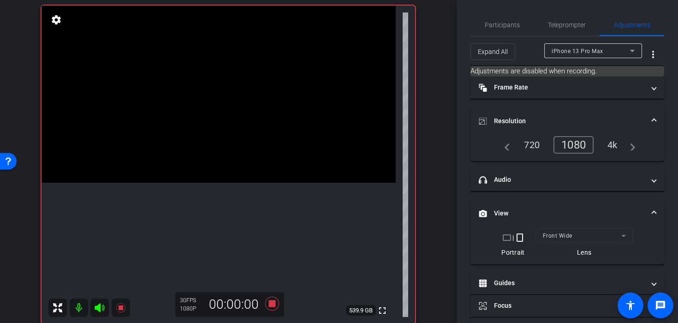
click at [195, 160] on video at bounding box center [218, 94] width 354 height 177
click at [193, 153] on video at bounding box center [218, 94] width 354 height 177
click at [199, 175] on video at bounding box center [218, 94] width 354 height 177
click at [193, 180] on video at bounding box center [218, 94] width 354 height 177
click at [194, 183] on video at bounding box center [218, 94] width 354 height 177
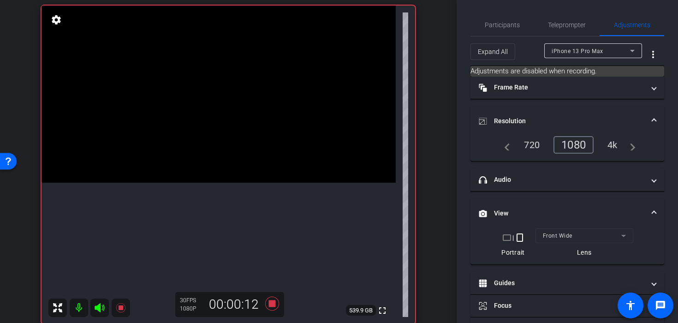
click at [195, 183] on video at bounding box center [218, 94] width 354 height 177
click at [194, 183] on video at bounding box center [218, 94] width 354 height 177
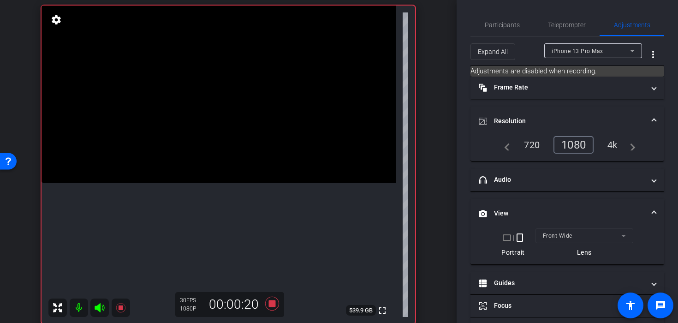
click at [195, 183] on video at bounding box center [218, 94] width 354 height 177
click at [193, 175] on video at bounding box center [218, 94] width 354 height 177
click at [273, 308] on icon at bounding box center [272, 303] width 22 height 17
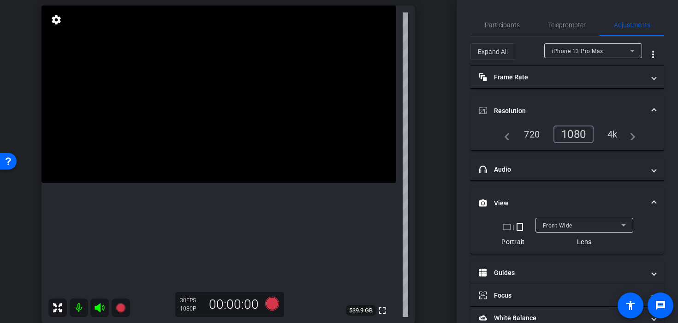
click at [205, 150] on video at bounding box center [218, 94] width 354 height 177
click at [203, 150] on video at bounding box center [218, 94] width 354 height 177
click at [271, 301] on icon at bounding box center [272, 303] width 14 height 14
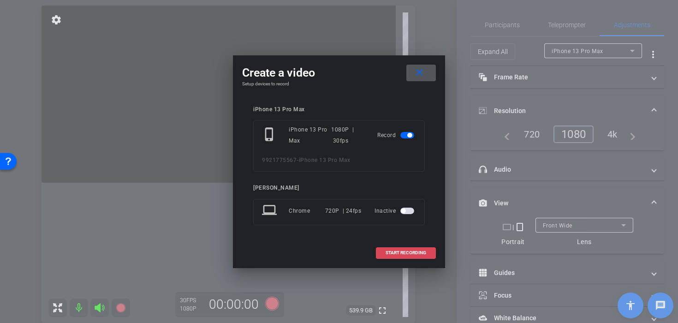
click at [390, 252] on span "START RECORDING" at bounding box center [405, 252] width 41 height 5
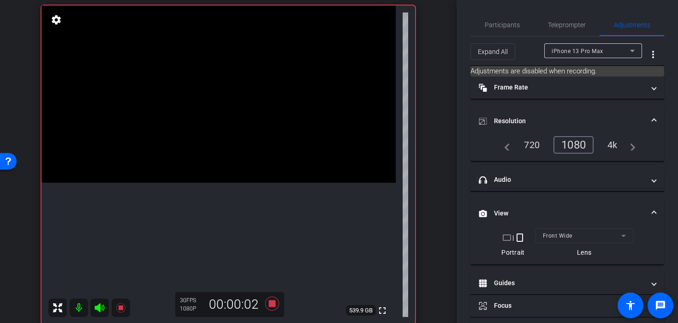
click at [202, 160] on video at bounding box center [218, 94] width 354 height 177
click at [201, 147] on video at bounding box center [218, 94] width 354 height 177
click at [200, 161] on video at bounding box center [218, 94] width 354 height 177
click at [197, 168] on video at bounding box center [218, 94] width 354 height 177
click at [204, 175] on video at bounding box center [218, 94] width 354 height 177
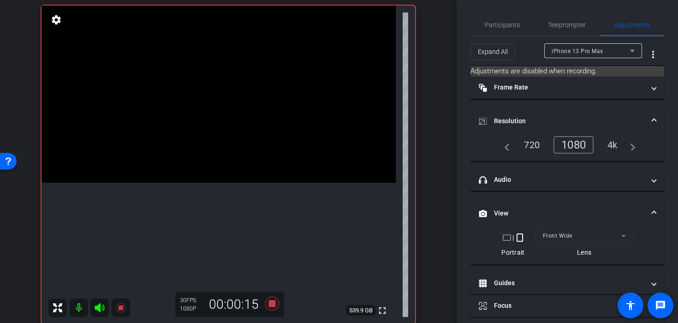
click at [206, 183] on video at bounding box center [218, 94] width 354 height 177
click at [198, 181] on video at bounding box center [218, 94] width 354 height 177
click at [197, 176] on video at bounding box center [218, 94] width 354 height 177
click at [195, 166] on video at bounding box center [218, 94] width 354 height 177
click at [271, 305] on icon at bounding box center [272, 303] width 14 height 14
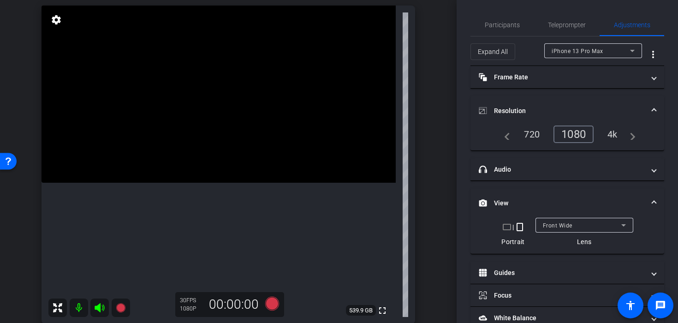
click at [198, 163] on video at bounding box center [218, 94] width 354 height 177
click at [271, 305] on icon at bounding box center [272, 303] width 14 height 14
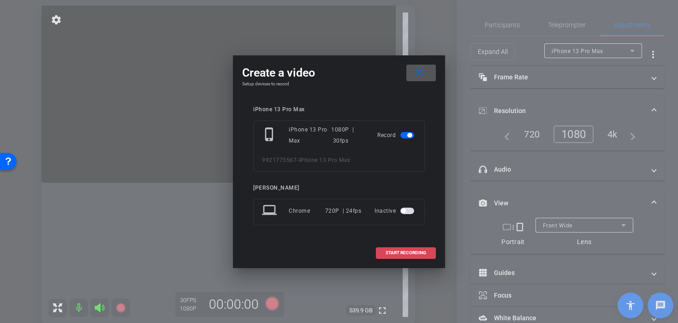
click at [405, 256] on span at bounding box center [405, 253] width 59 height 22
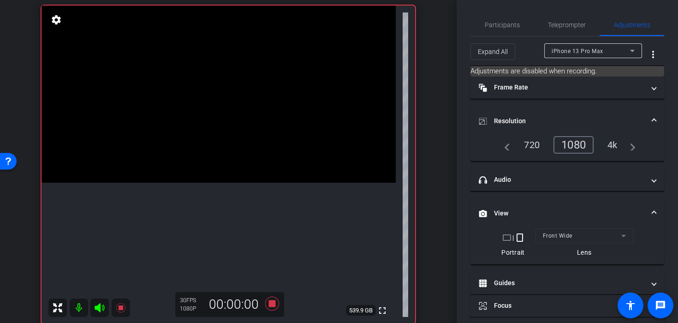
click at [187, 181] on video at bounding box center [218, 94] width 354 height 177
click at [194, 183] on video at bounding box center [218, 94] width 354 height 177
click at [192, 183] on video at bounding box center [218, 94] width 354 height 177
click at [189, 172] on video at bounding box center [218, 94] width 354 height 177
click at [195, 151] on video at bounding box center [218, 94] width 354 height 177
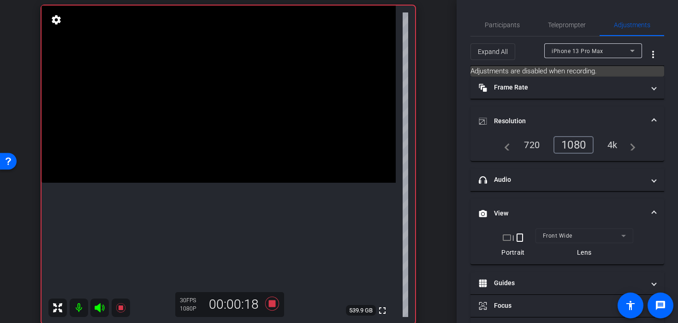
click at [195, 166] on video at bounding box center [218, 94] width 354 height 177
click at [272, 303] on icon at bounding box center [272, 303] width 14 height 14
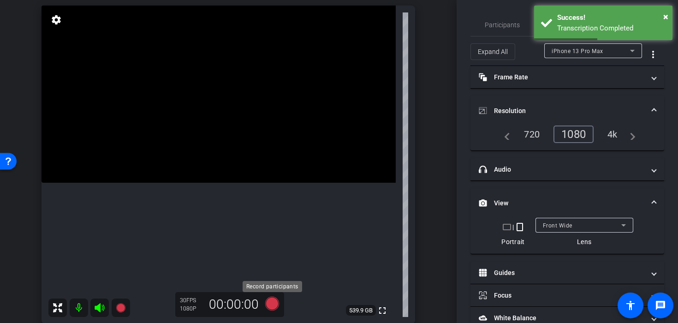
click at [268, 302] on icon at bounding box center [272, 303] width 14 height 14
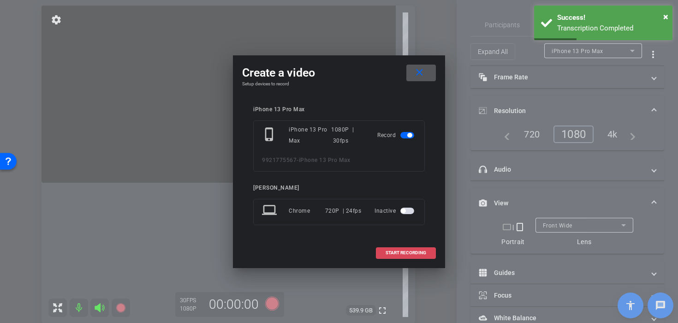
click at [389, 261] on span at bounding box center [405, 253] width 59 height 22
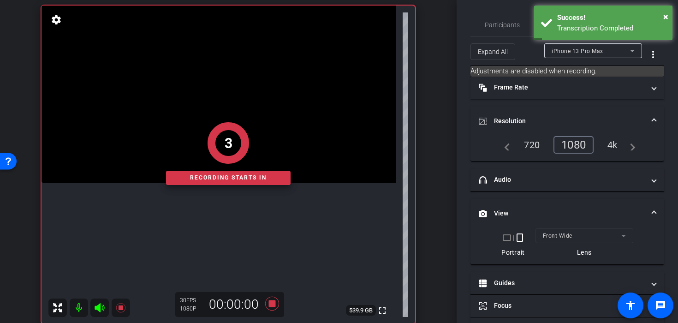
click at [188, 152] on div "3" at bounding box center [228, 142] width 124 height 41
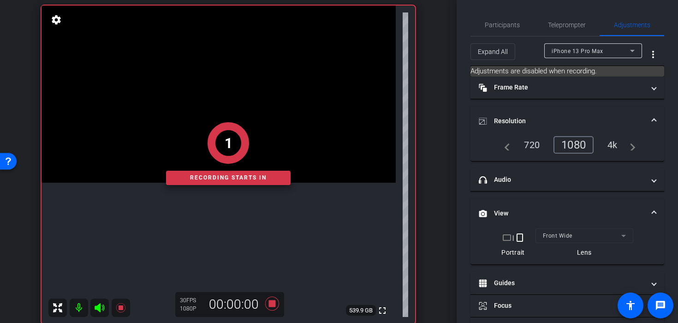
click at [190, 161] on div "1" at bounding box center [228, 142] width 124 height 41
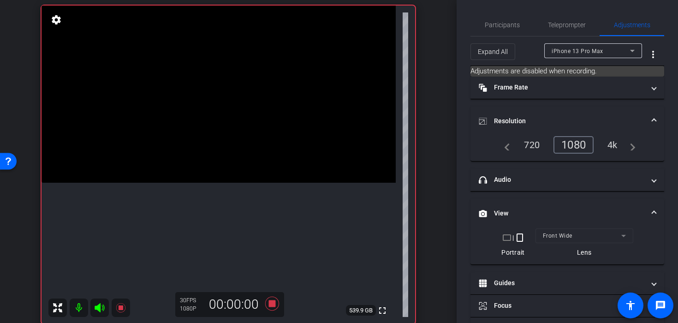
click at [190, 161] on video at bounding box center [218, 94] width 354 height 177
click at [187, 165] on video at bounding box center [218, 94] width 354 height 177
click at [189, 176] on video at bounding box center [218, 94] width 354 height 177
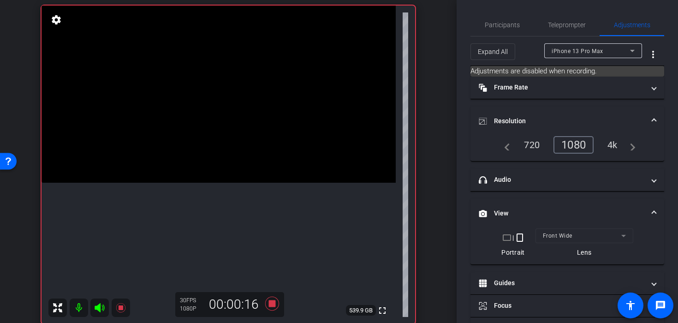
click at [188, 163] on video at bounding box center [218, 94] width 354 height 177
click at [191, 157] on video at bounding box center [218, 94] width 354 height 177
click at [273, 304] on icon at bounding box center [272, 303] width 14 height 14
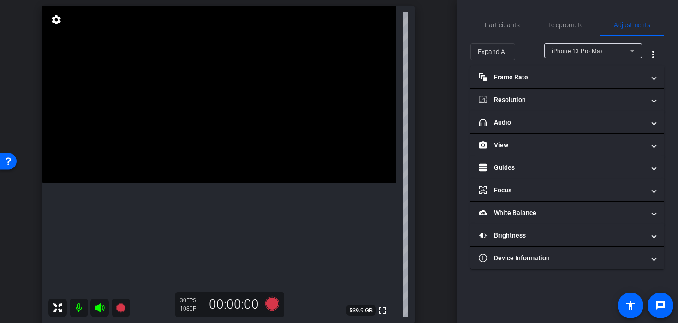
click at [216, 157] on video at bounding box center [218, 94] width 354 height 177
click at [216, 159] on video at bounding box center [218, 94] width 354 height 177
click at [200, 164] on video at bounding box center [218, 94] width 354 height 177
click at [300, 173] on video at bounding box center [218, 94] width 354 height 177
click at [300, 183] on video at bounding box center [218, 94] width 354 height 177
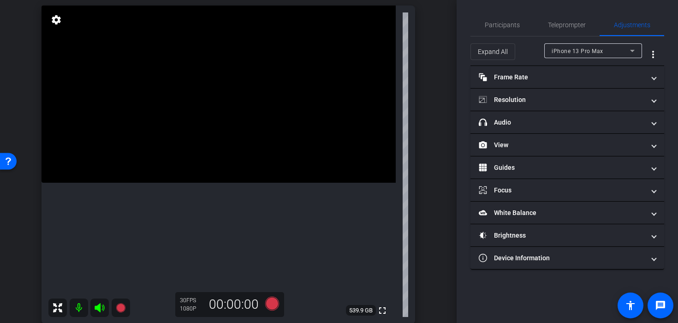
click at [200, 175] on video at bounding box center [218, 94] width 354 height 177
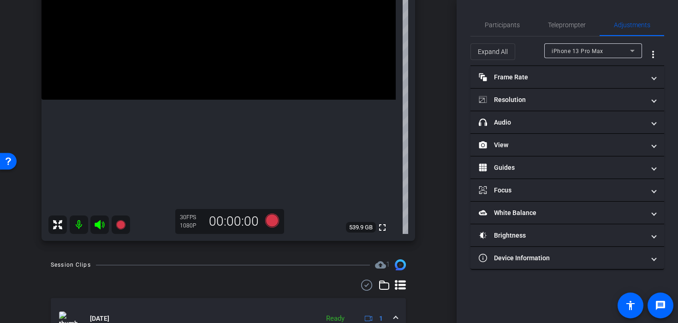
scroll to position [273, 0]
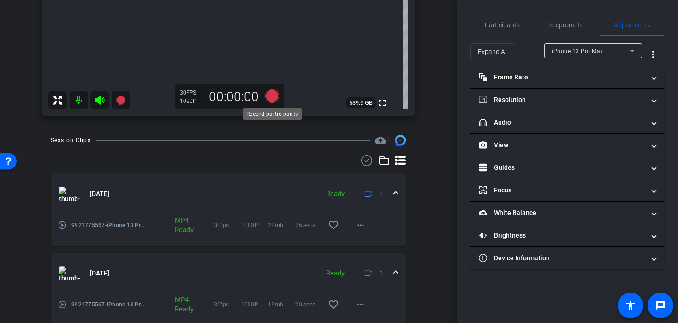
click at [277, 99] on icon at bounding box center [272, 96] width 22 height 17
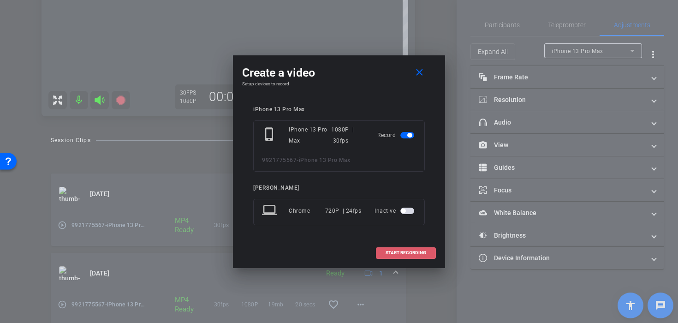
click at [411, 253] on span "START RECORDING" at bounding box center [405, 252] width 41 height 5
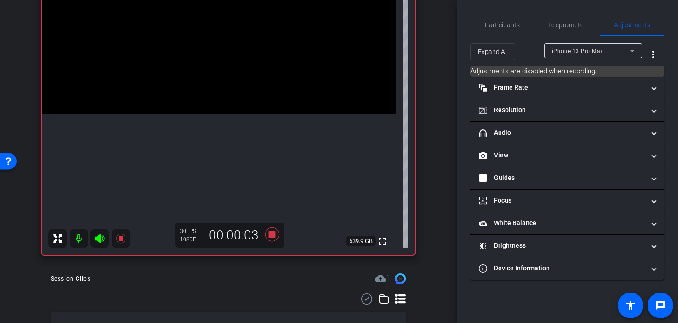
scroll to position [200, 0]
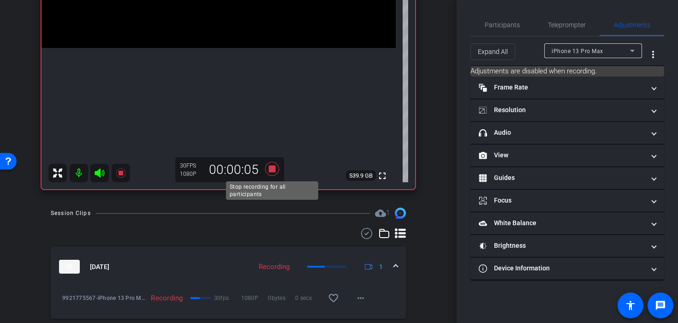
click at [275, 172] on icon at bounding box center [272, 168] width 22 height 17
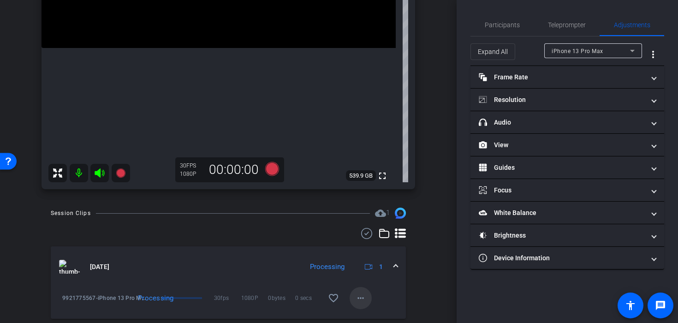
click at [359, 299] on mat-icon "more_horiz" at bounding box center [360, 297] width 11 height 11
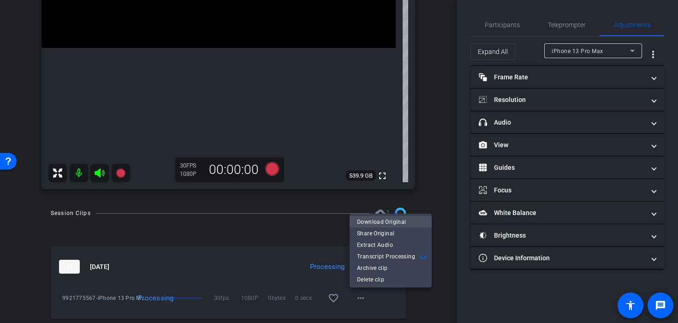
click at [377, 217] on span "Download Original" at bounding box center [390, 221] width 67 height 11
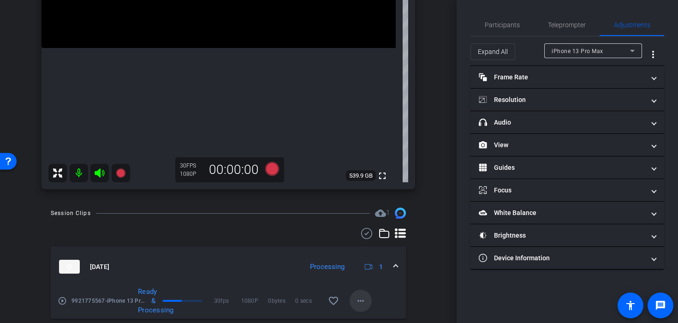
click at [359, 300] on mat-icon "more_horiz" at bounding box center [360, 300] width 11 height 11
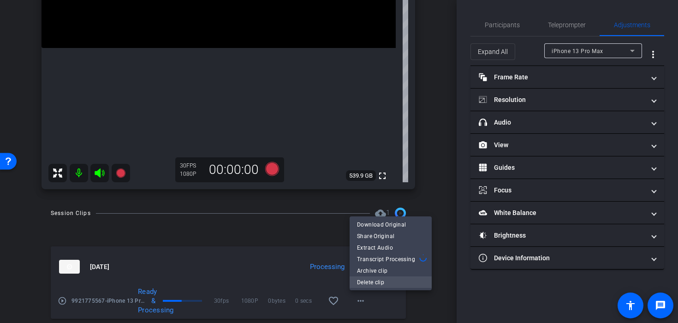
click at [366, 283] on span "Delete clip" at bounding box center [390, 281] width 67 height 11
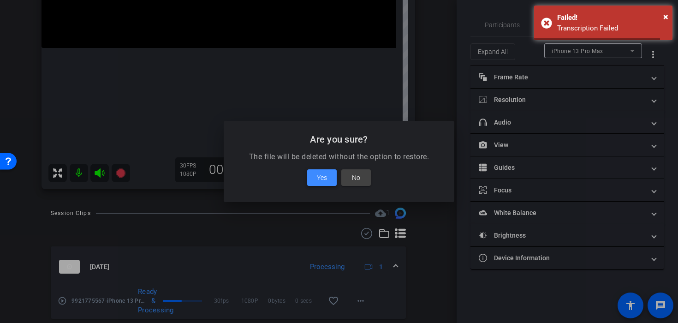
click at [319, 178] on span "Yes" at bounding box center [322, 177] width 10 height 11
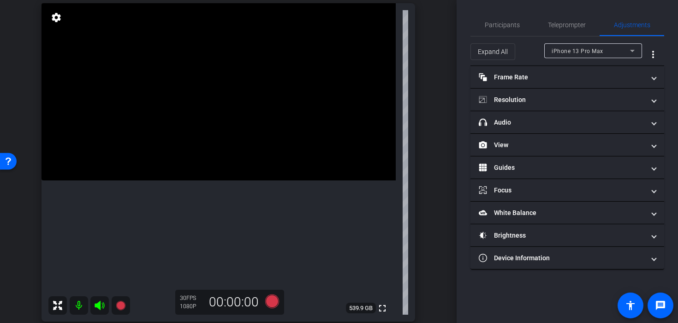
scroll to position [69, 0]
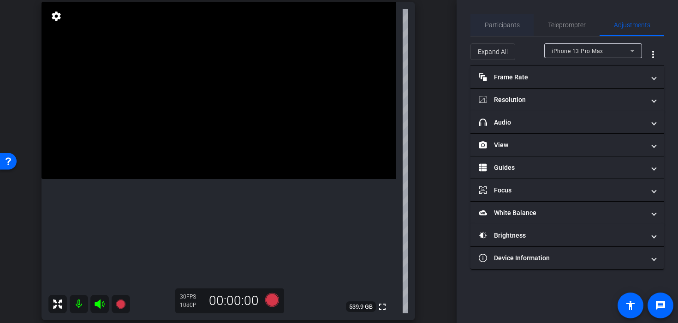
click at [491, 22] on span "Participants" at bounding box center [502, 25] width 35 height 6
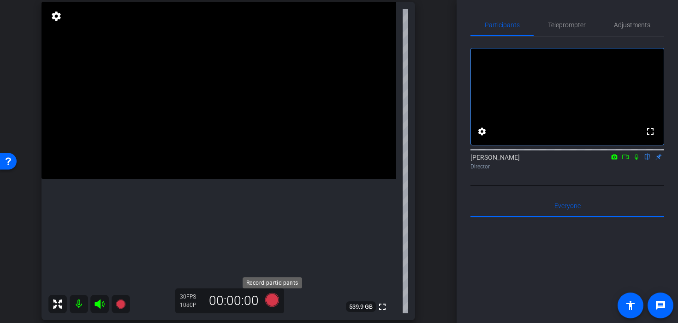
click at [270, 297] on icon at bounding box center [272, 300] width 14 height 14
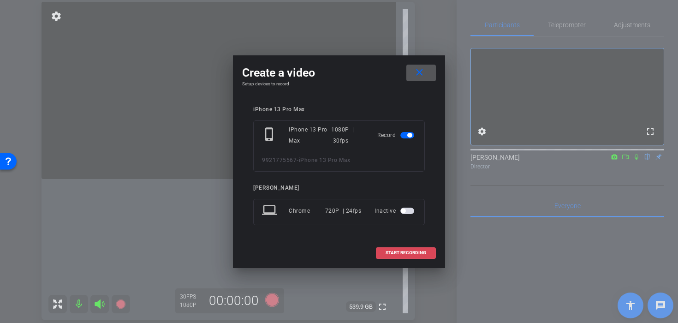
click at [394, 248] on span at bounding box center [405, 253] width 59 height 22
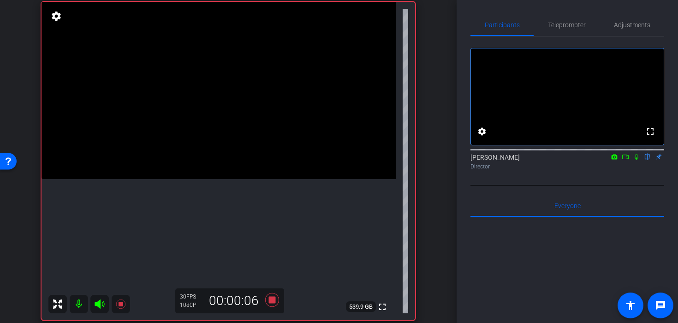
click at [210, 179] on video at bounding box center [218, 90] width 354 height 177
click at [227, 179] on video at bounding box center [218, 90] width 354 height 177
click at [192, 179] on video at bounding box center [218, 90] width 354 height 177
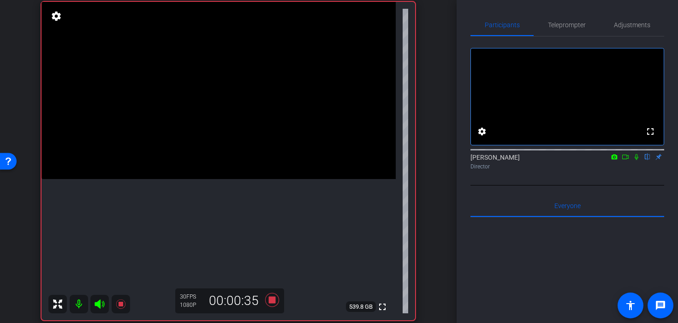
click at [222, 179] on video at bounding box center [218, 90] width 354 height 177
click at [227, 179] on video at bounding box center [218, 90] width 354 height 177
click at [272, 303] on icon at bounding box center [272, 300] width 14 height 14
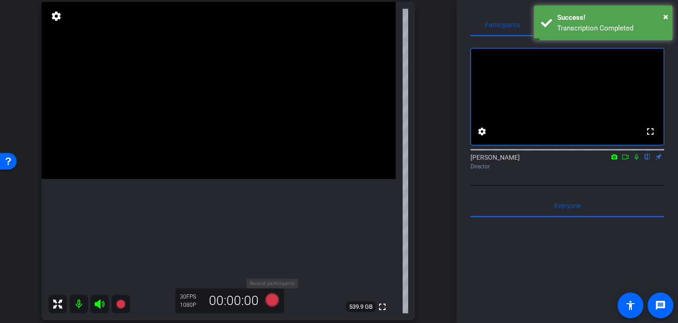
click at [273, 302] on icon at bounding box center [272, 300] width 14 height 14
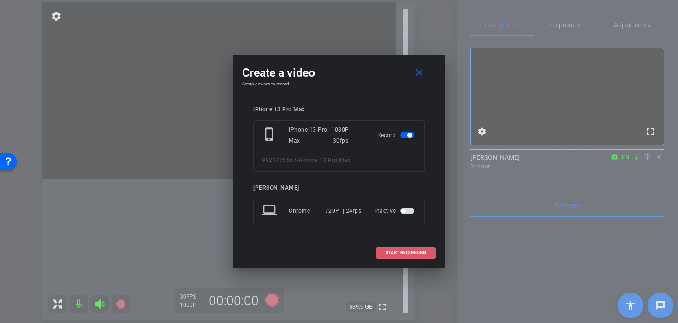
click at [398, 246] on span at bounding box center [405, 253] width 59 height 22
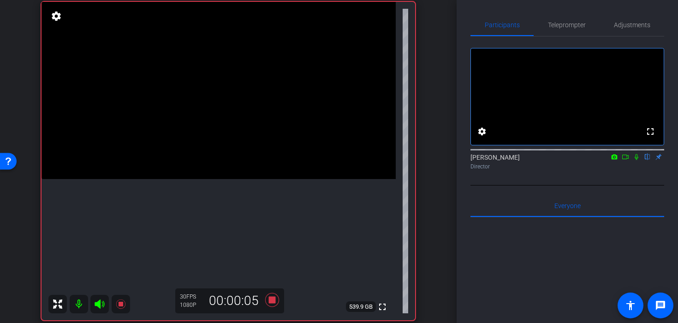
click at [240, 172] on video at bounding box center [218, 90] width 354 height 177
click at [273, 303] on icon at bounding box center [272, 300] width 14 height 14
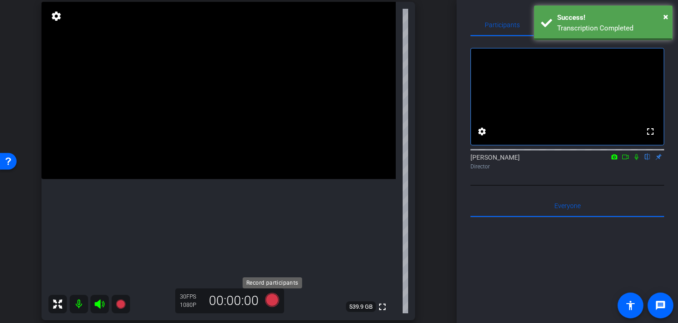
click at [273, 303] on icon at bounding box center [272, 300] width 14 height 14
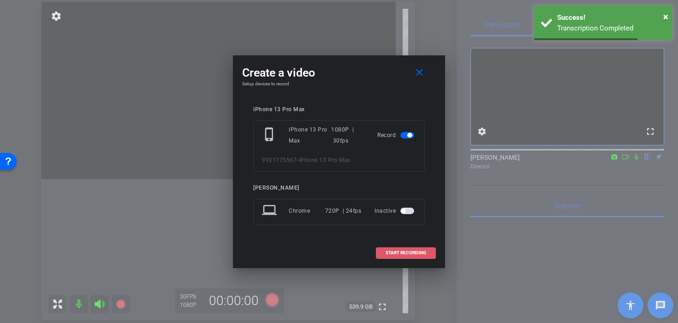
click at [379, 250] on span at bounding box center [405, 253] width 59 height 22
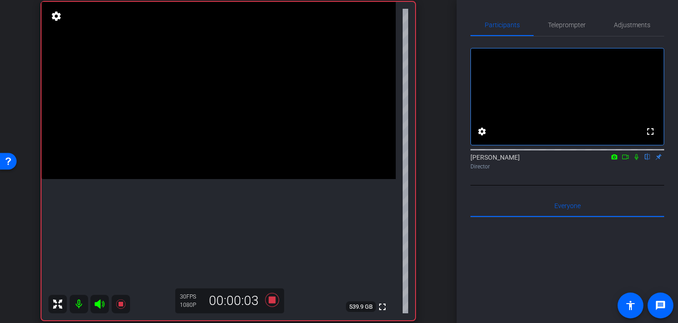
click at [244, 179] on video at bounding box center [218, 90] width 354 height 177
click at [238, 179] on video at bounding box center [218, 90] width 354 height 177
click at [226, 148] on video at bounding box center [218, 90] width 354 height 177
click at [231, 179] on video at bounding box center [218, 90] width 354 height 177
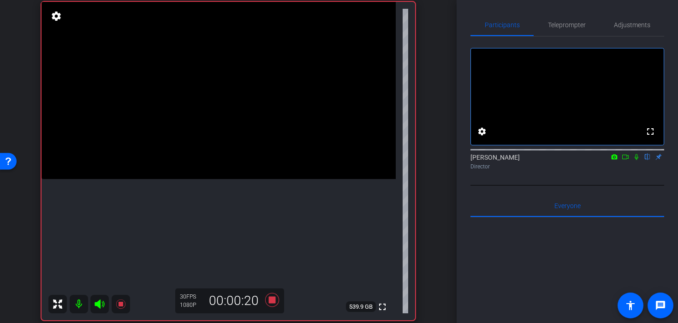
click at [231, 179] on video at bounding box center [218, 90] width 354 height 177
click at [279, 300] on icon at bounding box center [272, 299] width 22 height 17
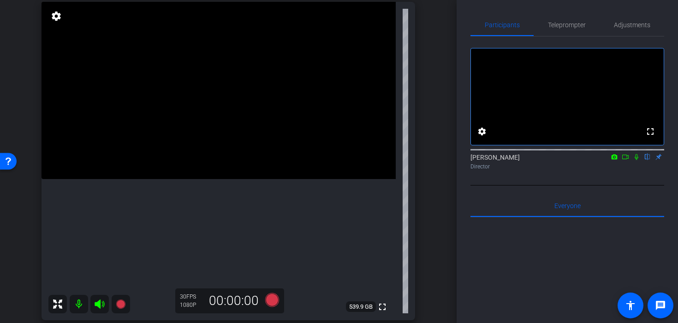
click at [241, 179] on video at bounding box center [218, 90] width 354 height 177
click at [272, 312] on div "30 FPS 1080P 00:00:00" at bounding box center [229, 300] width 109 height 25
click at [269, 298] on icon at bounding box center [272, 300] width 14 height 14
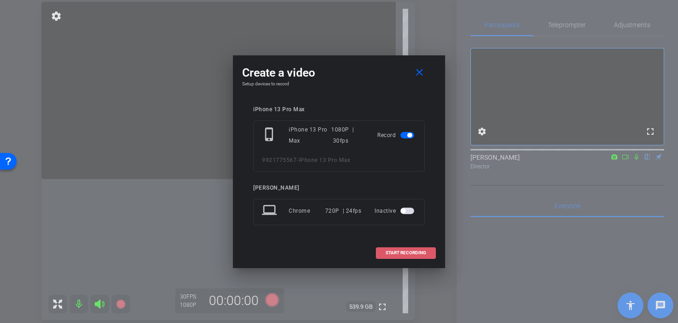
click at [381, 255] on span at bounding box center [405, 253] width 59 height 22
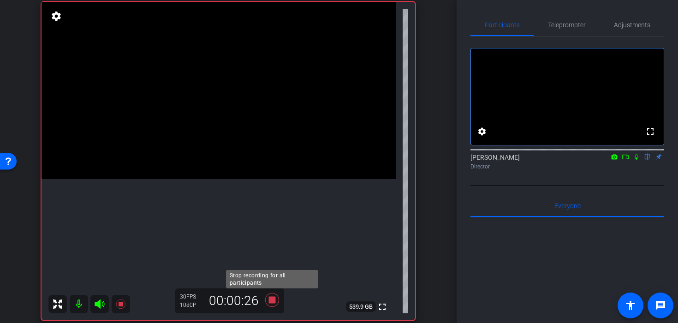
click at [272, 302] on icon at bounding box center [272, 300] width 14 height 14
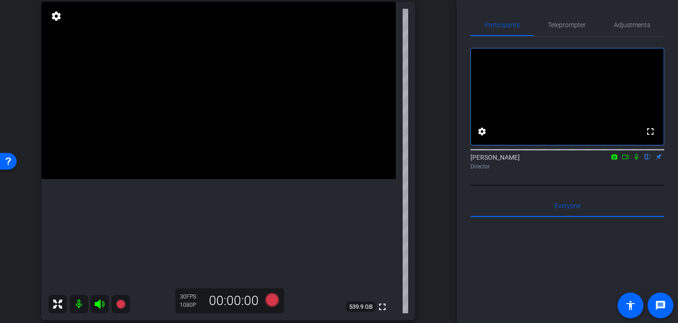
click at [275, 306] on icon at bounding box center [272, 300] width 14 height 14
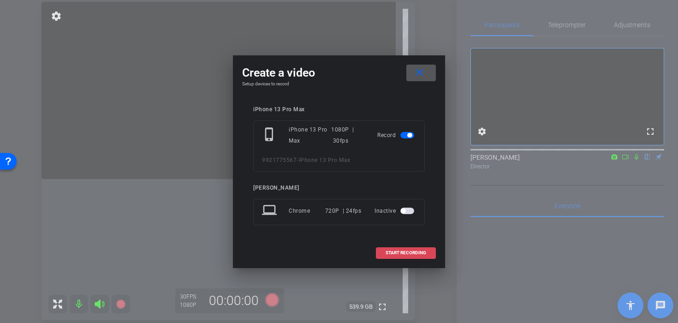
click at [398, 250] on span "START RECORDING" at bounding box center [405, 252] width 41 height 5
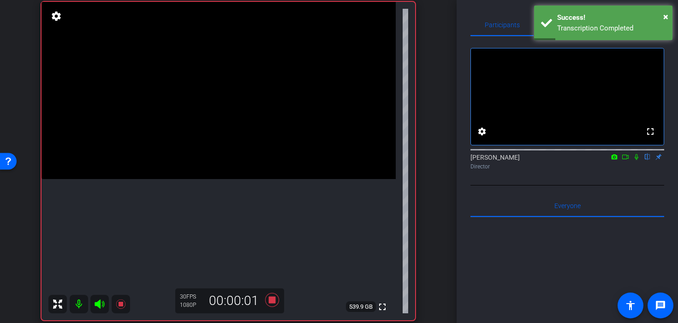
click at [248, 179] on video at bounding box center [218, 90] width 354 height 177
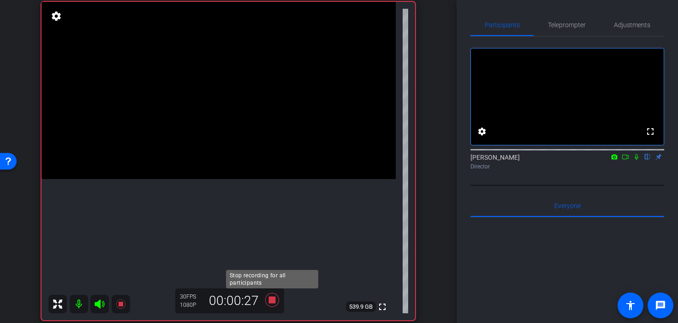
click at [274, 299] on icon at bounding box center [272, 300] width 14 height 14
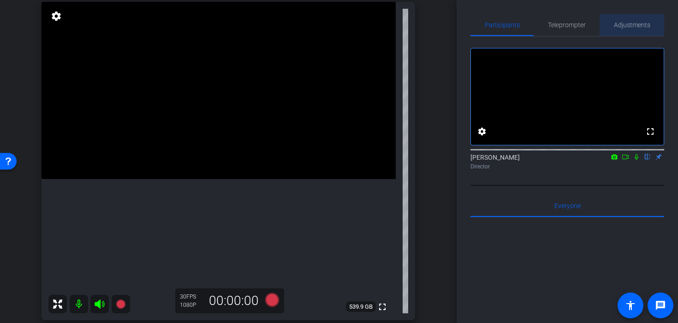
click at [639, 25] on span "Adjustments" at bounding box center [632, 25] width 36 height 6
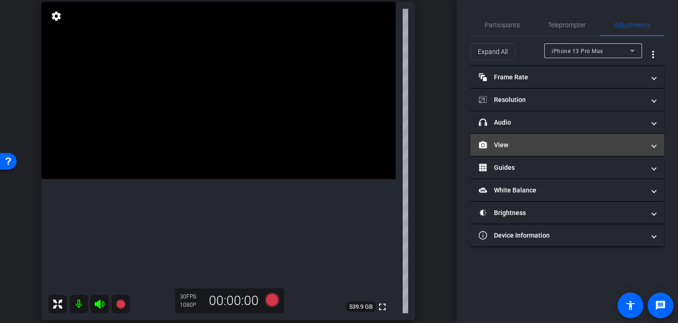
click at [541, 148] on mat-panel-title "View" at bounding box center [562, 145] width 166 height 10
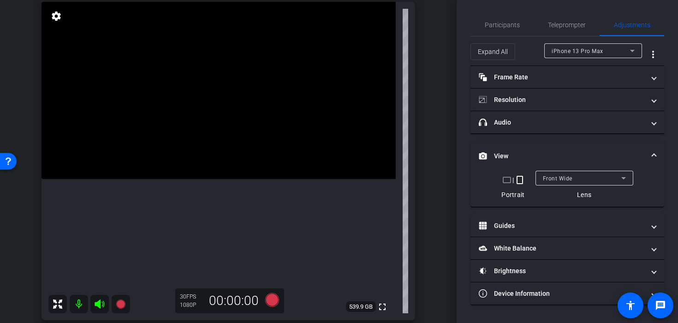
click at [539, 179] on div "Front Wide" at bounding box center [584, 178] width 98 height 15
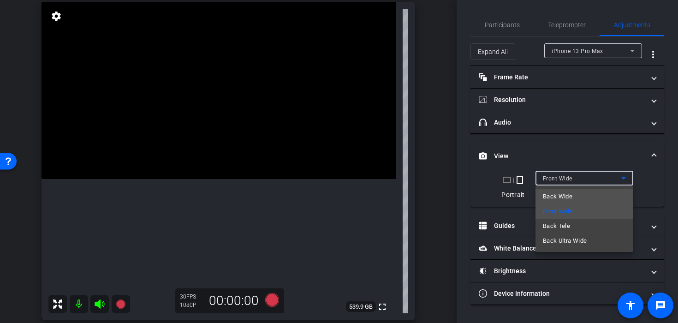
click at [545, 199] on span "Back Wide" at bounding box center [558, 196] width 30 height 11
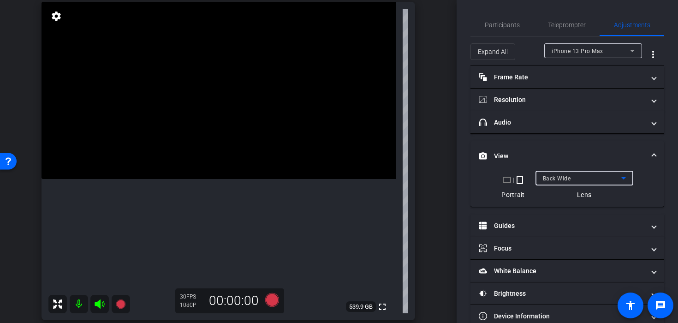
click at [266, 66] on video at bounding box center [218, 90] width 354 height 177
click at [253, 69] on video at bounding box center [218, 90] width 354 height 177
click at [235, 135] on video at bounding box center [218, 90] width 354 height 177
click at [201, 120] on video at bounding box center [218, 90] width 354 height 177
click at [213, 116] on video at bounding box center [218, 90] width 354 height 177
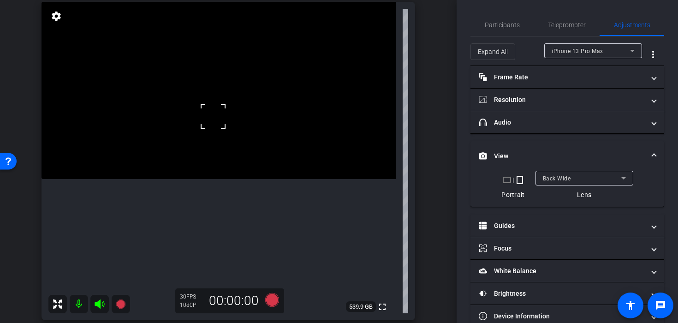
click at [212, 125] on div at bounding box center [212, 116] width 23 height 23
click at [221, 122] on div at bounding box center [212, 116] width 23 height 23
click at [236, 112] on video at bounding box center [218, 90] width 354 height 177
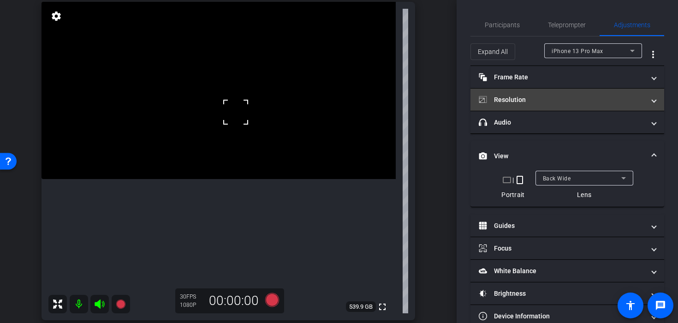
click at [537, 102] on mat-panel-title "Resolution" at bounding box center [562, 100] width 166 height 10
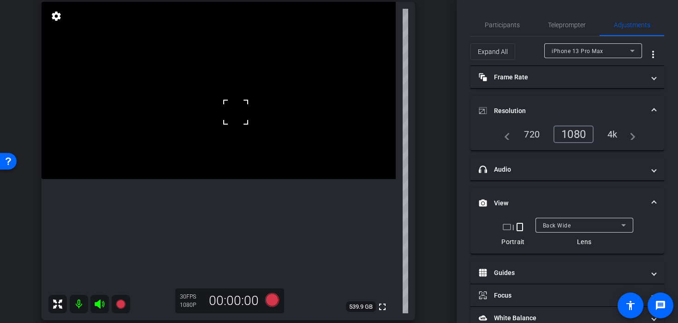
click at [605, 137] on div "4k" at bounding box center [612, 134] width 24 height 16
click at [216, 143] on video at bounding box center [218, 90] width 354 height 177
click at [216, 143] on div at bounding box center [216, 143] width 23 height 23
click at [267, 296] on icon at bounding box center [272, 300] width 14 height 14
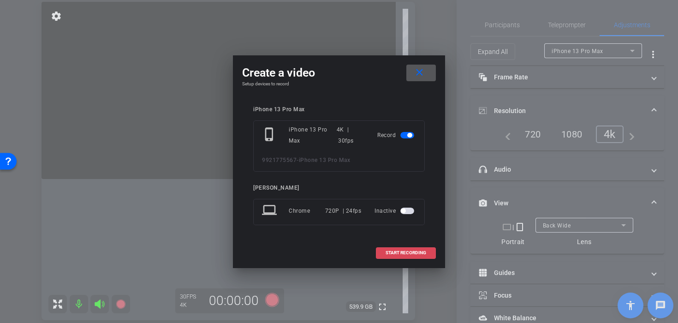
click at [391, 255] on span "START RECORDING" at bounding box center [405, 252] width 41 height 5
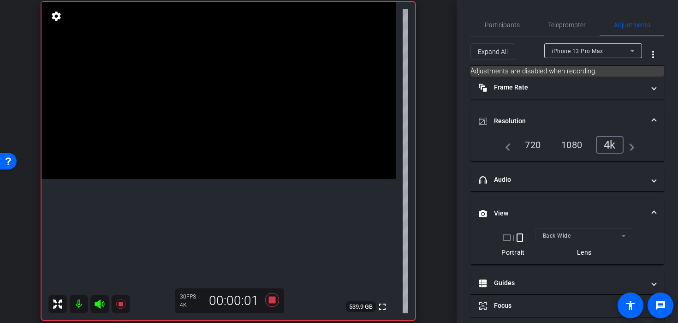
click at [225, 156] on video at bounding box center [218, 90] width 354 height 177
click at [220, 157] on div at bounding box center [224, 155] width 23 height 23
click at [213, 144] on span at bounding box center [213, 144] width 0 height 0
click at [213, 160] on div at bounding box center [224, 155] width 23 height 23
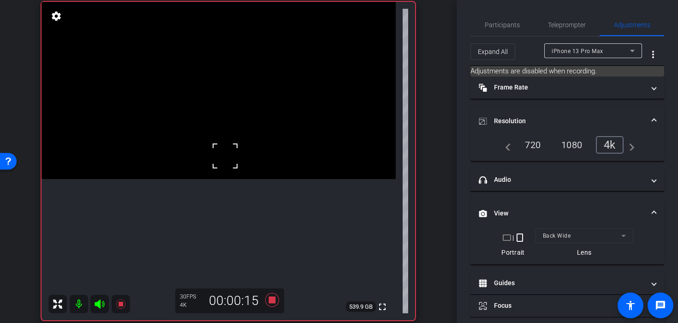
click at [213, 160] on div at bounding box center [224, 155] width 23 height 23
click at [209, 179] on video at bounding box center [218, 90] width 354 height 177
click at [204, 167] on video at bounding box center [218, 90] width 354 height 177
click at [275, 293] on icon at bounding box center [272, 299] width 22 height 17
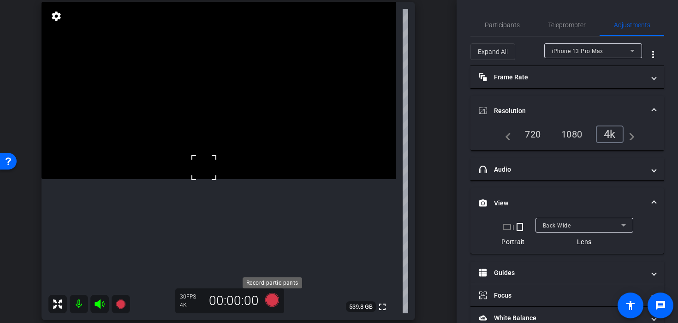
click at [281, 297] on icon at bounding box center [272, 299] width 22 height 17
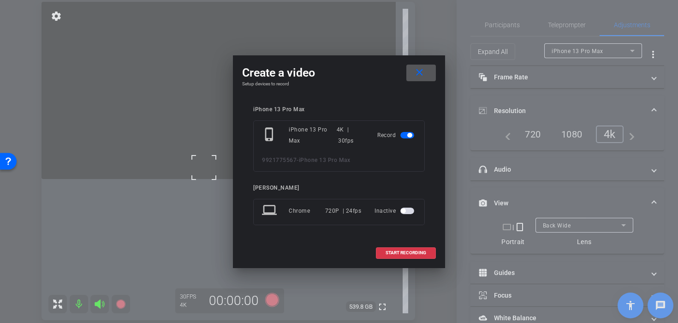
click at [424, 70] on mat-icon "close" at bounding box center [420, 73] width 12 height 12
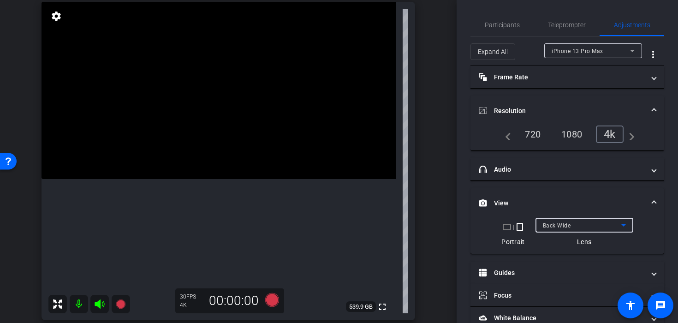
click at [553, 224] on span "Back Wide" at bounding box center [557, 225] width 28 height 6
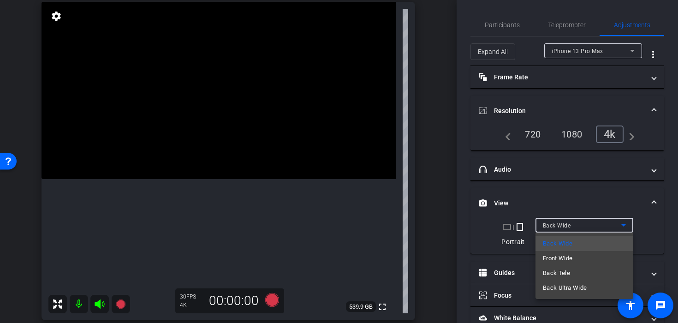
click at [553, 257] on span "Front Wide" at bounding box center [558, 258] width 30 height 11
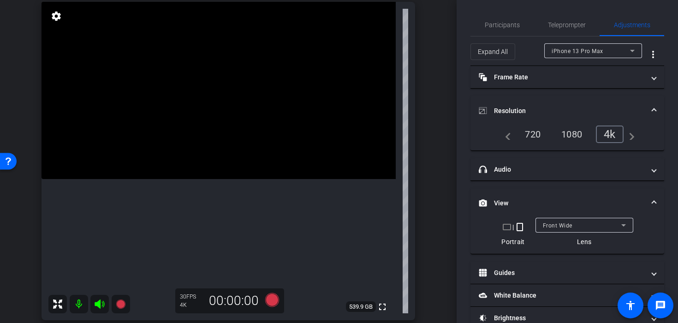
click at [562, 133] on div "1080" at bounding box center [571, 134] width 35 height 16
click at [212, 148] on video at bounding box center [218, 90] width 354 height 177
click at [175, 172] on video at bounding box center [218, 90] width 354 height 177
click at [183, 168] on video at bounding box center [218, 90] width 354 height 177
click at [271, 300] on icon at bounding box center [272, 300] width 14 height 14
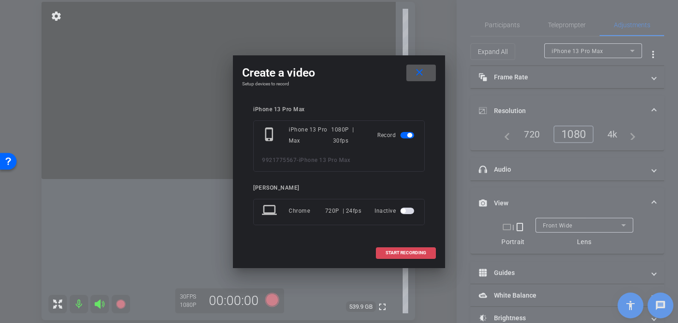
click at [395, 253] on span "START RECORDING" at bounding box center [405, 252] width 41 height 5
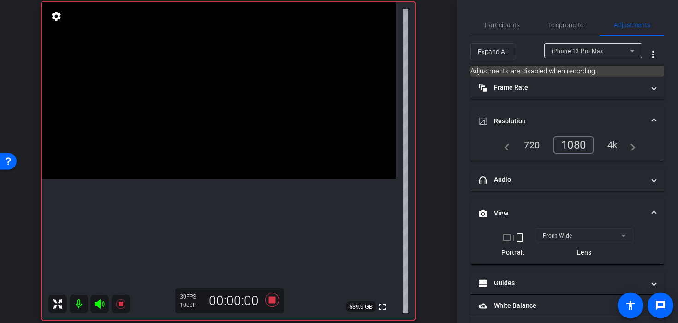
click at [206, 137] on video at bounding box center [218, 90] width 354 height 177
click at [209, 151] on video at bounding box center [218, 90] width 354 height 177
click at [231, 128] on video at bounding box center [218, 90] width 354 height 177
click at [226, 146] on video at bounding box center [218, 90] width 354 height 177
click at [271, 305] on icon at bounding box center [272, 299] width 22 height 17
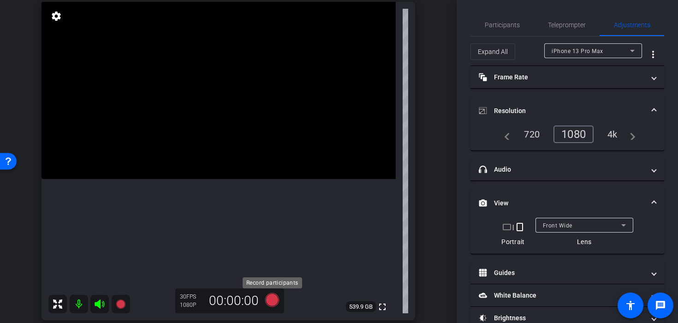
click at [272, 303] on icon at bounding box center [272, 300] width 14 height 14
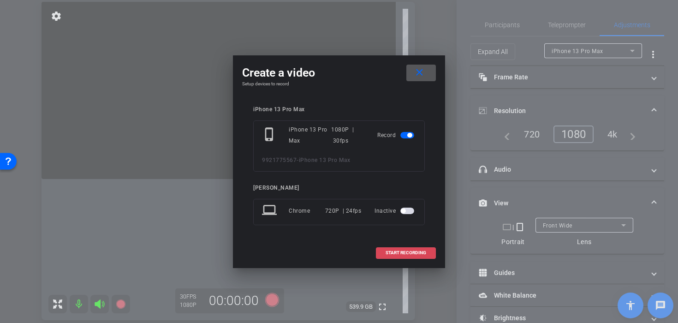
click at [391, 259] on span at bounding box center [405, 253] width 59 height 22
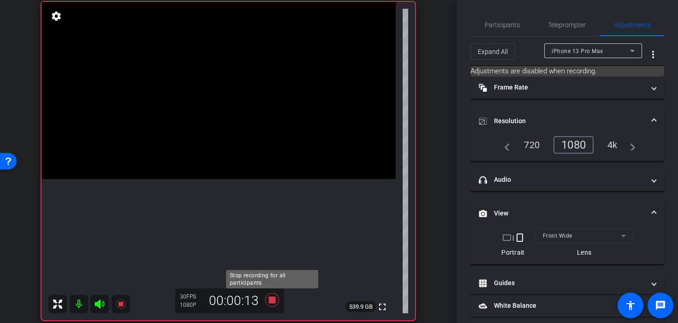
click at [275, 299] on icon at bounding box center [272, 300] width 14 height 14
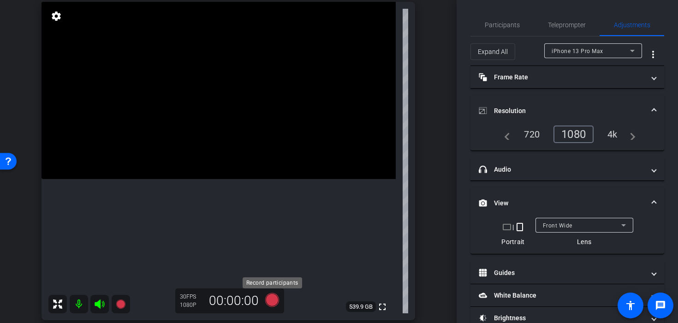
click at [270, 301] on icon at bounding box center [272, 300] width 14 height 14
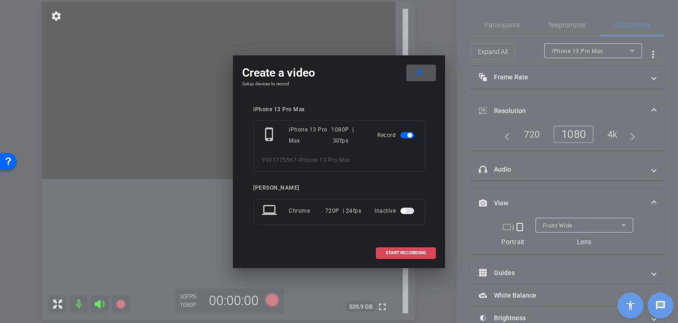
click at [405, 253] on span "START RECORDING" at bounding box center [405, 252] width 41 height 5
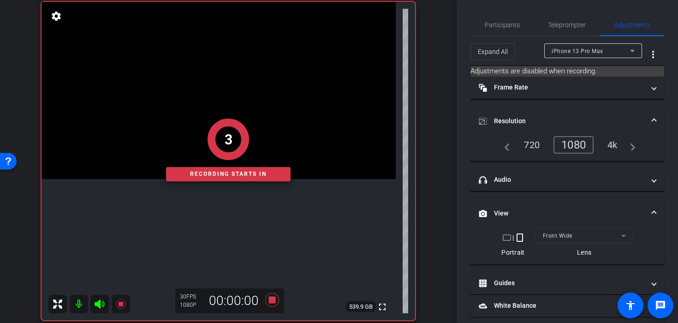
click at [197, 142] on div "3" at bounding box center [228, 138] width 124 height 41
click at [202, 144] on div "2" at bounding box center [228, 138] width 124 height 41
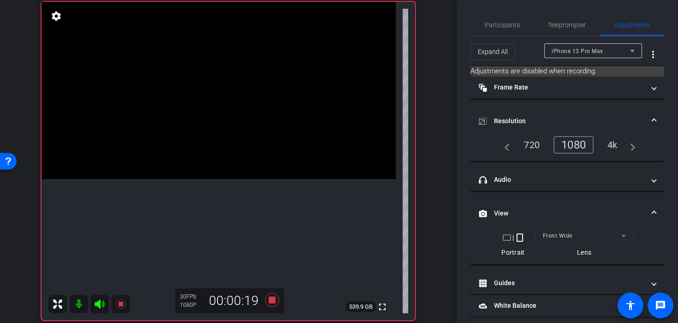
click at [270, 303] on icon at bounding box center [272, 300] width 14 height 14
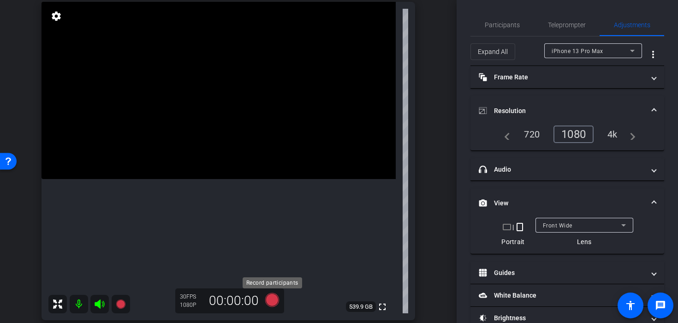
click at [269, 300] on icon at bounding box center [272, 300] width 14 height 14
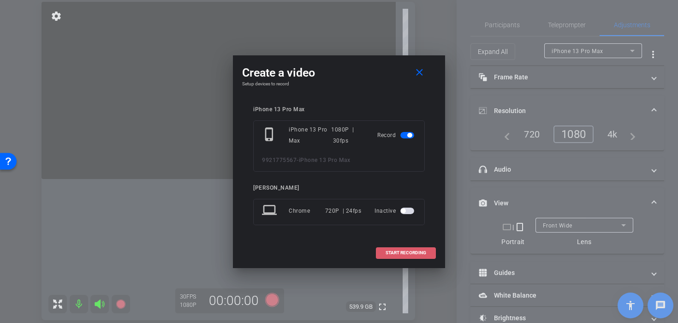
click at [384, 254] on span at bounding box center [405, 253] width 59 height 22
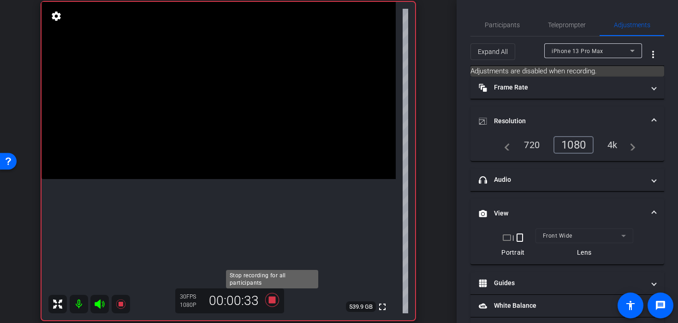
click at [270, 303] on icon at bounding box center [272, 300] width 14 height 14
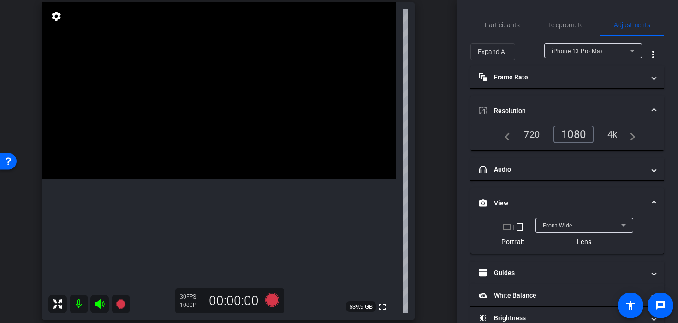
scroll to position [174, 0]
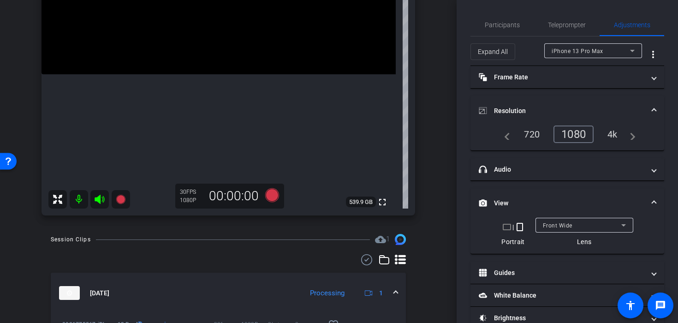
click at [397, 297] on mat-expansion-panel-header "Sep 17, 2025 Processing 1" at bounding box center [228, 292] width 355 height 41
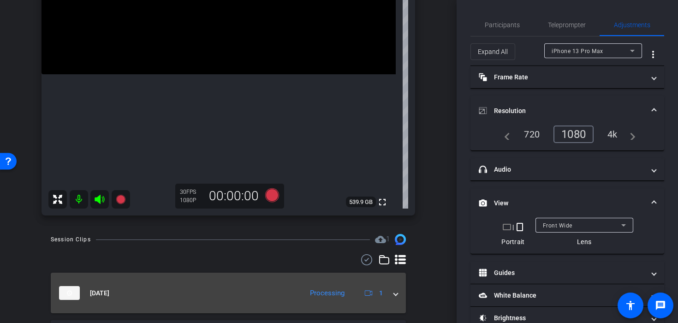
click at [397, 296] on mat-expansion-panel-header "Sep 17, 2025 Processing 1" at bounding box center [228, 292] width 355 height 41
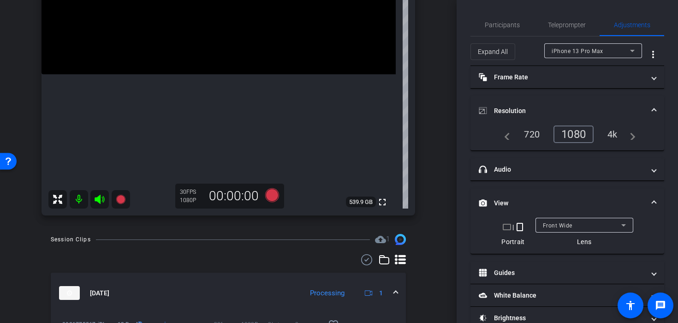
scroll to position [232, 0]
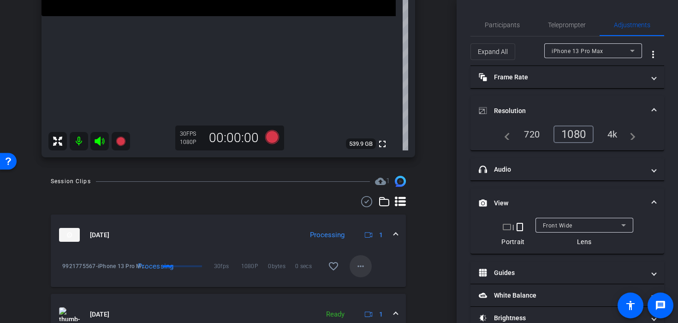
click at [363, 269] on mat-icon "more_horiz" at bounding box center [360, 266] width 11 height 11
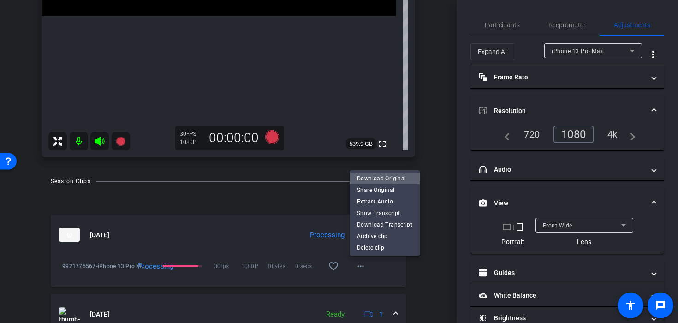
click at [388, 179] on span "Download Original" at bounding box center [384, 177] width 55 height 11
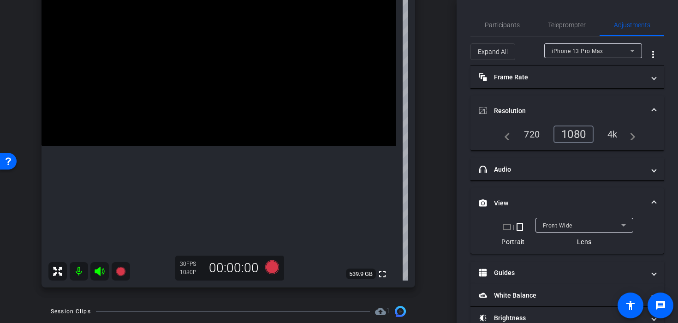
scroll to position [104, 0]
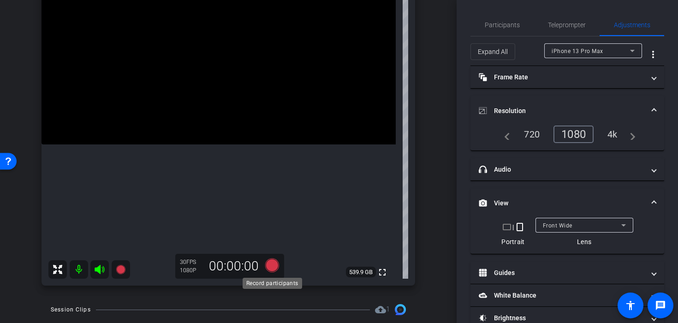
click at [283, 264] on div "30 FPS 1080P 00:00:00" at bounding box center [229, 266] width 109 height 25
click at [271, 267] on icon at bounding box center [272, 265] width 14 height 14
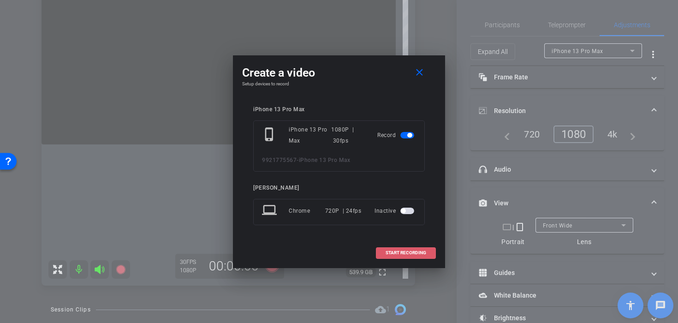
click at [397, 261] on span at bounding box center [405, 253] width 59 height 22
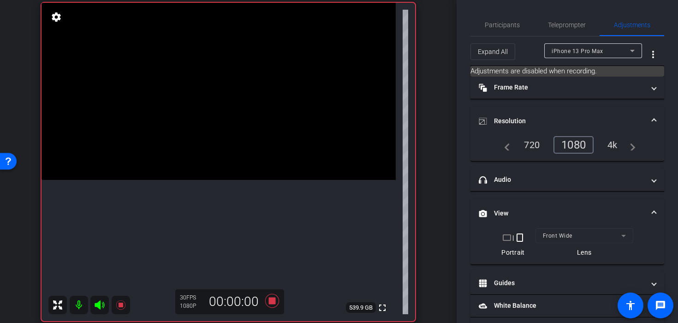
scroll to position [71, 0]
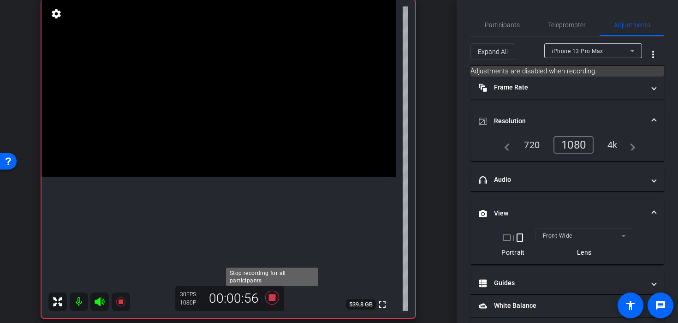
click at [269, 297] on icon at bounding box center [272, 297] width 14 height 14
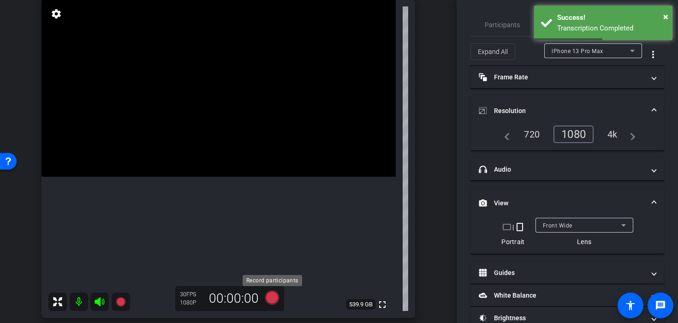
click at [271, 297] on icon at bounding box center [272, 297] width 14 height 14
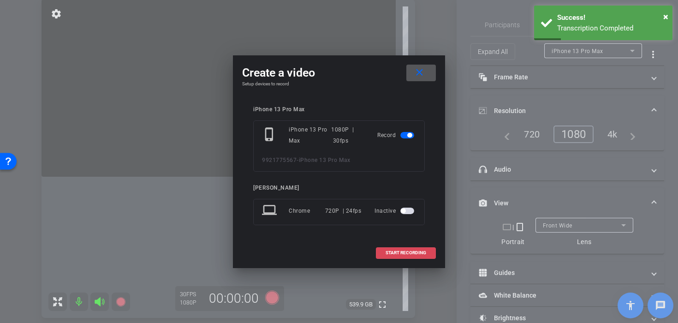
click at [391, 250] on span "START RECORDING" at bounding box center [405, 252] width 41 height 5
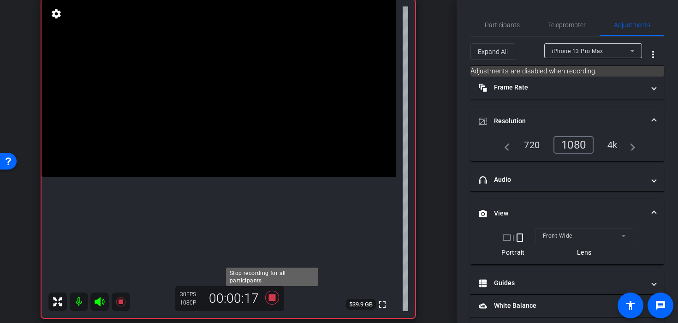
click at [270, 298] on icon at bounding box center [272, 297] width 14 height 14
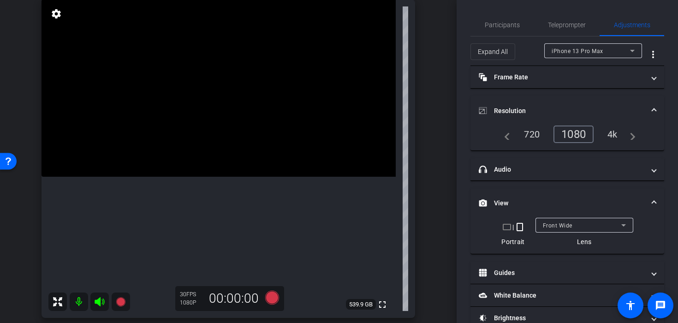
click at [270, 299] on icon at bounding box center [272, 297] width 14 height 14
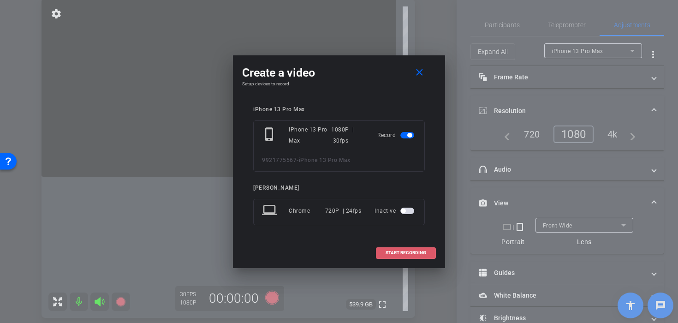
click at [385, 248] on span at bounding box center [405, 253] width 59 height 22
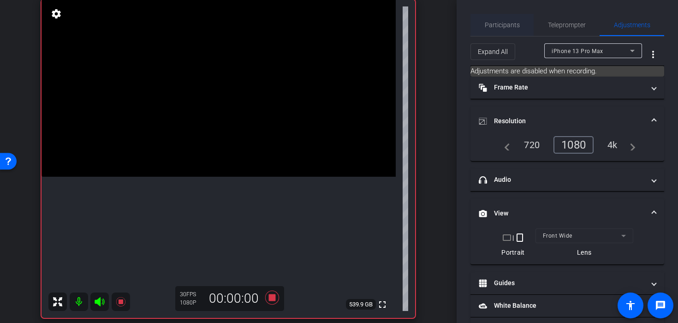
click at [489, 26] on span "Participants" at bounding box center [502, 25] width 35 height 6
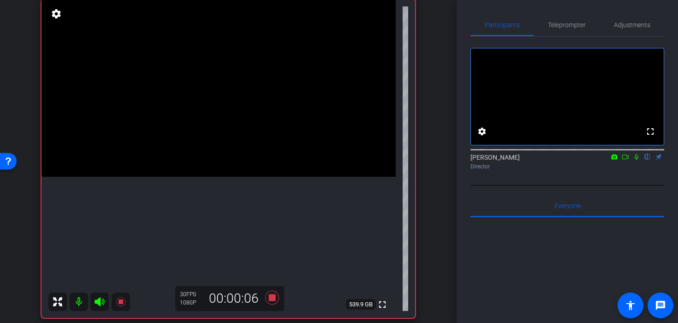
click at [163, 177] on video at bounding box center [218, 88] width 354 height 177
click at [268, 300] on icon at bounding box center [272, 297] width 22 height 17
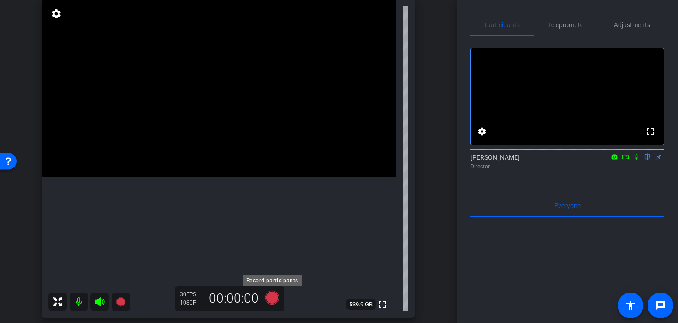
click at [272, 301] on icon at bounding box center [272, 297] width 14 height 14
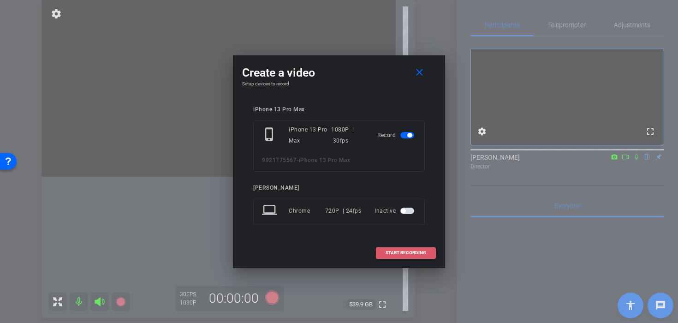
click at [390, 251] on span "START RECORDING" at bounding box center [405, 252] width 41 height 5
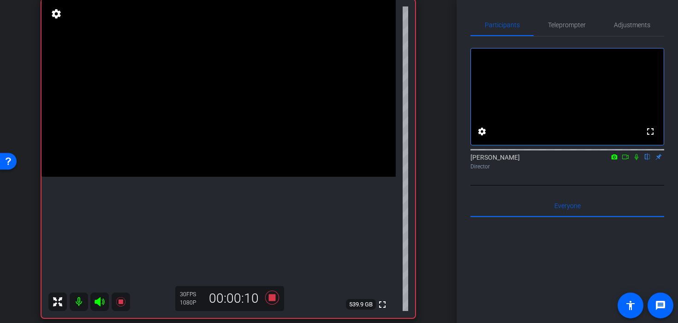
click at [193, 177] on video at bounding box center [218, 88] width 354 height 177
click at [194, 177] on video at bounding box center [218, 88] width 354 height 177
click at [255, 177] on video at bounding box center [218, 88] width 354 height 177
click at [240, 177] on video at bounding box center [218, 88] width 354 height 177
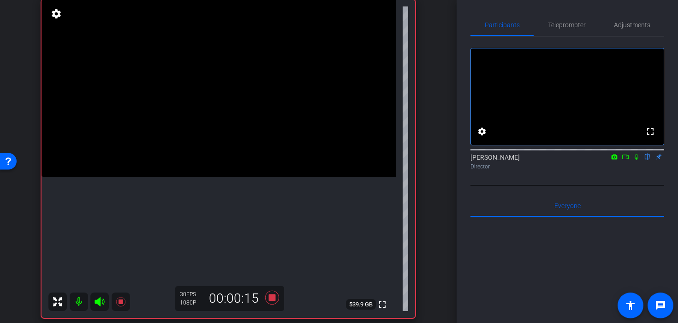
click at [224, 177] on video at bounding box center [218, 88] width 354 height 177
click at [210, 174] on video at bounding box center [218, 88] width 354 height 177
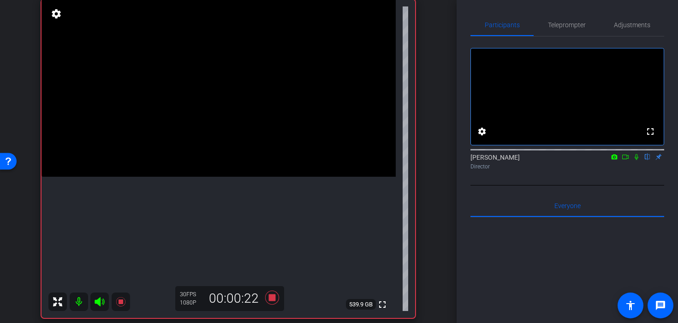
click at [228, 177] on video at bounding box center [218, 88] width 354 height 177
click at [271, 297] on icon at bounding box center [272, 297] width 14 height 14
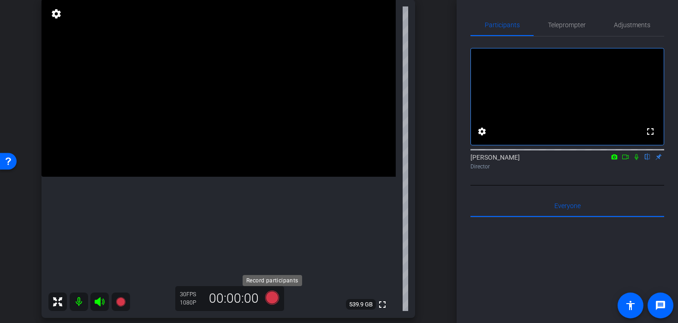
click at [270, 301] on icon at bounding box center [272, 297] width 14 height 14
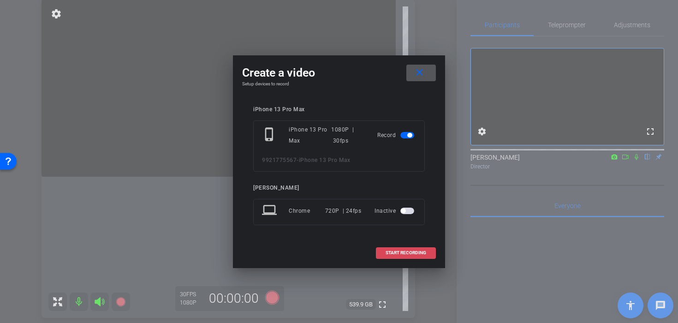
click at [410, 250] on span "START RECORDING" at bounding box center [405, 252] width 41 height 5
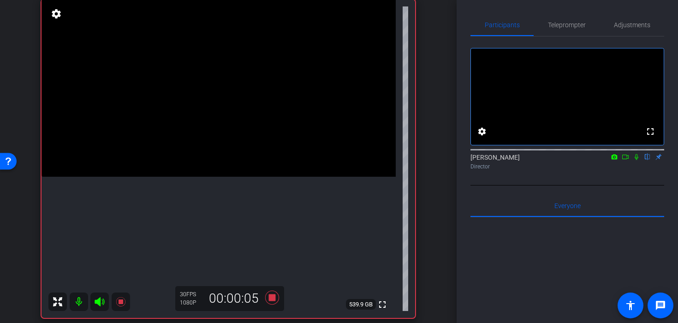
click at [260, 177] on video at bounding box center [218, 88] width 354 height 177
click at [253, 177] on video at bounding box center [218, 88] width 354 height 177
click at [273, 177] on video at bounding box center [218, 88] width 354 height 177
click at [287, 177] on video at bounding box center [218, 88] width 354 height 177
click at [275, 177] on video at bounding box center [218, 88] width 354 height 177
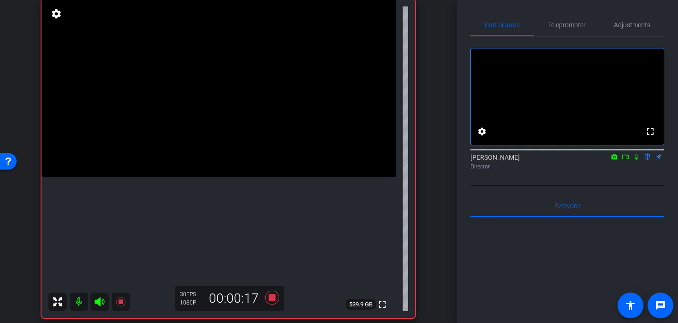
click at [266, 177] on video at bounding box center [218, 88] width 354 height 177
click at [257, 177] on video at bounding box center [218, 88] width 354 height 177
click at [256, 177] on video at bounding box center [218, 88] width 354 height 177
click at [270, 303] on icon at bounding box center [272, 297] width 22 height 17
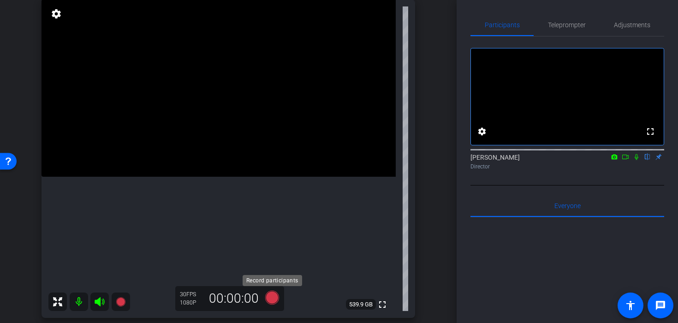
click at [277, 300] on icon at bounding box center [272, 297] width 14 height 14
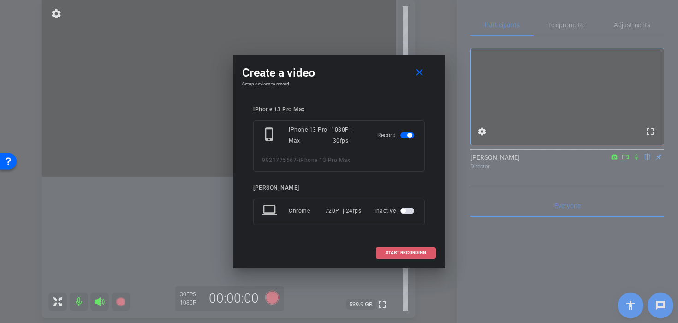
click at [398, 254] on span "START RECORDING" at bounding box center [405, 252] width 41 height 5
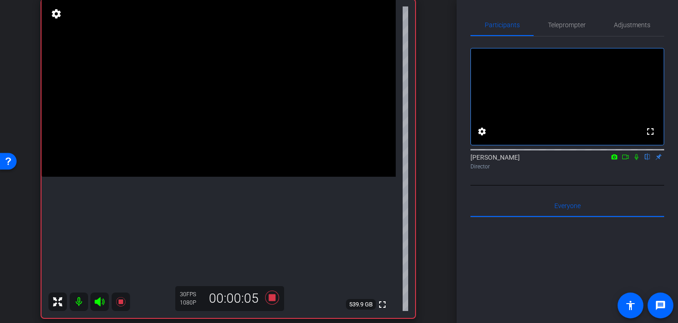
click at [180, 177] on video at bounding box center [218, 88] width 354 height 177
click at [181, 177] on video at bounding box center [218, 88] width 354 height 177
click at [178, 177] on video at bounding box center [218, 88] width 354 height 177
click at [182, 177] on video at bounding box center [218, 88] width 354 height 177
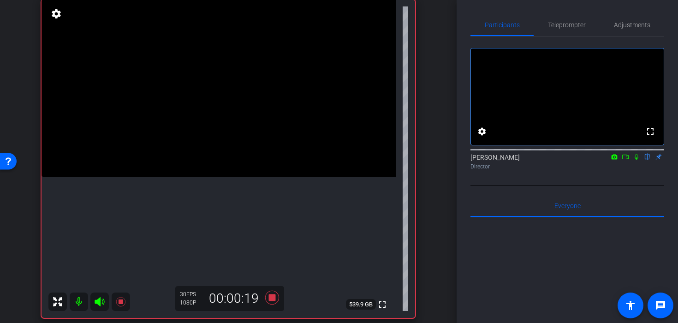
click at [182, 177] on video at bounding box center [218, 88] width 354 height 177
click at [272, 299] on icon at bounding box center [272, 297] width 14 height 14
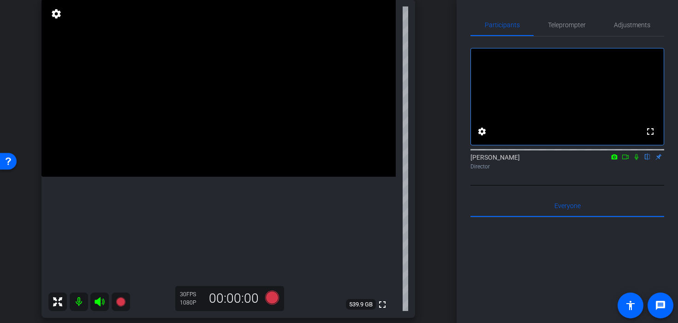
click at [203, 177] on video at bounding box center [218, 88] width 354 height 177
click at [213, 177] on video at bounding box center [218, 88] width 354 height 177
click at [199, 177] on video at bounding box center [218, 88] width 354 height 177
click at [212, 177] on video at bounding box center [218, 88] width 354 height 177
click at [221, 177] on video at bounding box center [218, 88] width 354 height 177
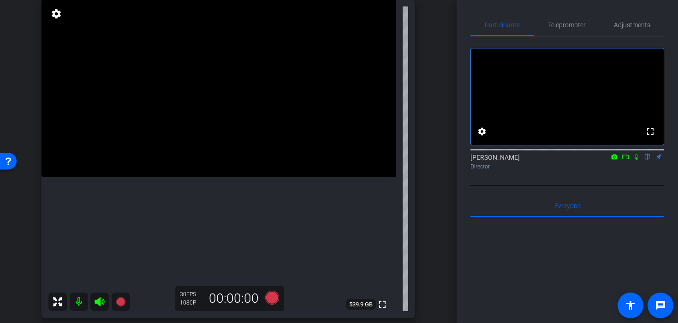
click at [202, 177] on video at bounding box center [218, 88] width 354 height 177
click at [206, 177] on video at bounding box center [218, 88] width 354 height 177
click at [205, 177] on video at bounding box center [218, 88] width 354 height 177
click at [193, 170] on video at bounding box center [218, 88] width 354 height 177
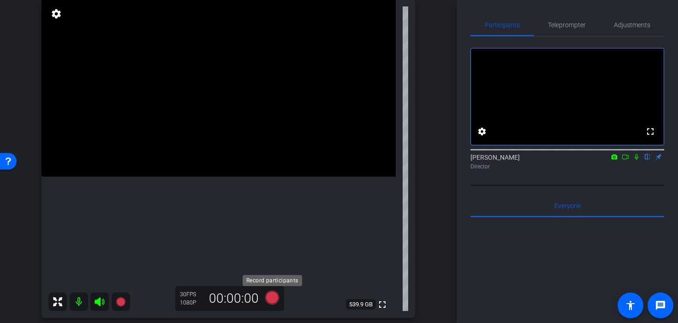
click at [275, 303] on icon at bounding box center [272, 297] width 22 height 17
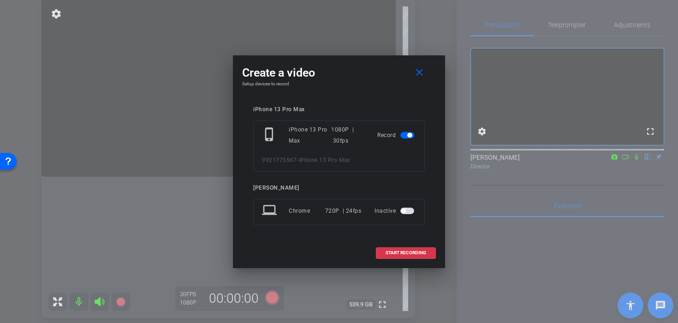
click at [436, 253] on div "Create a video close Setup devices to record iPhone 13 Pro Max phone_iphone iPh…" at bounding box center [339, 161] width 212 height 213
click at [396, 255] on span "START RECORDING" at bounding box center [405, 252] width 41 height 5
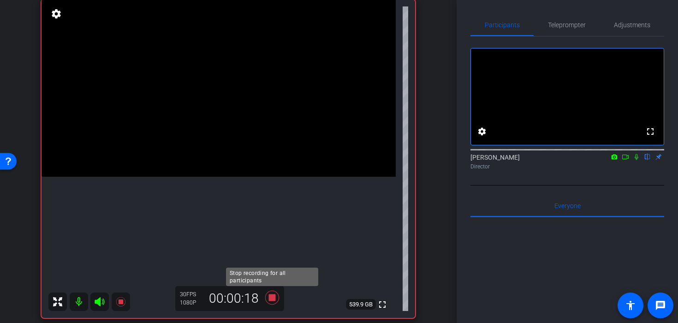
click at [274, 298] on icon at bounding box center [272, 297] width 14 height 14
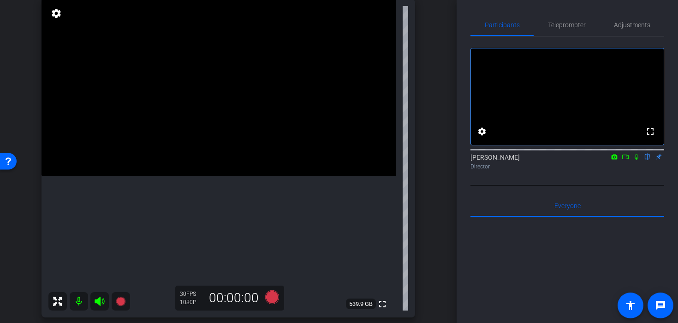
scroll to position [73, 0]
click at [272, 293] on icon at bounding box center [272, 296] width 14 height 14
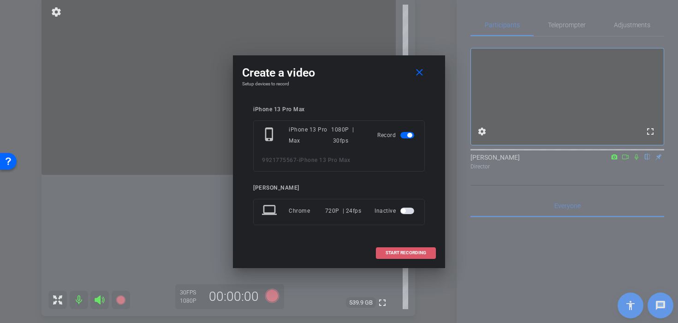
click at [426, 253] on span at bounding box center [405, 253] width 59 height 22
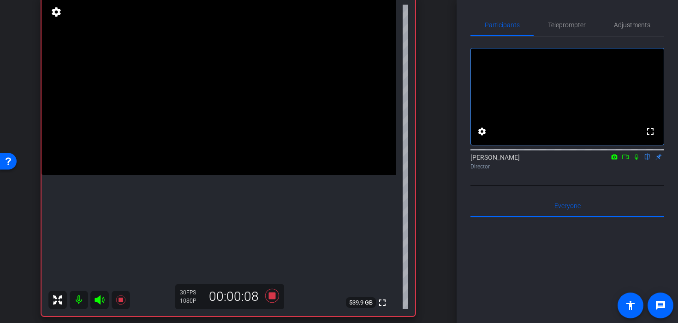
click at [206, 175] on video at bounding box center [218, 86] width 354 height 177
click at [271, 295] on icon at bounding box center [272, 296] width 14 height 14
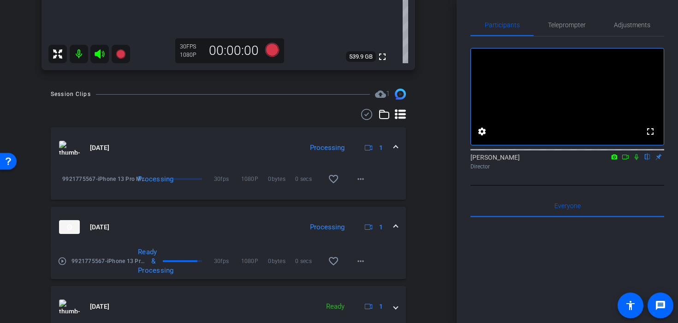
scroll to position [338, 0]
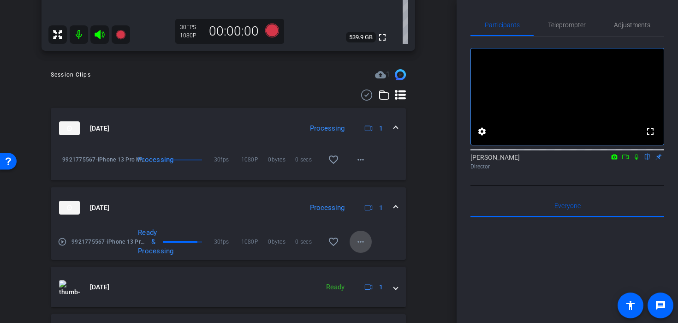
click at [371, 244] on span at bounding box center [360, 242] width 22 height 22
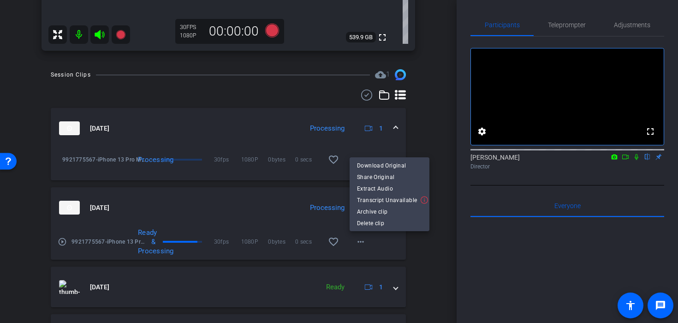
click at [361, 148] on div at bounding box center [339, 161] width 678 height 323
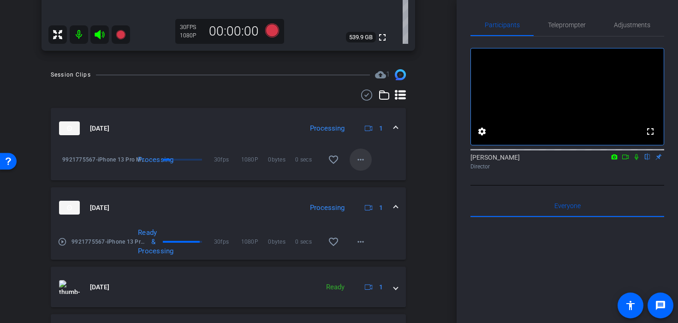
click at [361, 160] on mat-icon "more_horiz" at bounding box center [360, 159] width 11 height 11
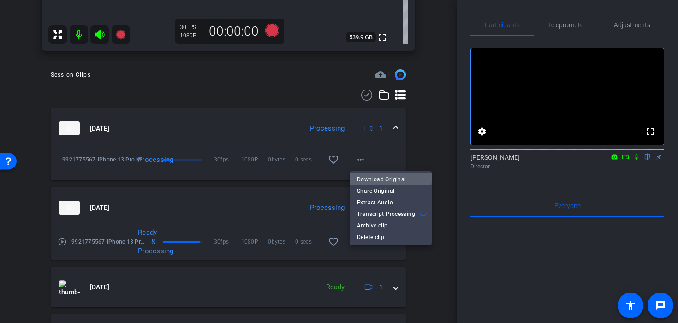
click at [382, 175] on span "Download Original" at bounding box center [390, 178] width 67 height 11
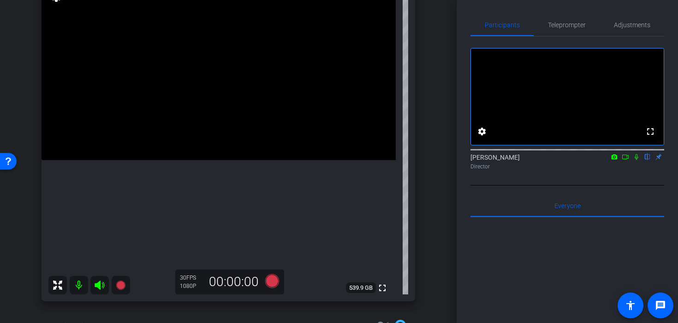
scroll to position [88, 0]
click at [563, 25] on span "Teleprompter" at bounding box center [567, 25] width 38 height 6
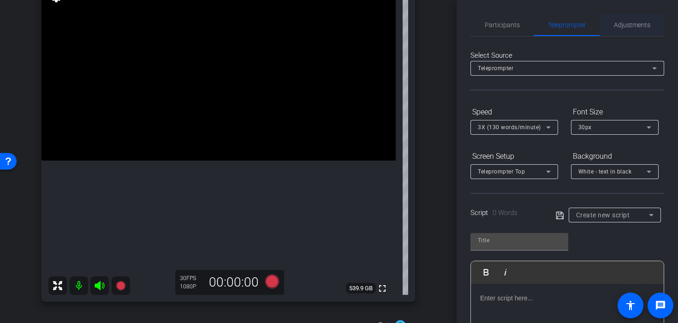
click at [620, 26] on span "Adjustments" at bounding box center [632, 25] width 36 height 6
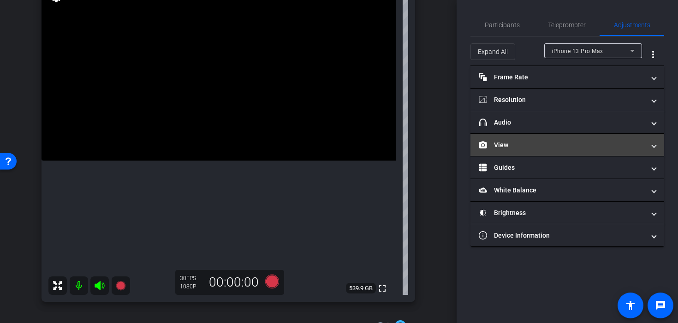
click at [535, 141] on mat-panel-title "View" at bounding box center [562, 145] width 166 height 10
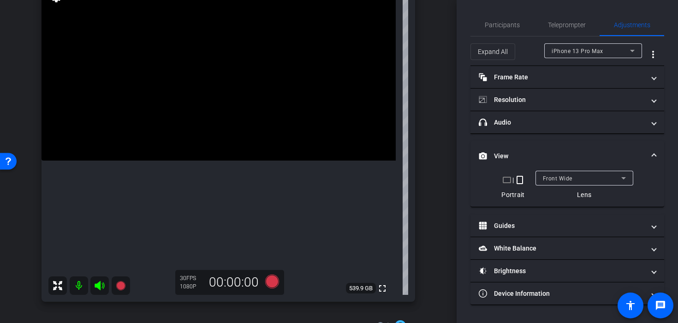
click at [554, 177] on span "Front Wide" at bounding box center [558, 178] width 30 height 6
click at [192, 160] on video at bounding box center [218, 71] width 354 height 177
click at [194, 160] on video at bounding box center [218, 71] width 354 height 177
click at [198, 164] on div at bounding box center [193, 165] width 23 height 23
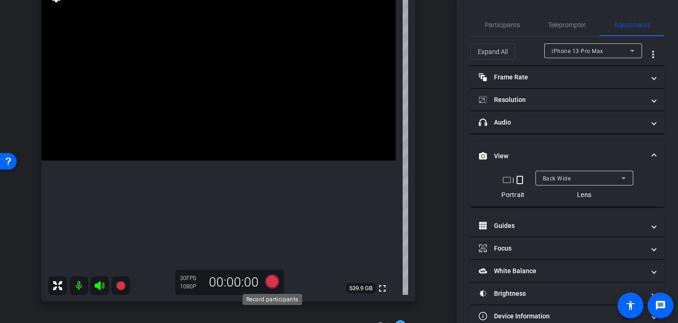
click at [273, 286] on icon at bounding box center [272, 281] width 14 height 14
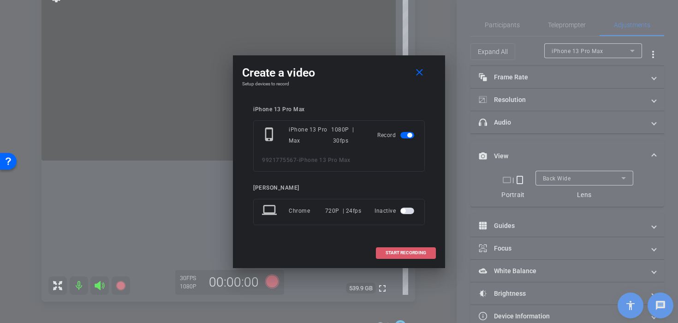
click at [392, 248] on span at bounding box center [405, 253] width 59 height 22
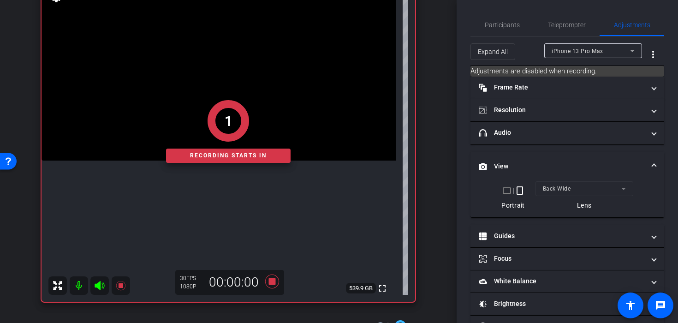
click at [214, 77] on div "1 Recording starts in" at bounding box center [227, 131] width 373 height 340
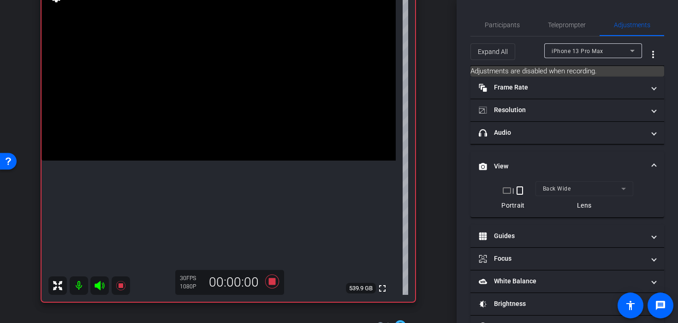
click at [215, 97] on video at bounding box center [218, 71] width 354 height 177
click at [217, 121] on video at bounding box center [218, 71] width 354 height 177
click at [215, 105] on video at bounding box center [218, 71] width 354 height 177
click at [215, 105] on div at bounding box center [215, 105] width 23 height 23
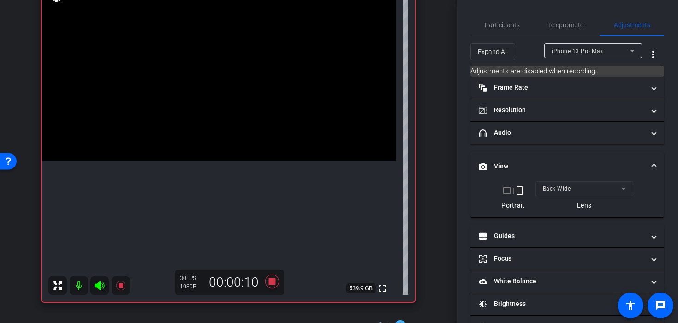
click at [206, 160] on video at bounding box center [218, 71] width 354 height 177
click at [188, 153] on video at bounding box center [218, 71] width 354 height 177
click at [188, 153] on div at bounding box center [187, 153] width 23 height 23
click at [181, 160] on video at bounding box center [218, 71] width 354 height 177
click at [270, 283] on icon at bounding box center [272, 281] width 14 height 14
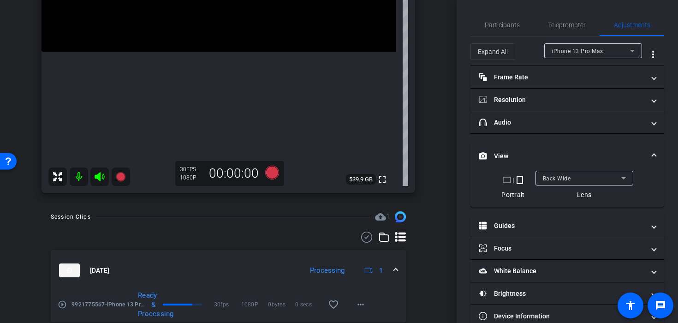
scroll to position [208, 0]
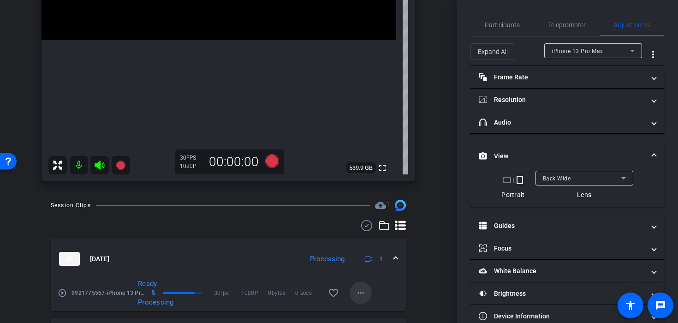
click at [359, 296] on mat-icon "more_horiz" at bounding box center [360, 292] width 11 height 11
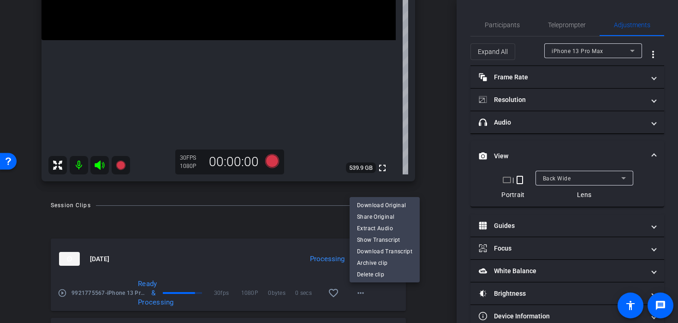
click at [382, 198] on div "Download Original Share Original Extract Audio Show Transcript Download Transcr…" at bounding box center [384, 239] width 70 height 85
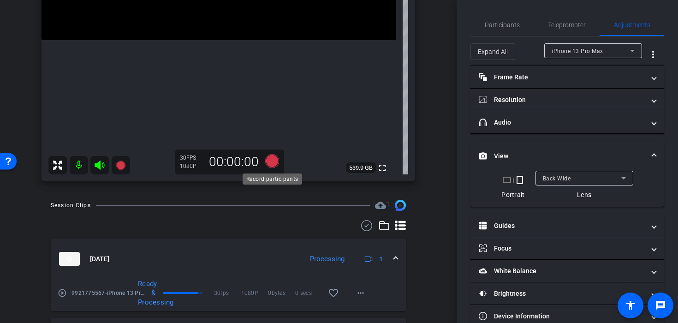
click at [269, 162] on icon at bounding box center [272, 161] width 14 height 14
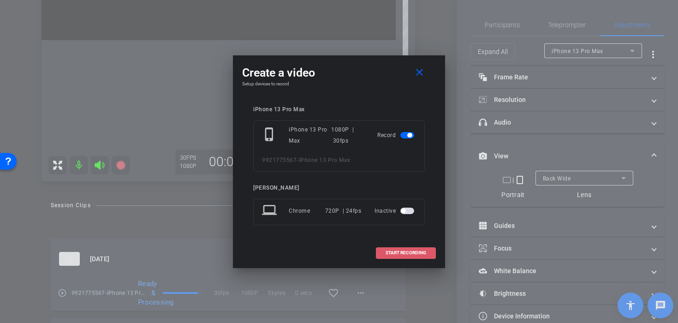
click at [414, 252] on span "START RECORDING" at bounding box center [405, 252] width 41 height 5
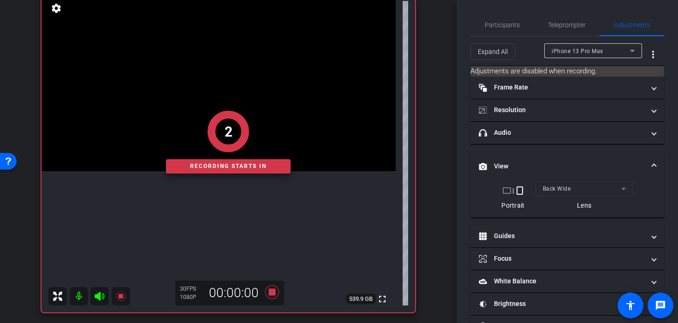
scroll to position [75, 0]
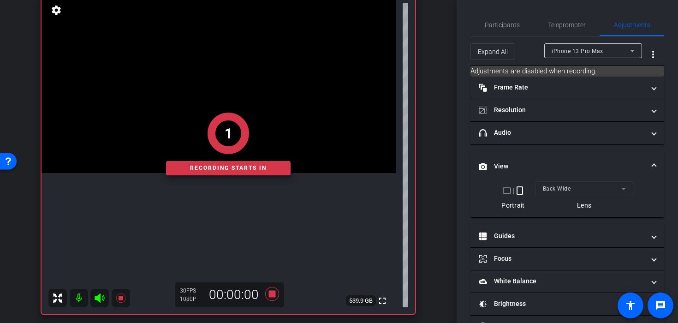
click at [221, 103] on div "1 Recording starts in" at bounding box center [227, 144] width 373 height 340
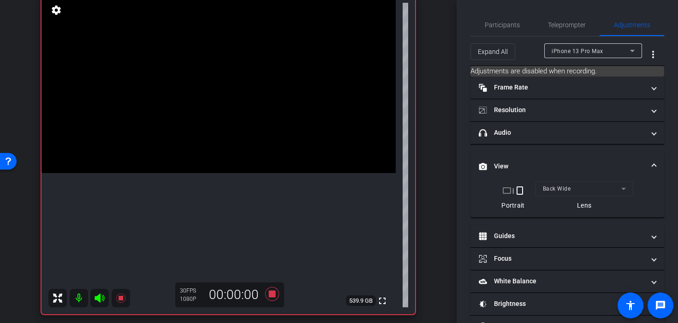
click at [221, 103] on video at bounding box center [218, 84] width 354 height 177
click at [221, 103] on div at bounding box center [221, 102] width 23 height 23
click at [200, 161] on video at bounding box center [218, 84] width 354 height 177
drag, startPoint x: 207, startPoint y: 148, endPoint x: 207, endPoint y: 141, distance: 6.5
click at [207, 145] on video at bounding box center [218, 84] width 354 height 177
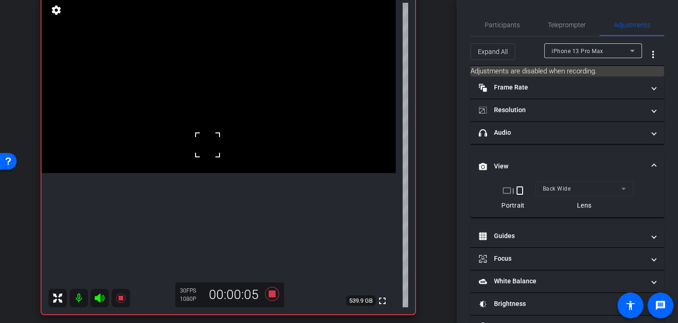
click at [207, 136] on div at bounding box center [207, 144] width 23 height 23
click at [188, 173] on video at bounding box center [218, 84] width 354 height 177
click at [180, 165] on video at bounding box center [218, 84] width 354 height 177
click at [183, 173] on video at bounding box center [218, 84] width 354 height 177
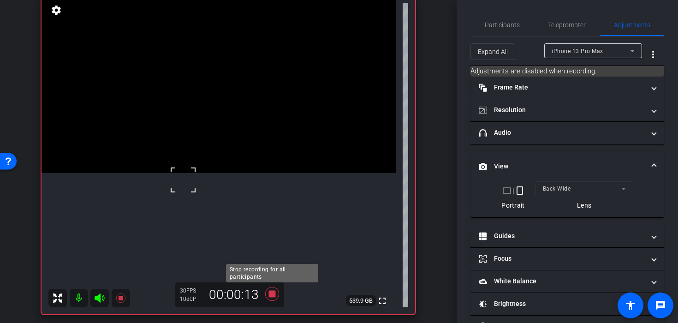
click at [268, 293] on icon at bounding box center [272, 294] width 14 height 14
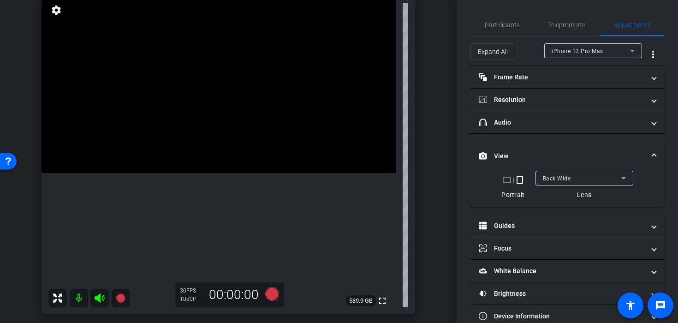
click at [552, 183] on div "Back Wide" at bounding box center [582, 178] width 78 height 12
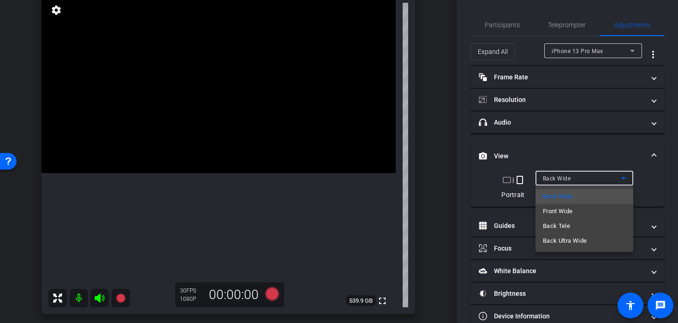
click at [464, 202] on div at bounding box center [339, 161] width 678 height 323
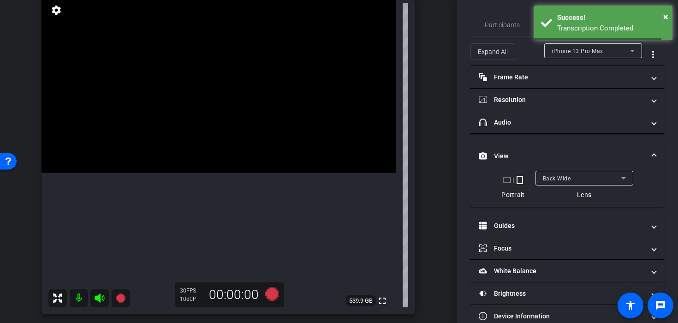
click at [569, 187] on div at bounding box center [584, 190] width 98 height 10
click at [562, 180] on span "Back Wide" at bounding box center [557, 178] width 28 height 6
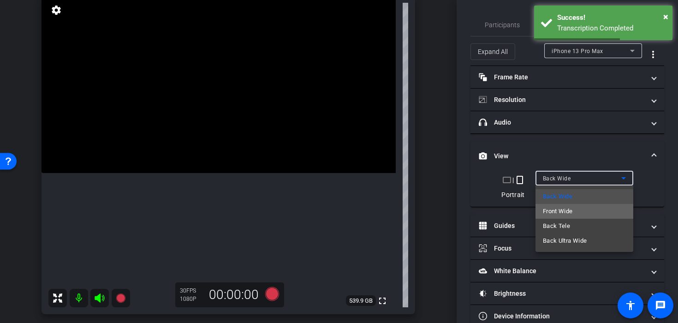
click at [552, 207] on span "Front Wide" at bounding box center [558, 211] width 30 height 11
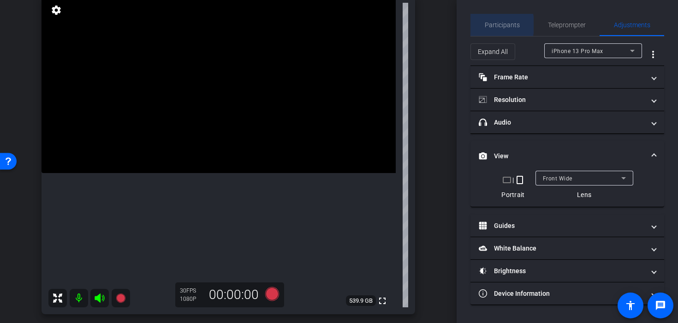
click at [495, 25] on span "Participants" at bounding box center [502, 25] width 35 height 6
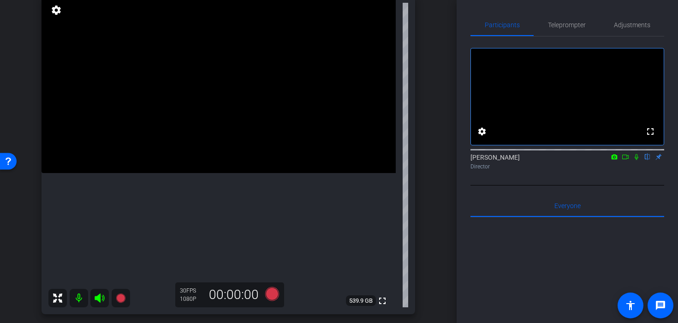
click at [636, 160] on icon at bounding box center [636, 157] width 4 height 6
click at [624, 159] on icon at bounding box center [625, 156] width 6 height 5
click at [636, 160] on icon at bounding box center [636, 157] width 7 height 6
click at [635, 160] on icon at bounding box center [636, 157] width 7 height 6
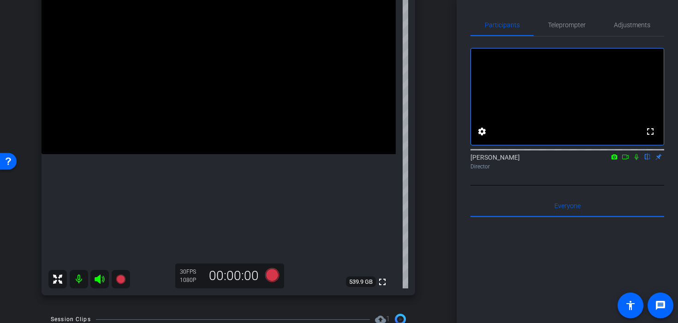
scroll to position [77, 0]
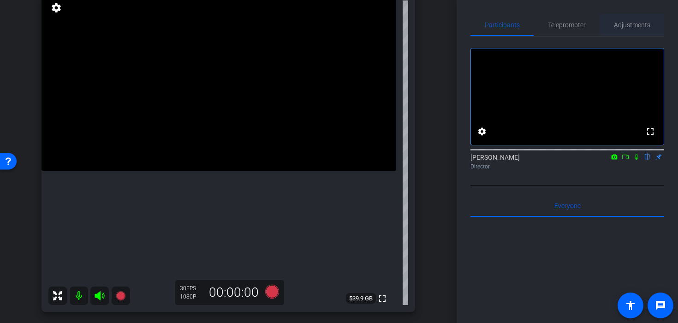
click at [614, 25] on span "Adjustments" at bounding box center [632, 25] width 36 height 6
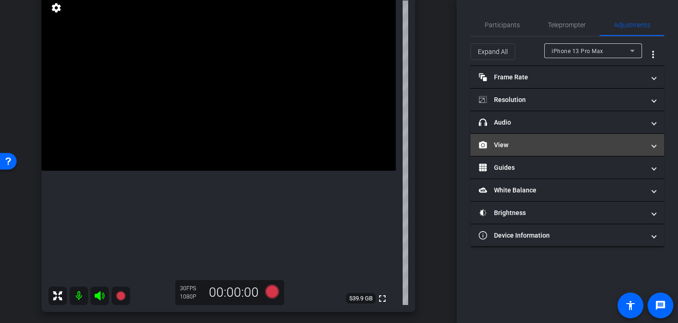
click at [507, 144] on mat-panel-title "View" at bounding box center [562, 145] width 166 height 10
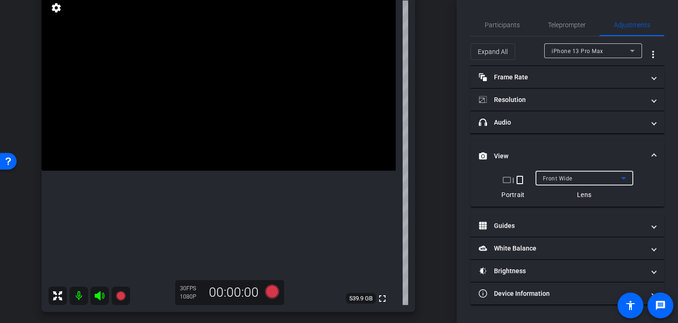
click at [561, 178] on span "Front Wide" at bounding box center [558, 178] width 30 height 6
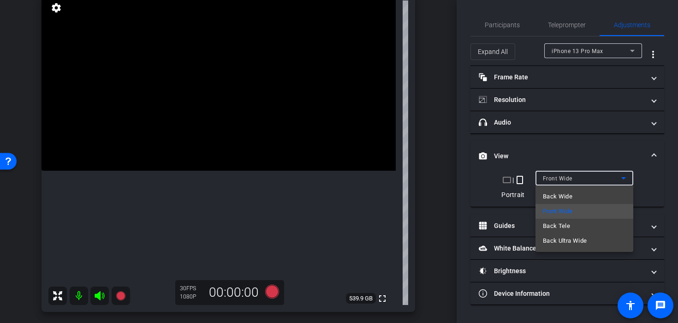
click at [565, 195] on span "Back Wide" at bounding box center [558, 196] width 30 height 11
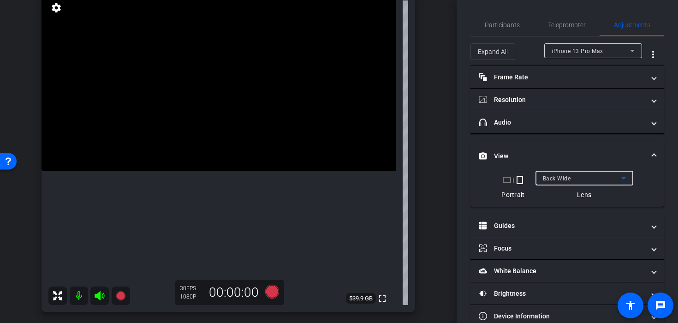
click at [548, 179] on span "Back Wide" at bounding box center [557, 178] width 28 height 6
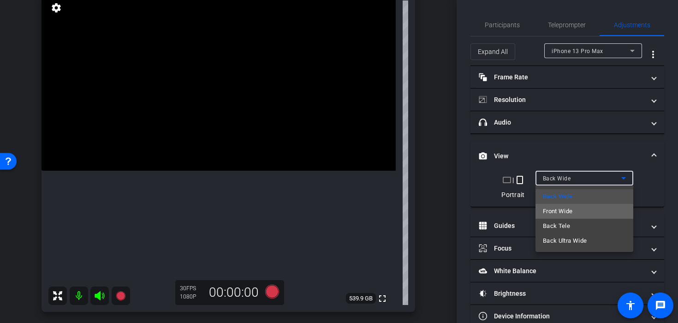
click at [555, 207] on span "Front Wide" at bounding box center [558, 211] width 30 height 11
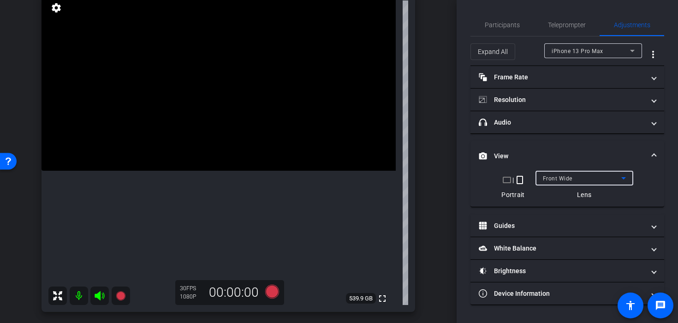
click at [545, 180] on span "Front Wide" at bounding box center [558, 178] width 30 height 6
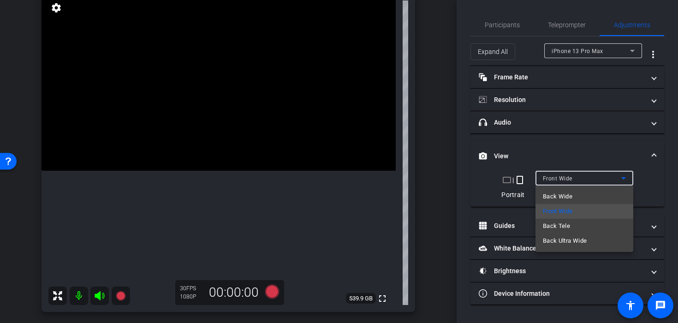
click at [556, 198] on span "Back Wide" at bounding box center [558, 196] width 30 height 11
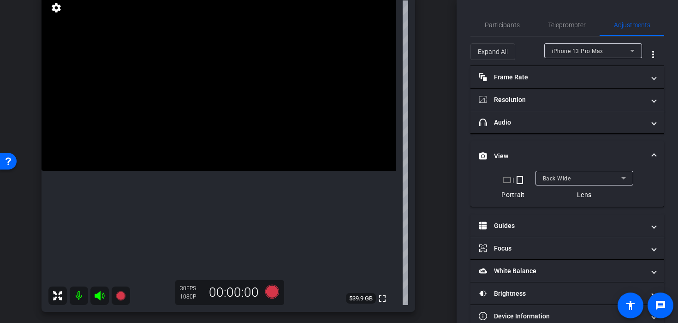
click at [241, 144] on video at bounding box center [218, 82] width 354 height 177
click at [216, 129] on video at bounding box center [218, 82] width 354 height 177
click at [221, 155] on video at bounding box center [218, 82] width 354 height 177
click at [213, 165] on div at bounding box center [220, 155] width 23 height 23
click at [219, 171] on video at bounding box center [218, 82] width 354 height 177
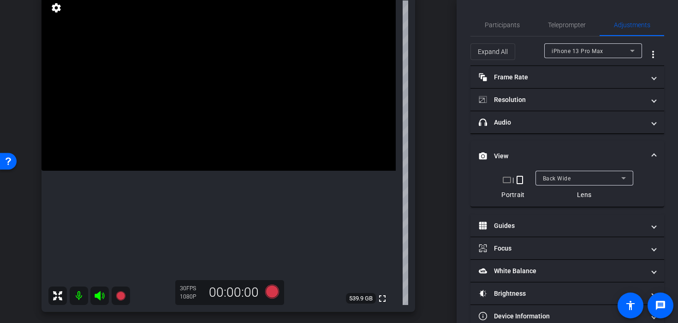
click at [238, 157] on video at bounding box center [218, 82] width 354 height 177
click at [230, 166] on div at bounding box center [237, 157] width 23 height 23
click at [272, 295] on icon at bounding box center [272, 291] width 14 height 14
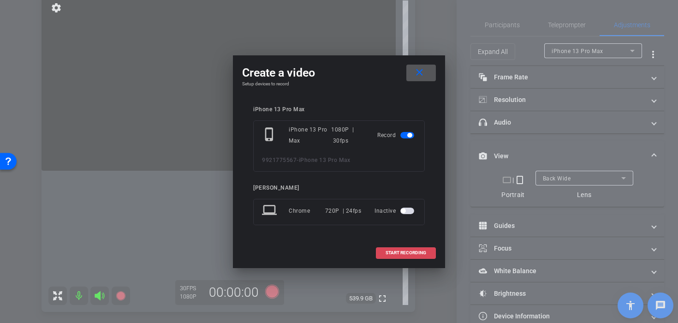
click at [380, 251] on span at bounding box center [405, 253] width 59 height 22
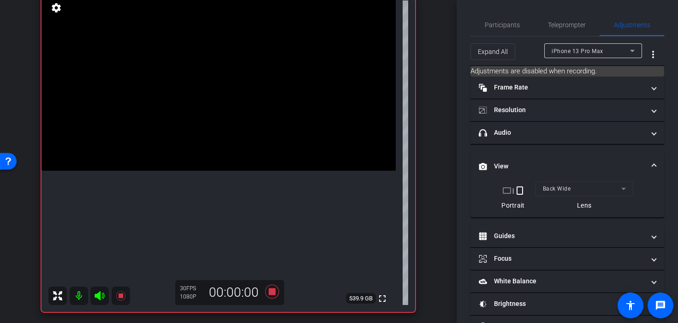
click at [163, 141] on video at bounding box center [218, 82] width 354 height 177
click at [191, 113] on video at bounding box center [218, 82] width 354 height 177
click at [236, 167] on video at bounding box center [218, 82] width 354 height 177
click at [269, 291] on icon at bounding box center [272, 291] width 14 height 14
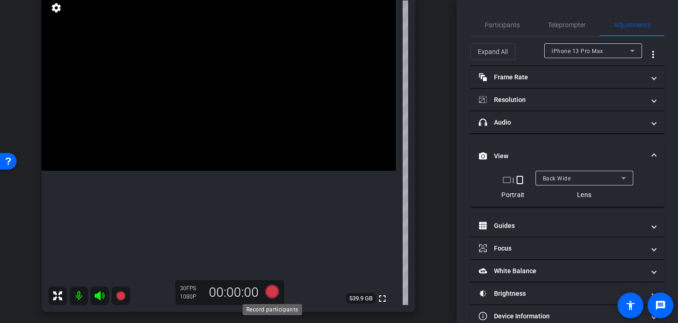
click at [274, 297] on icon at bounding box center [272, 291] width 14 height 14
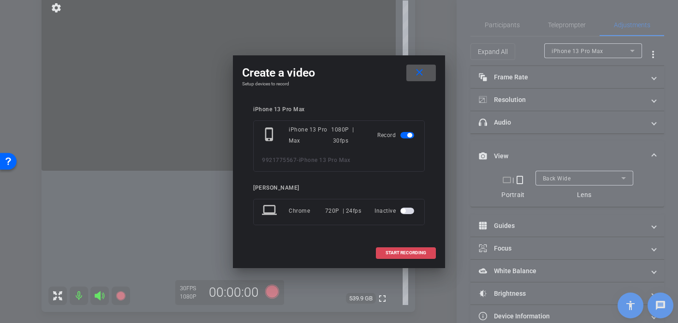
click at [405, 256] on span at bounding box center [405, 253] width 59 height 22
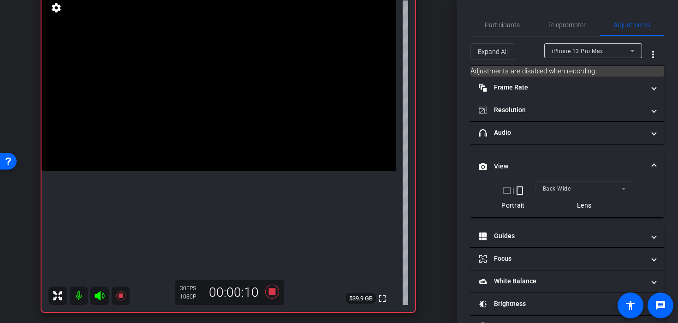
click at [209, 171] on video at bounding box center [218, 82] width 354 height 177
click at [269, 289] on icon at bounding box center [272, 291] width 14 height 14
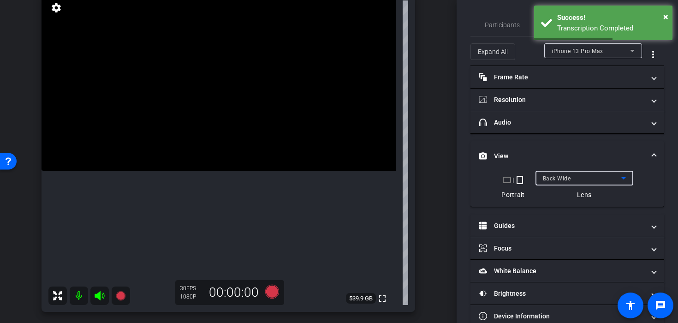
click at [550, 177] on span "Back Wide" at bounding box center [557, 178] width 28 height 6
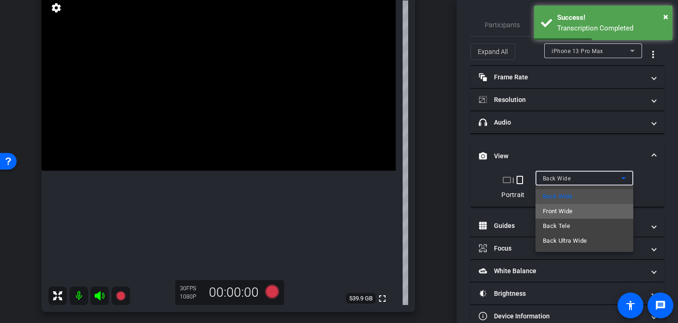
click at [557, 207] on span "Front Wide" at bounding box center [558, 211] width 30 height 11
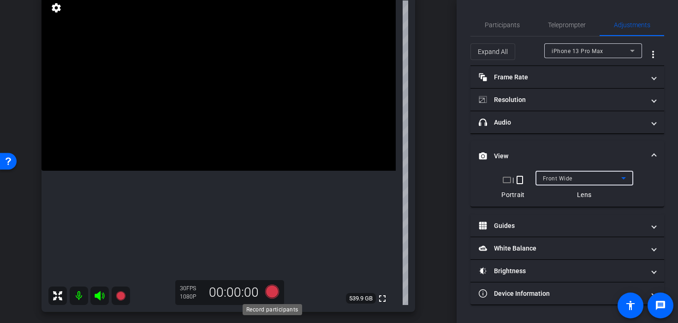
click at [272, 292] on icon at bounding box center [272, 291] width 14 height 14
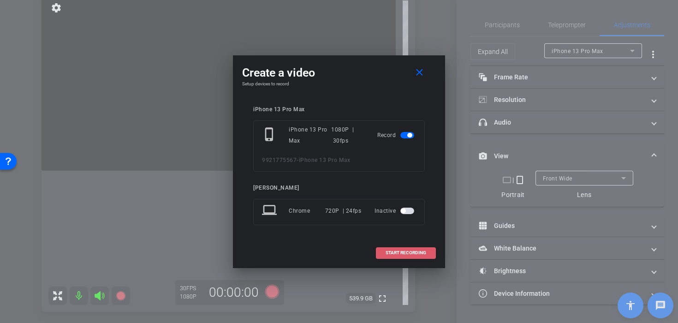
click at [386, 256] on span at bounding box center [405, 253] width 59 height 22
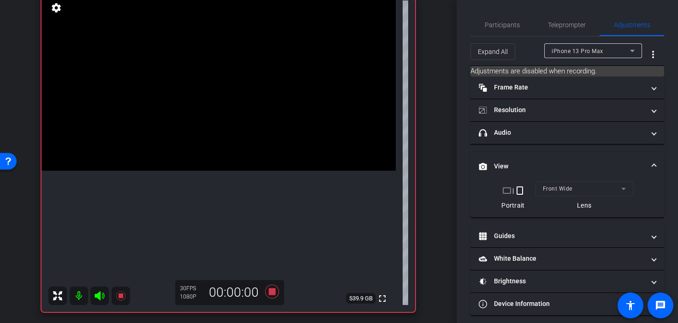
click at [207, 135] on video at bounding box center [218, 82] width 354 height 177
click at [207, 137] on video at bounding box center [218, 82] width 354 height 177
click at [204, 141] on video at bounding box center [218, 82] width 354 height 177
click at [189, 150] on video at bounding box center [218, 82] width 354 height 177
click at [519, 22] on div "Participants" at bounding box center [501, 25] width 63 height 22
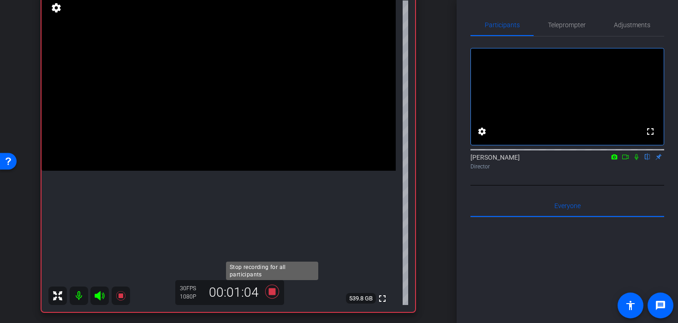
click at [270, 292] on icon at bounding box center [272, 291] width 14 height 14
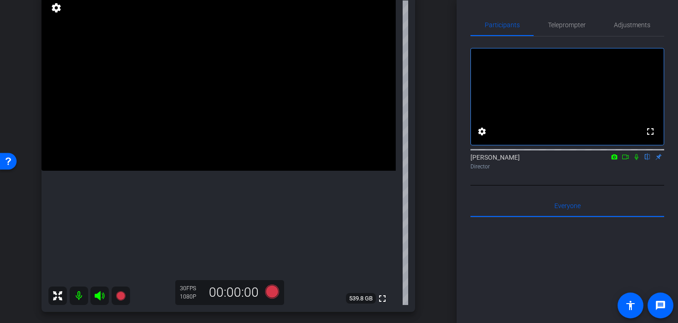
click at [323, 318] on div "iPhone 13 Pro Max iPhone 13 Pro Max info ROOM ID: 544629044 50% battery_std ful…" at bounding box center [228, 141] width 410 height 359
click at [274, 296] on icon at bounding box center [272, 291] width 14 height 14
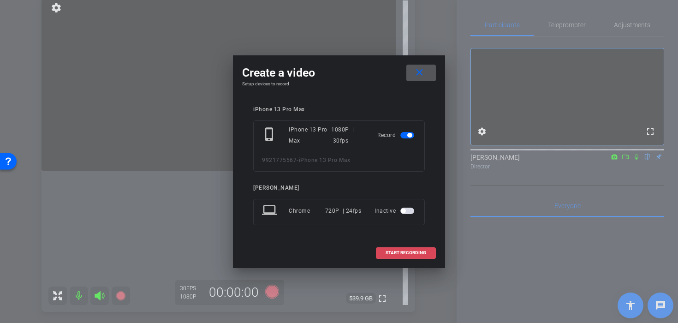
click at [395, 253] on span "START RECORDING" at bounding box center [405, 252] width 41 height 5
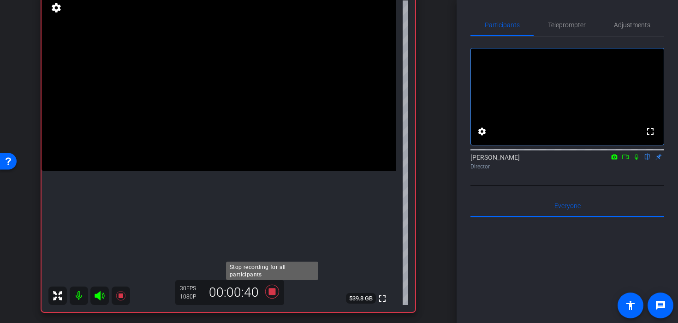
click at [273, 297] on icon at bounding box center [272, 291] width 22 height 17
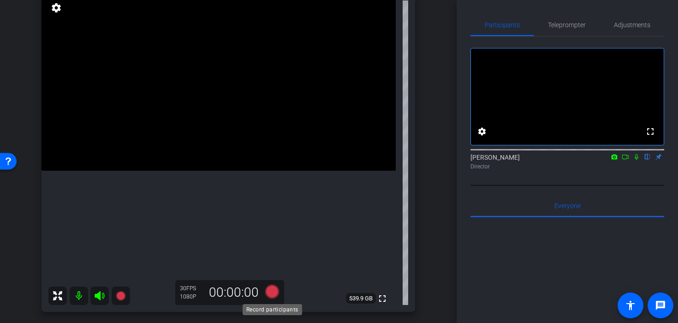
click at [268, 293] on icon at bounding box center [272, 291] width 14 height 14
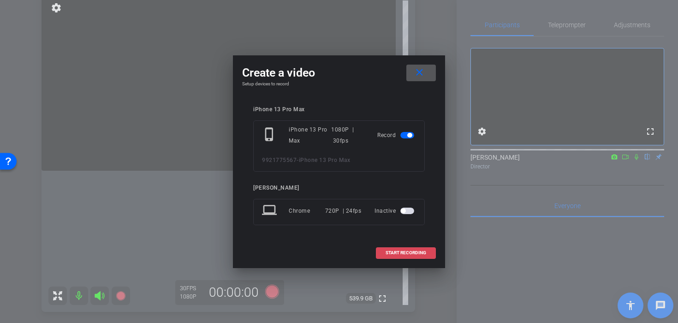
click at [409, 248] on span at bounding box center [405, 253] width 59 height 22
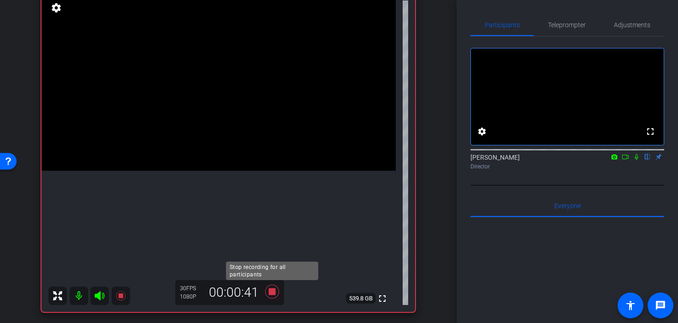
click at [273, 290] on icon at bounding box center [272, 291] width 14 height 14
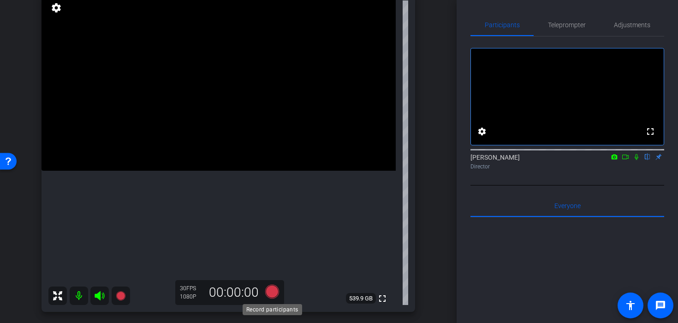
click at [271, 289] on icon at bounding box center [272, 291] width 14 height 14
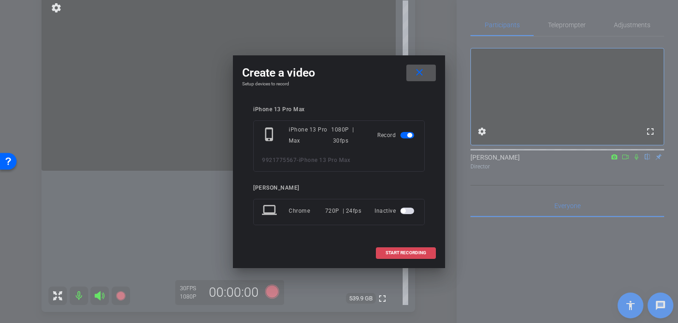
click at [399, 249] on span at bounding box center [405, 253] width 59 height 22
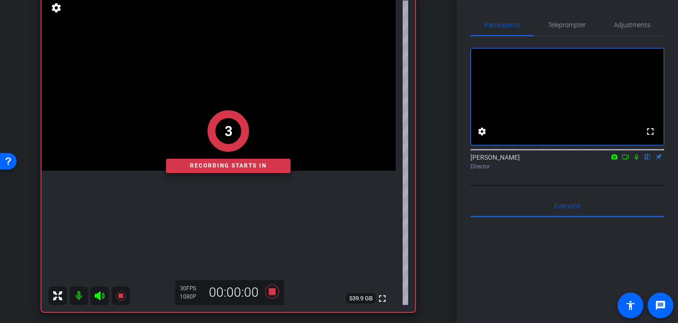
click at [202, 189] on div "3 Recording starts in" at bounding box center [227, 141] width 373 height 340
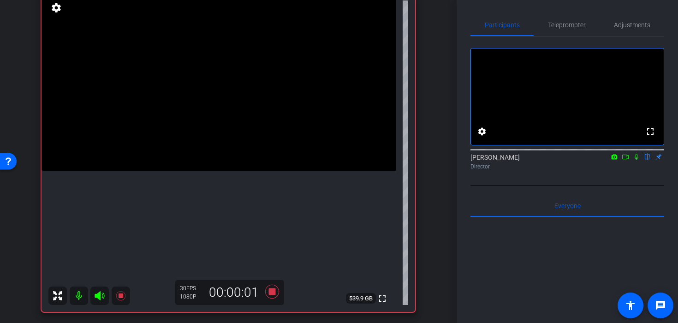
click at [225, 157] on video at bounding box center [218, 82] width 354 height 177
click at [236, 115] on video at bounding box center [218, 82] width 354 height 177
click at [236, 134] on video at bounding box center [218, 82] width 354 height 177
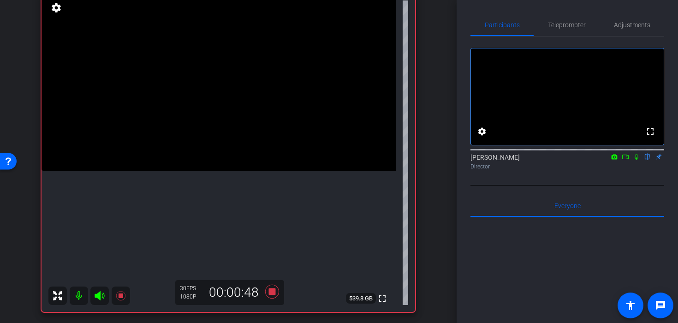
click at [234, 149] on video at bounding box center [218, 82] width 354 height 177
click at [274, 294] on icon at bounding box center [272, 291] width 14 height 14
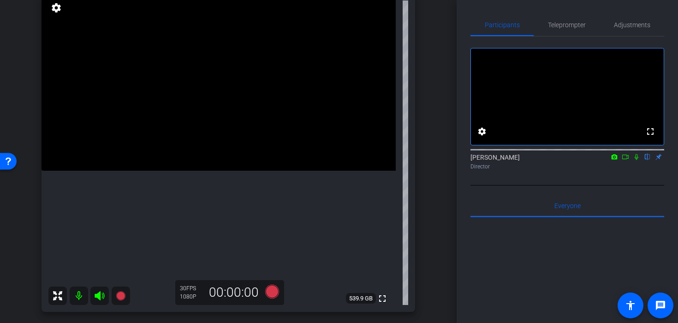
click at [240, 102] on video at bounding box center [218, 82] width 354 height 177
click at [220, 129] on video at bounding box center [218, 82] width 354 height 177
click at [270, 291] on icon at bounding box center [272, 291] width 14 height 14
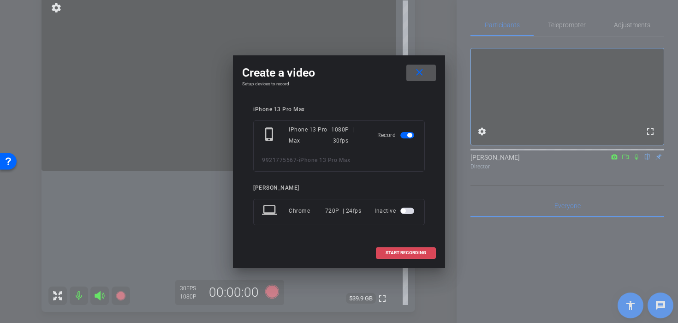
click at [386, 248] on span at bounding box center [405, 253] width 59 height 22
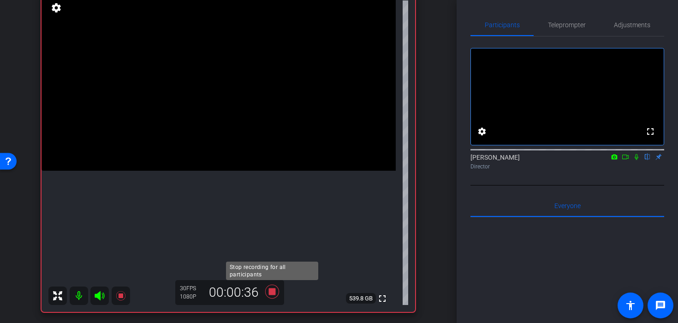
click at [270, 296] on icon at bounding box center [272, 291] width 22 height 17
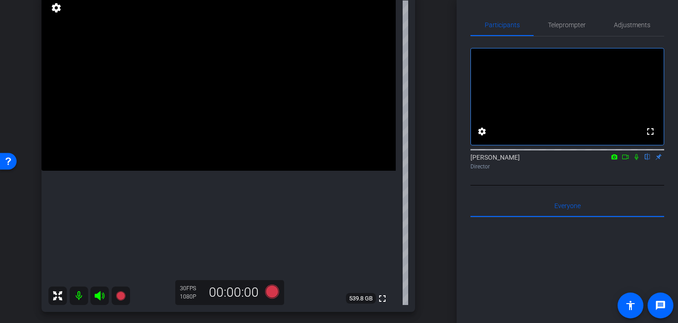
scroll to position [74, 0]
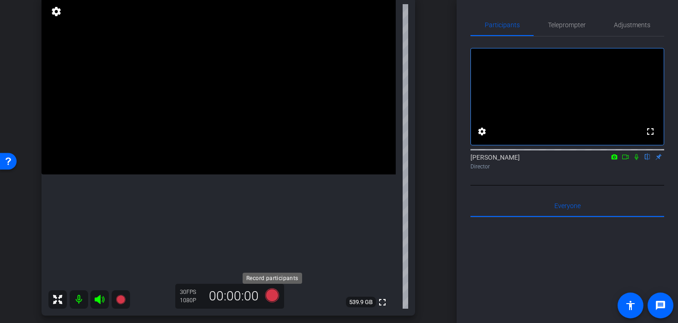
click at [272, 294] on icon at bounding box center [272, 295] width 14 height 14
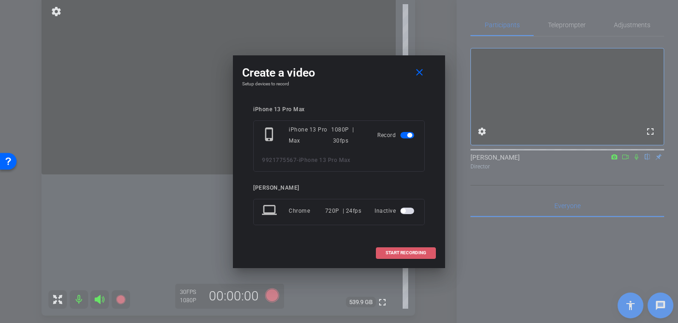
click at [420, 248] on span at bounding box center [405, 253] width 59 height 22
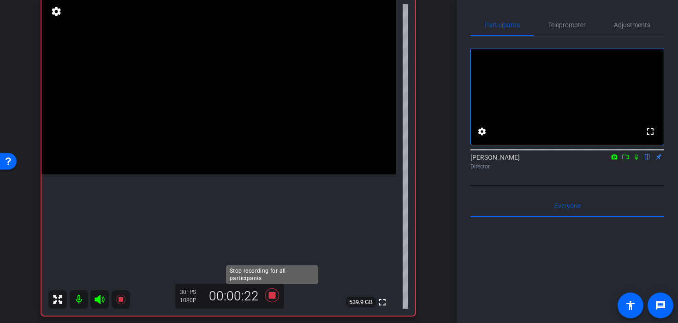
click at [274, 294] on icon at bounding box center [272, 295] width 14 height 14
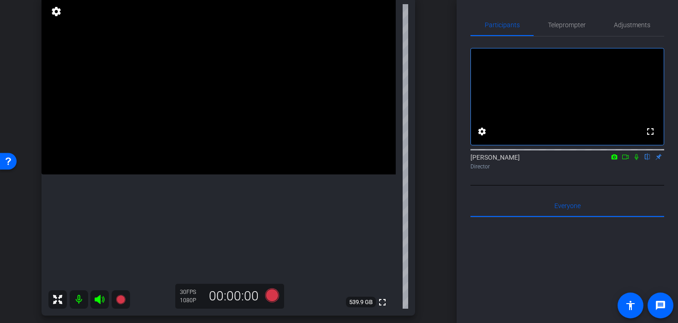
click at [269, 298] on icon at bounding box center [272, 295] width 14 height 14
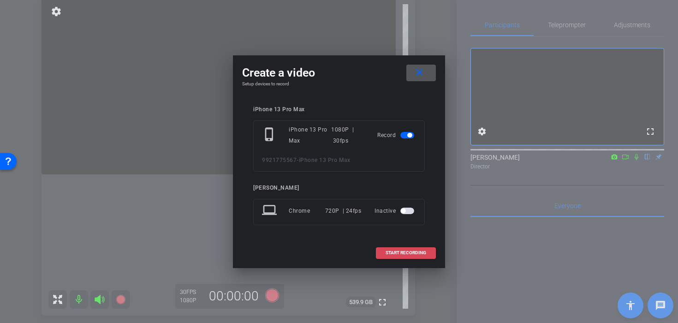
click at [385, 258] on span at bounding box center [405, 253] width 59 height 22
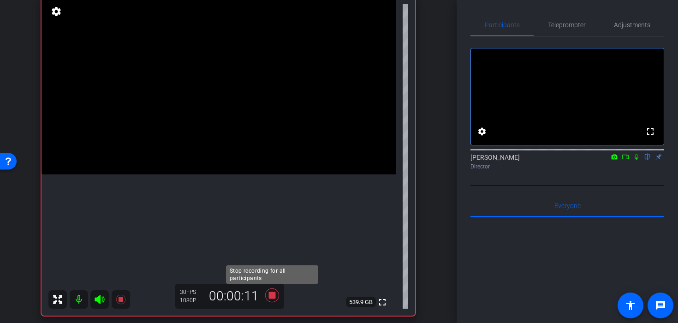
click at [272, 296] on icon at bounding box center [272, 295] width 14 height 14
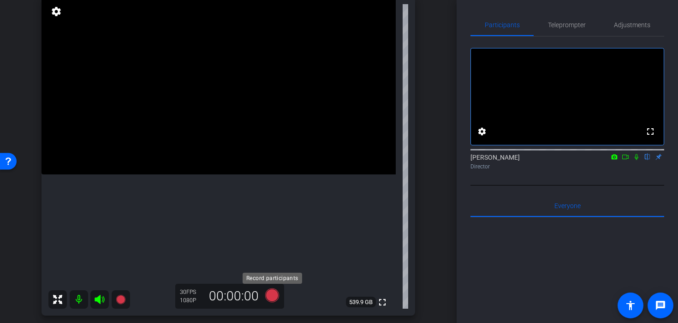
click at [267, 301] on icon at bounding box center [272, 295] width 22 height 17
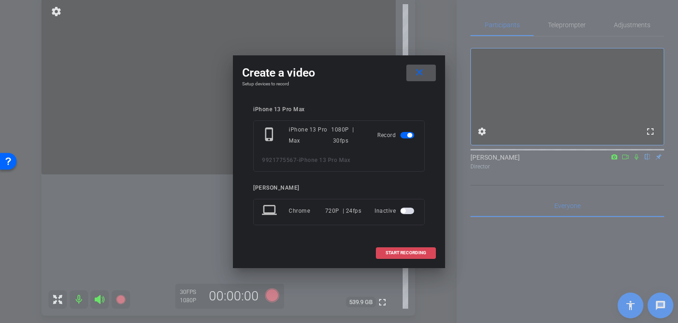
click at [377, 255] on span at bounding box center [405, 253] width 59 height 22
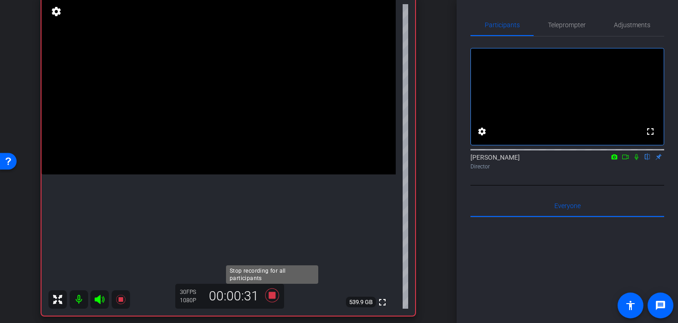
click at [272, 295] on icon at bounding box center [272, 295] width 14 height 14
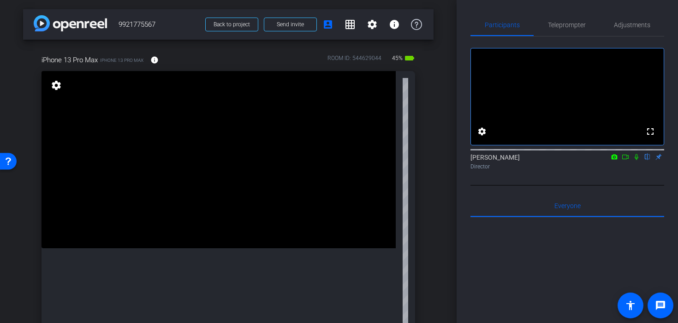
scroll to position [74, 0]
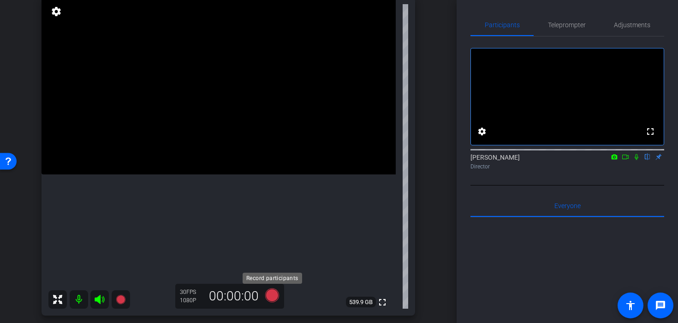
click at [272, 296] on icon at bounding box center [272, 295] width 14 height 14
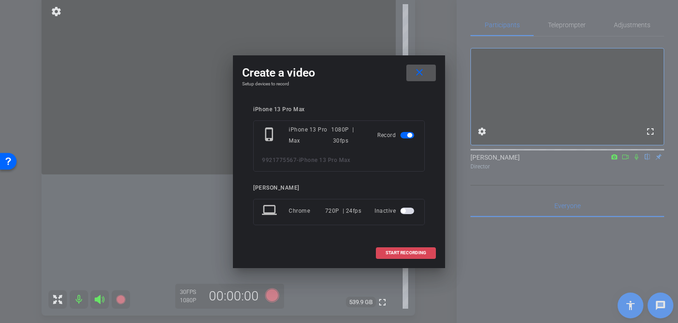
click at [388, 257] on span at bounding box center [405, 253] width 59 height 22
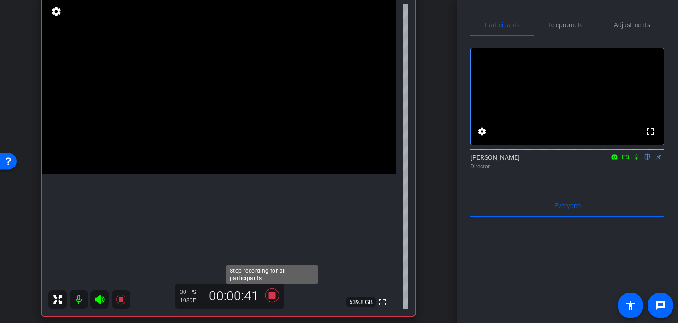
click at [272, 297] on icon at bounding box center [272, 295] width 14 height 14
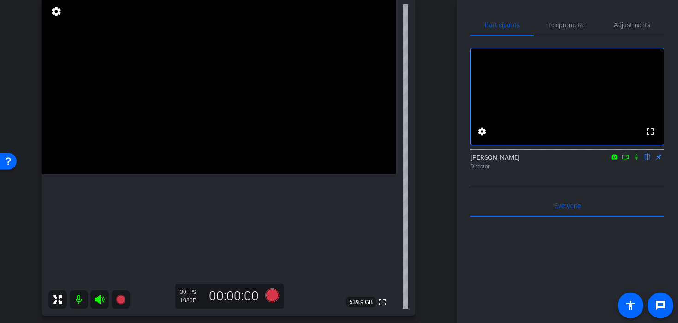
click at [272, 298] on icon at bounding box center [272, 295] width 14 height 14
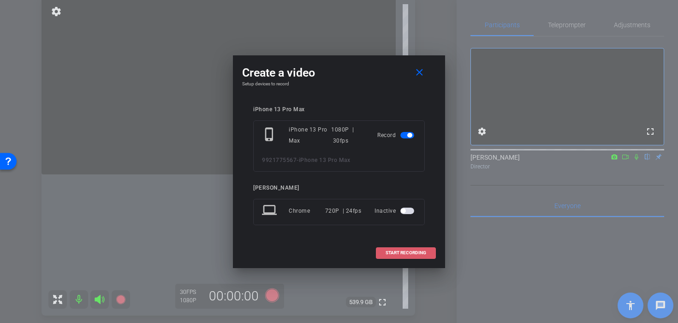
click at [379, 259] on span at bounding box center [405, 253] width 59 height 22
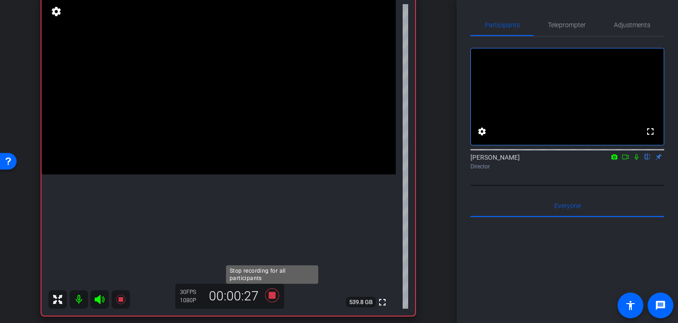
click at [274, 296] on icon at bounding box center [272, 295] width 14 height 14
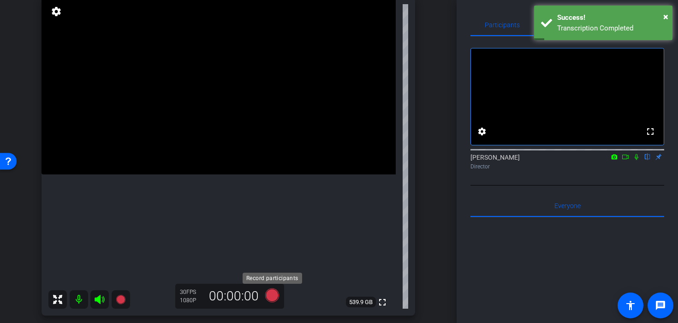
click at [269, 300] on icon at bounding box center [272, 295] width 14 height 14
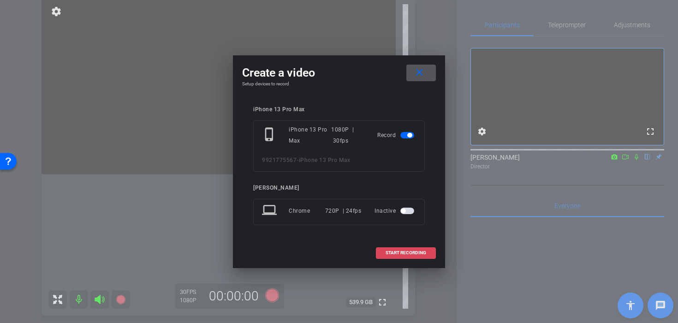
click at [389, 251] on span "START RECORDING" at bounding box center [405, 252] width 41 height 5
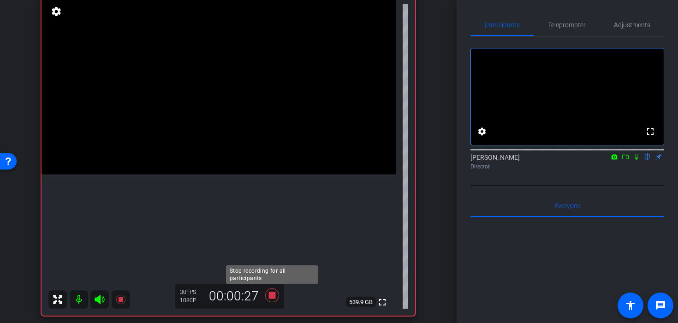
click at [272, 298] on icon at bounding box center [272, 295] width 14 height 14
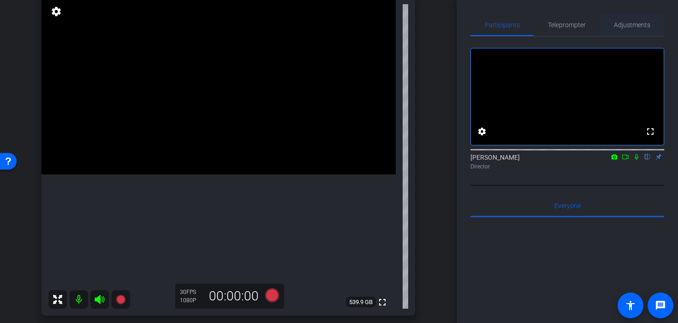
click at [612, 21] on div "Adjustments" at bounding box center [631, 25] width 65 height 22
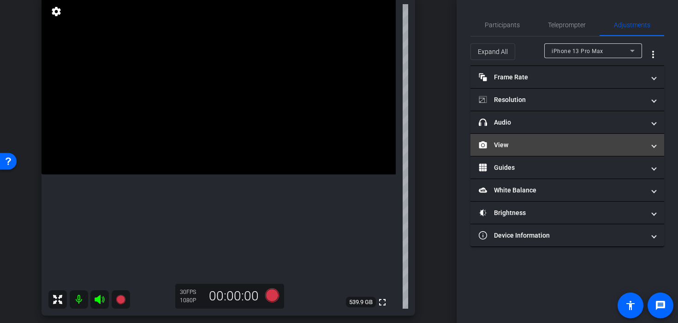
click at [562, 145] on mat-panel-title "View" at bounding box center [562, 145] width 166 height 10
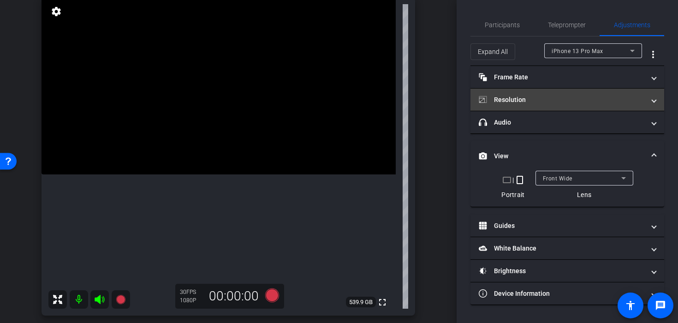
click at [520, 97] on mat-panel-title "Resolution" at bounding box center [562, 100] width 166 height 10
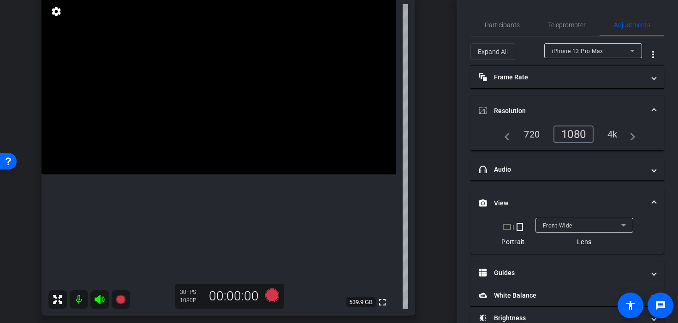
click at [610, 133] on div "4k" at bounding box center [612, 134] width 24 height 16
click at [189, 151] on video at bounding box center [218, 85] width 354 height 177
click at [194, 146] on video at bounding box center [218, 85] width 354 height 177
click at [199, 146] on video at bounding box center [218, 85] width 354 height 177
click at [273, 297] on icon at bounding box center [272, 295] width 14 height 14
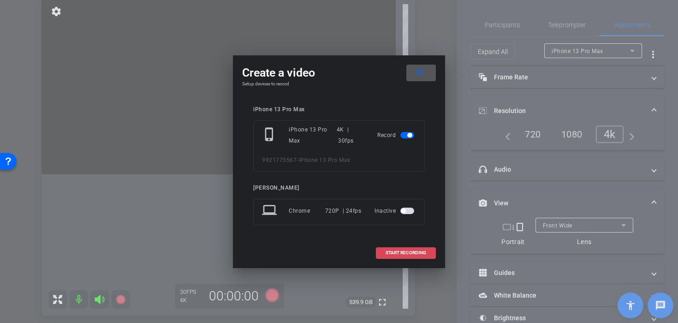
click at [392, 242] on span at bounding box center [405, 253] width 59 height 22
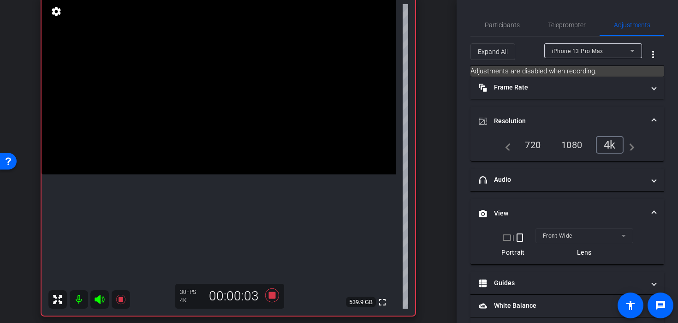
click at [174, 156] on video at bounding box center [218, 85] width 354 height 177
click at [182, 161] on video at bounding box center [218, 85] width 354 height 177
click at [189, 161] on video at bounding box center [218, 85] width 354 height 177
click at [193, 167] on video at bounding box center [218, 85] width 354 height 177
click at [184, 158] on video at bounding box center [218, 85] width 354 height 177
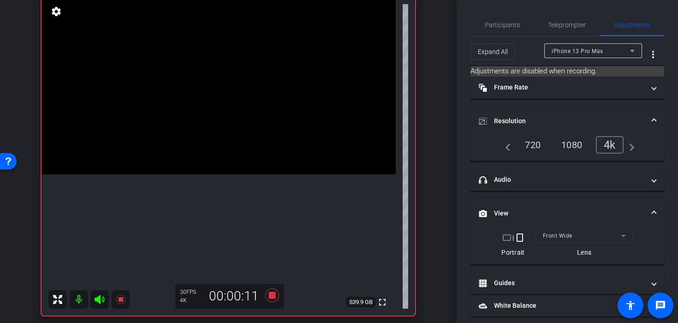
click at [184, 158] on video at bounding box center [218, 85] width 354 height 177
click at [161, 158] on video at bounding box center [218, 85] width 354 height 177
click at [162, 158] on video at bounding box center [218, 85] width 354 height 177
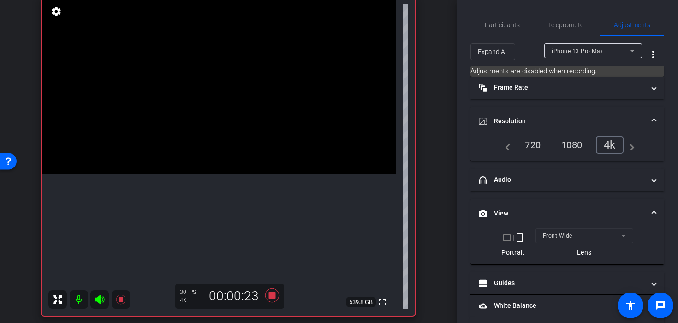
click at [162, 158] on video at bounding box center [218, 85] width 354 height 177
click at [270, 298] on icon at bounding box center [272, 295] width 14 height 14
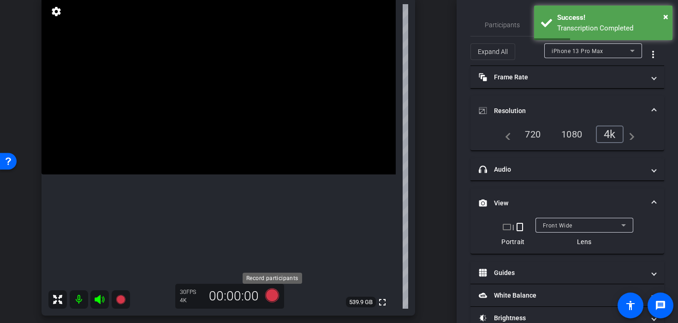
click at [270, 301] on icon at bounding box center [272, 295] width 14 height 14
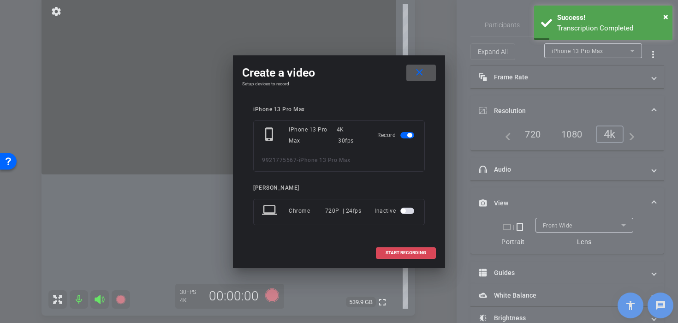
click at [415, 255] on span "START RECORDING" at bounding box center [405, 252] width 41 height 5
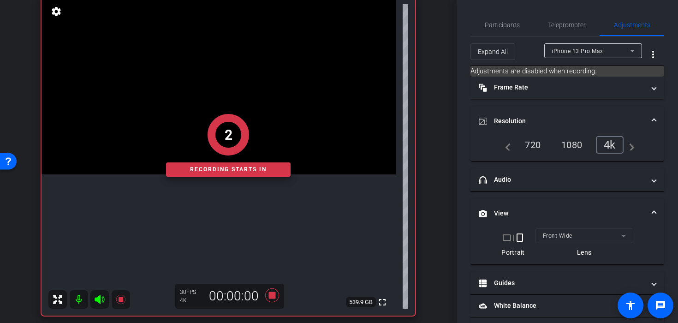
click at [254, 180] on div "2 Recording starts in" at bounding box center [227, 145] width 373 height 340
click at [259, 169] on div "Recording starts in" at bounding box center [228, 169] width 124 height 14
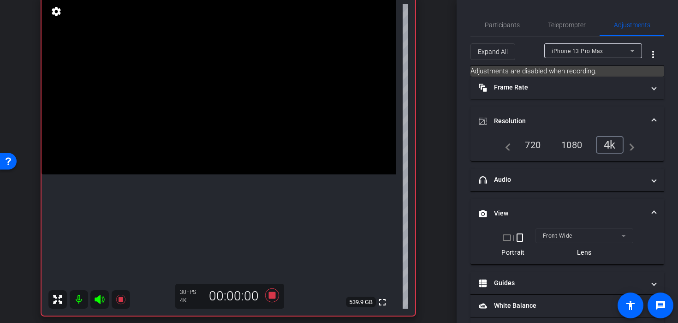
click at [259, 174] on video at bounding box center [218, 85] width 354 height 177
click at [253, 174] on video at bounding box center [218, 85] width 354 height 177
click at [251, 174] on video at bounding box center [218, 85] width 354 height 177
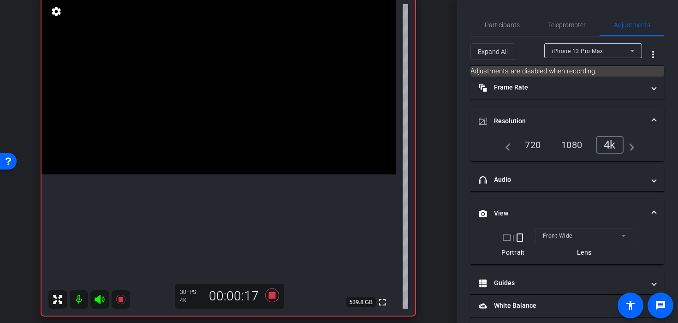
click at [240, 172] on video at bounding box center [218, 85] width 354 height 177
click at [243, 173] on video at bounding box center [218, 85] width 354 height 177
click at [231, 174] on video at bounding box center [218, 85] width 354 height 177
click at [196, 130] on video at bounding box center [218, 85] width 354 height 177
click at [189, 131] on video at bounding box center [218, 85] width 354 height 177
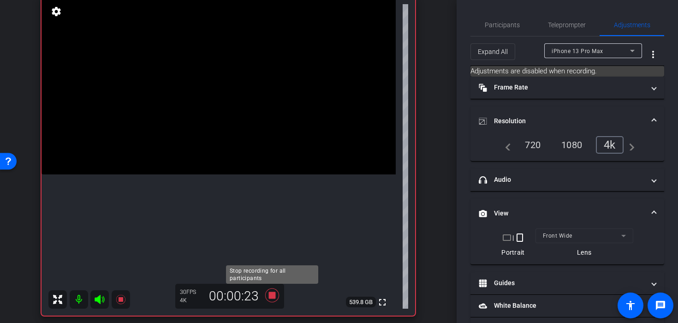
click at [270, 299] on icon at bounding box center [272, 295] width 22 height 17
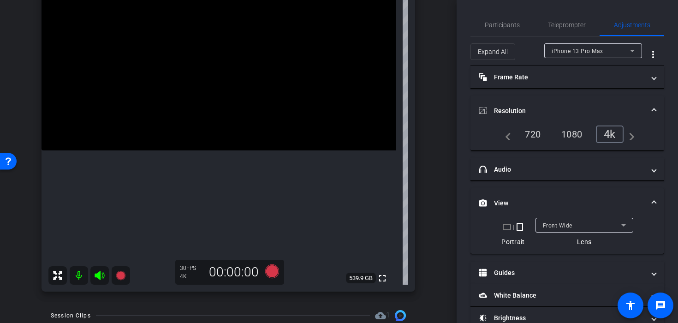
scroll to position [78, 0]
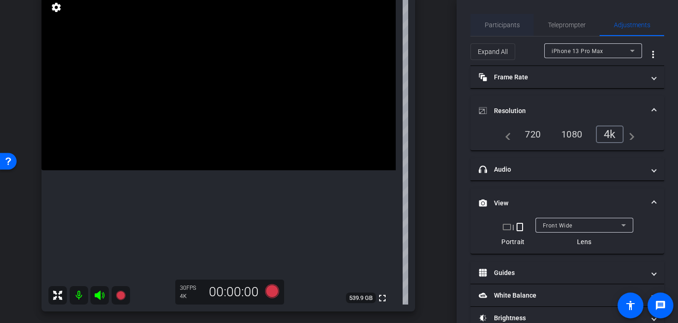
click at [493, 25] on span "Participants" at bounding box center [502, 25] width 35 height 6
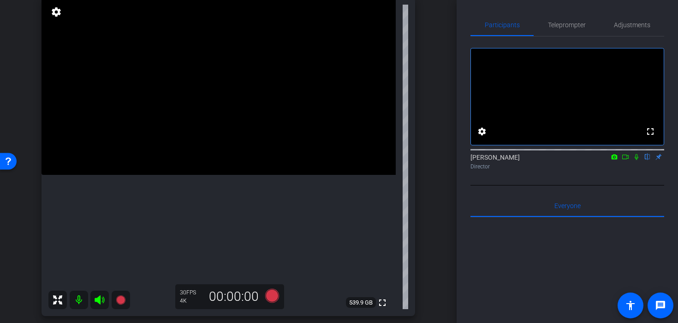
scroll to position [71, 0]
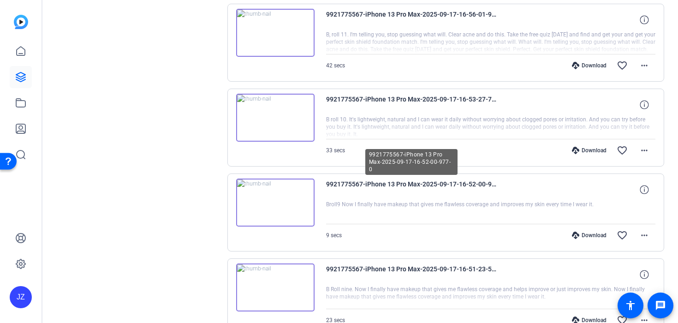
scroll to position [779, 0]
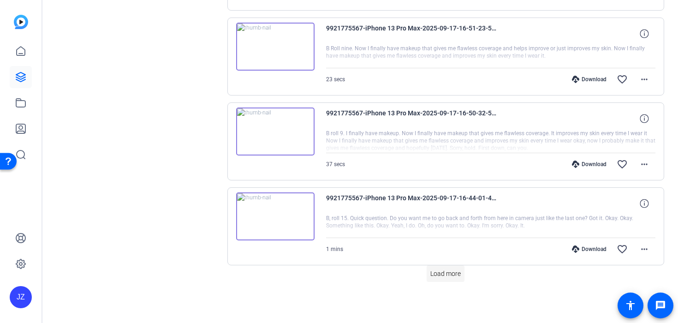
click at [454, 277] on span "Load more" at bounding box center [445, 274] width 30 height 10
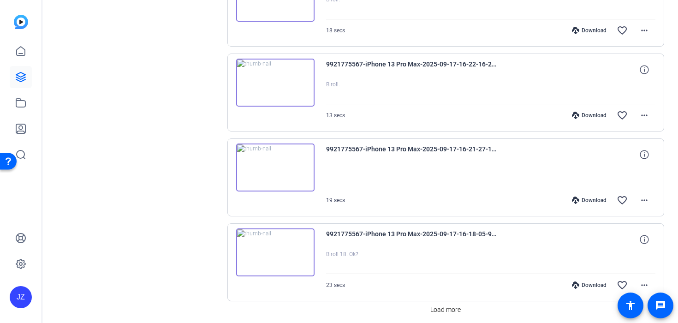
scroll to position [1628, 0]
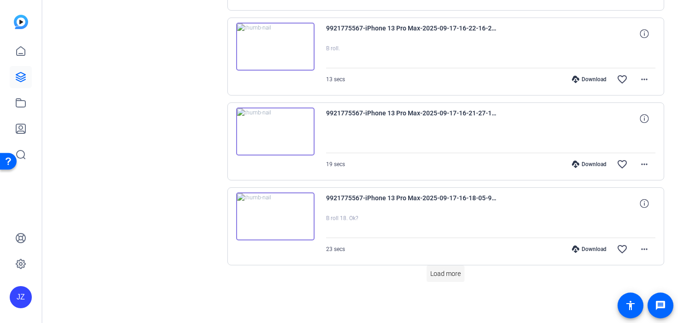
click at [441, 278] on span at bounding box center [445, 273] width 38 height 22
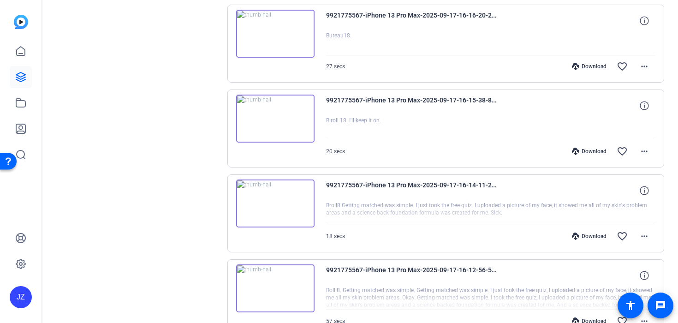
scroll to position [2476, 0]
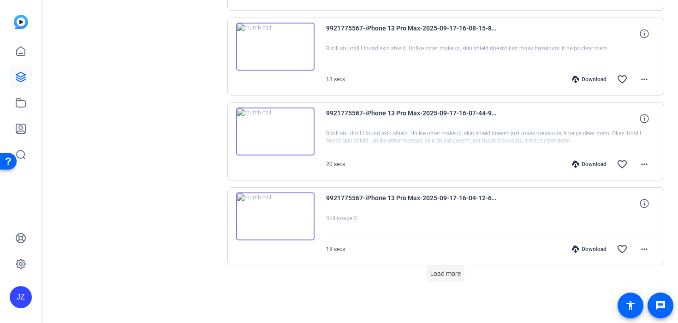
click at [440, 276] on span "Load more" at bounding box center [445, 274] width 30 height 10
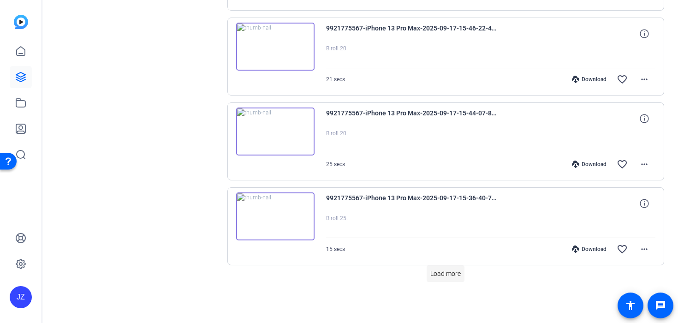
click at [442, 278] on span at bounding box center [445, 273] width 38 height 22
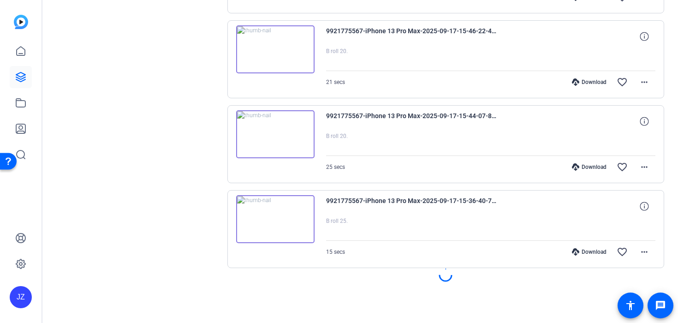
scroll to position [3292, 0]
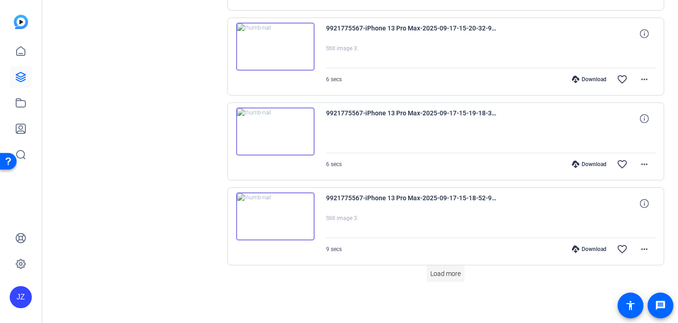
click at [444, 273] on span "Load more" at bounding box center [445, 274] width 30 height 10
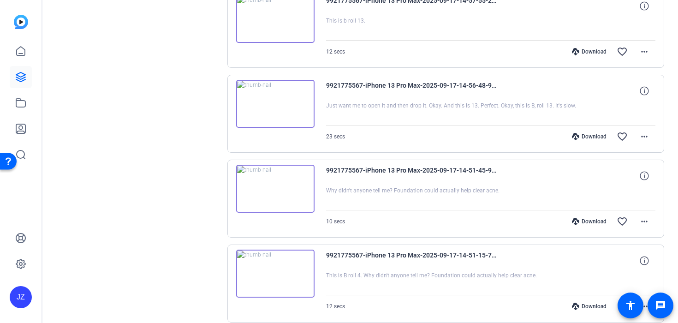
scroll to position [5021, 0]
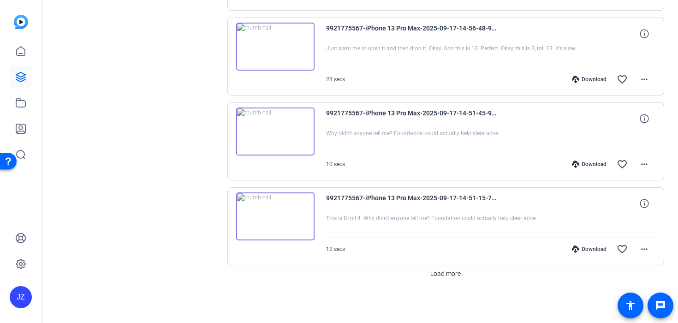
click at [444, 273] on span "Load more" at bounding box center [445, 274] width 30 height 10
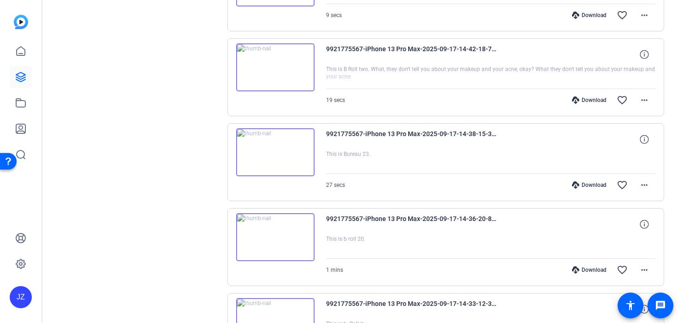
scroll to position [5869, 0]
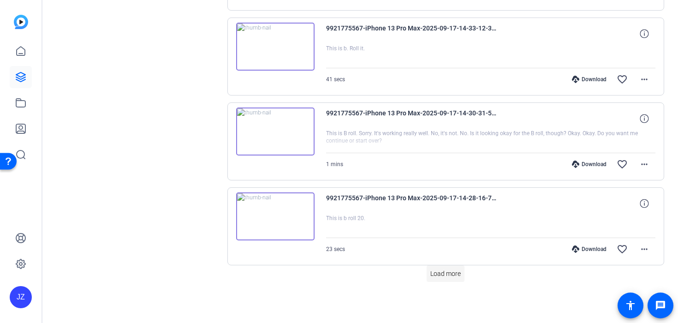
click at [448, 274] on span "Load more" at bounding box center [445, 274] width 30 height 10
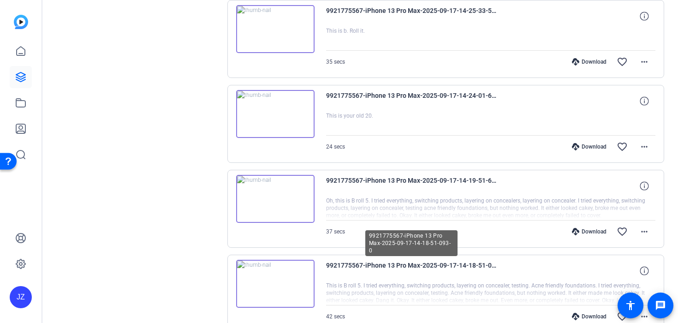
scroll to position [6129, 0]
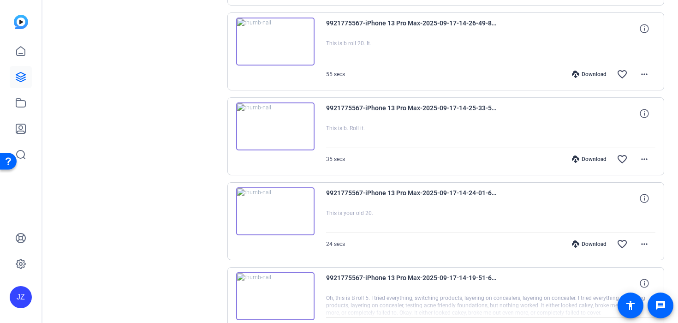
click at [576, 161] on icon at bounding box center [575, 158] width 7 height 7
click at [581, 156] on div "Download" at bounding box center [589, 158] width 44 height 7
click at [582, 76] on div "Download" at bounding box center [589, 74] width 44 height 7
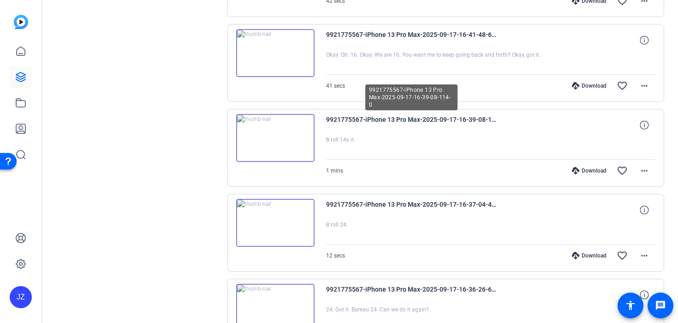
scroll to position [1211, 0]
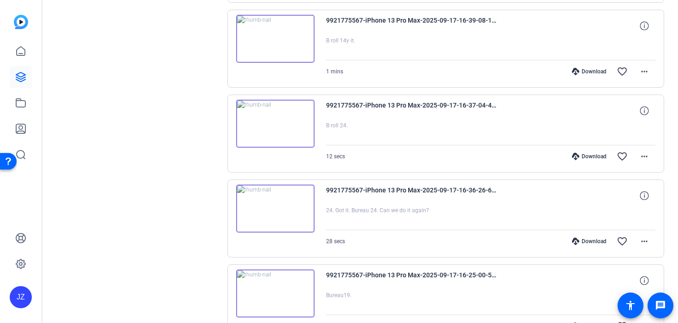
click at [587, 243] on div "Download" at bounding box center [589, 240] width 44 height 7
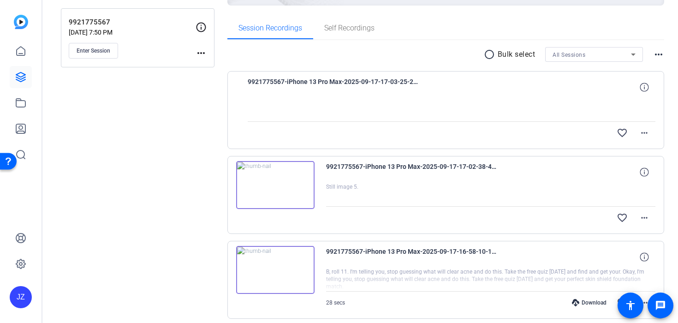
scroll to position [0, 0]
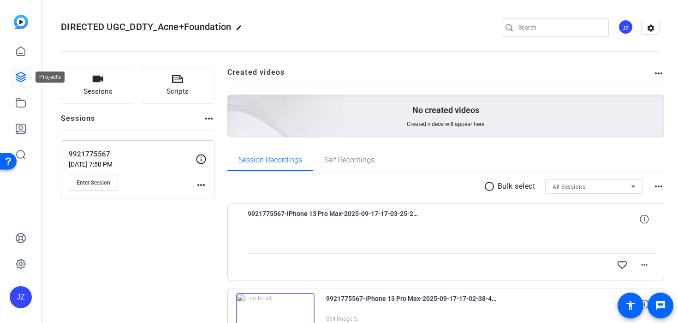
click at [23, 80] on icon at bounding box center [20, 76] width 9 height 9
